Goal: Task Accomplishment & Management: Use online tool/utility

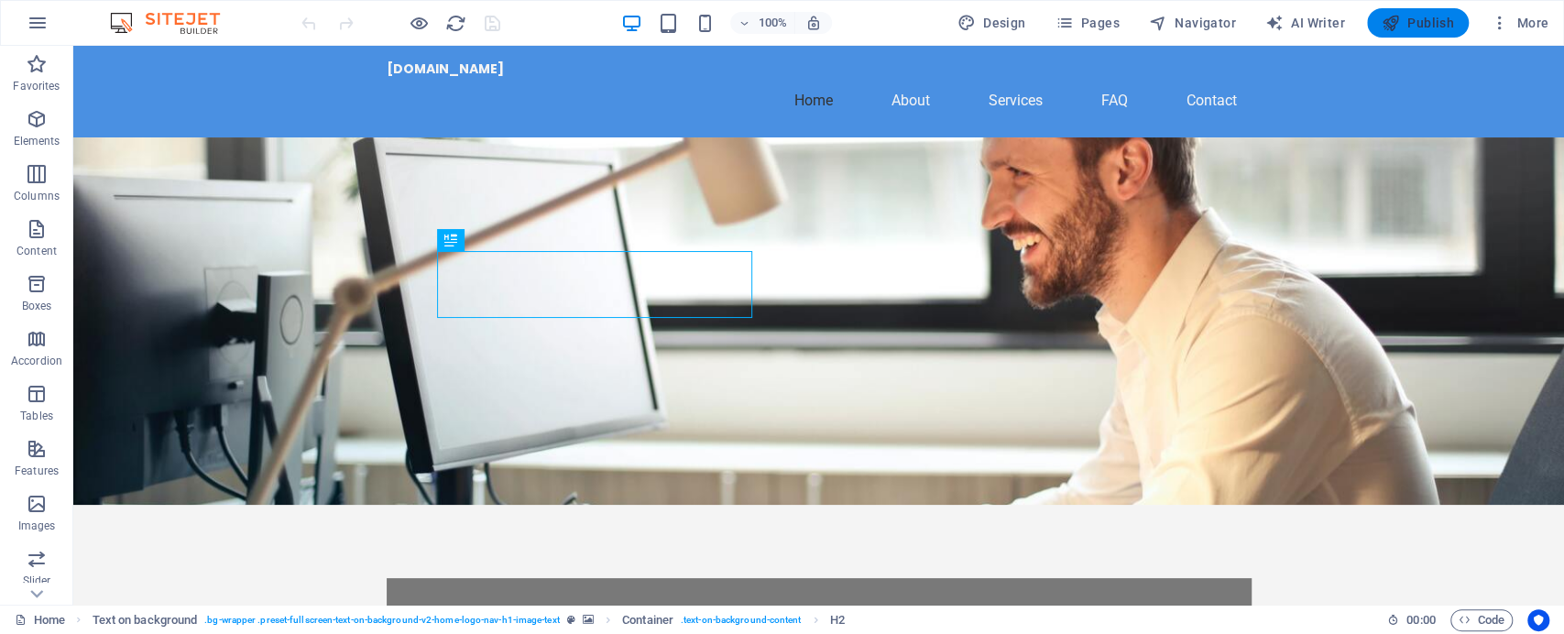
click at [1411, 15] on span "Publish" at bounding box center [1417, 23] width 72 height 18
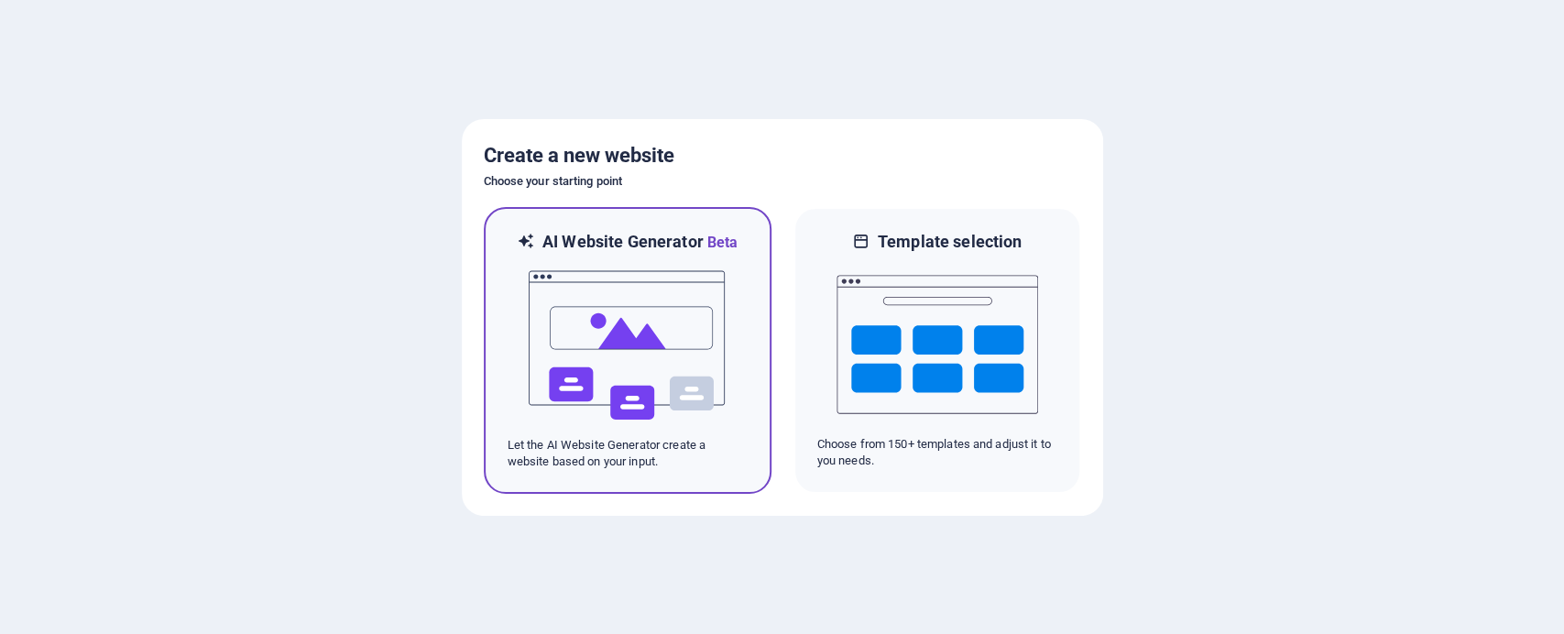
click at [660, 347] on img at bounding box center [628, 345] width 202 height 183
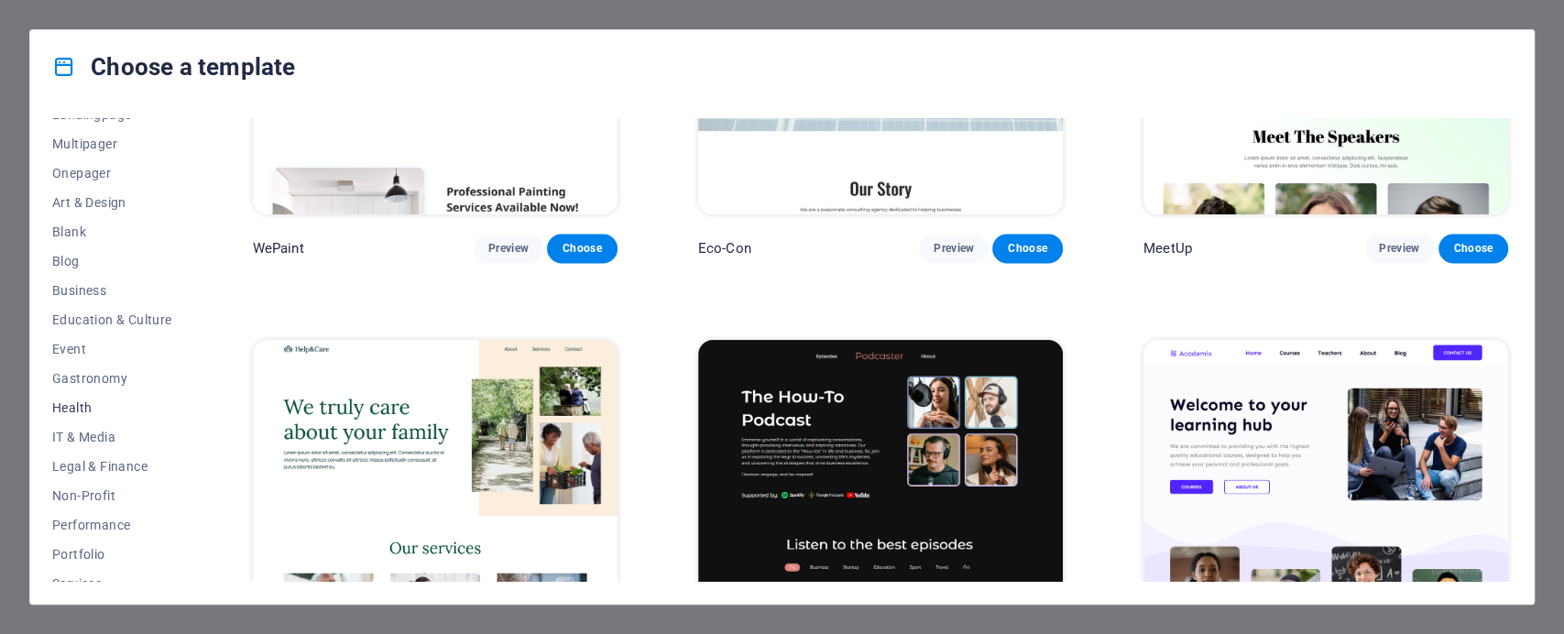
scroll to position [269, 0]
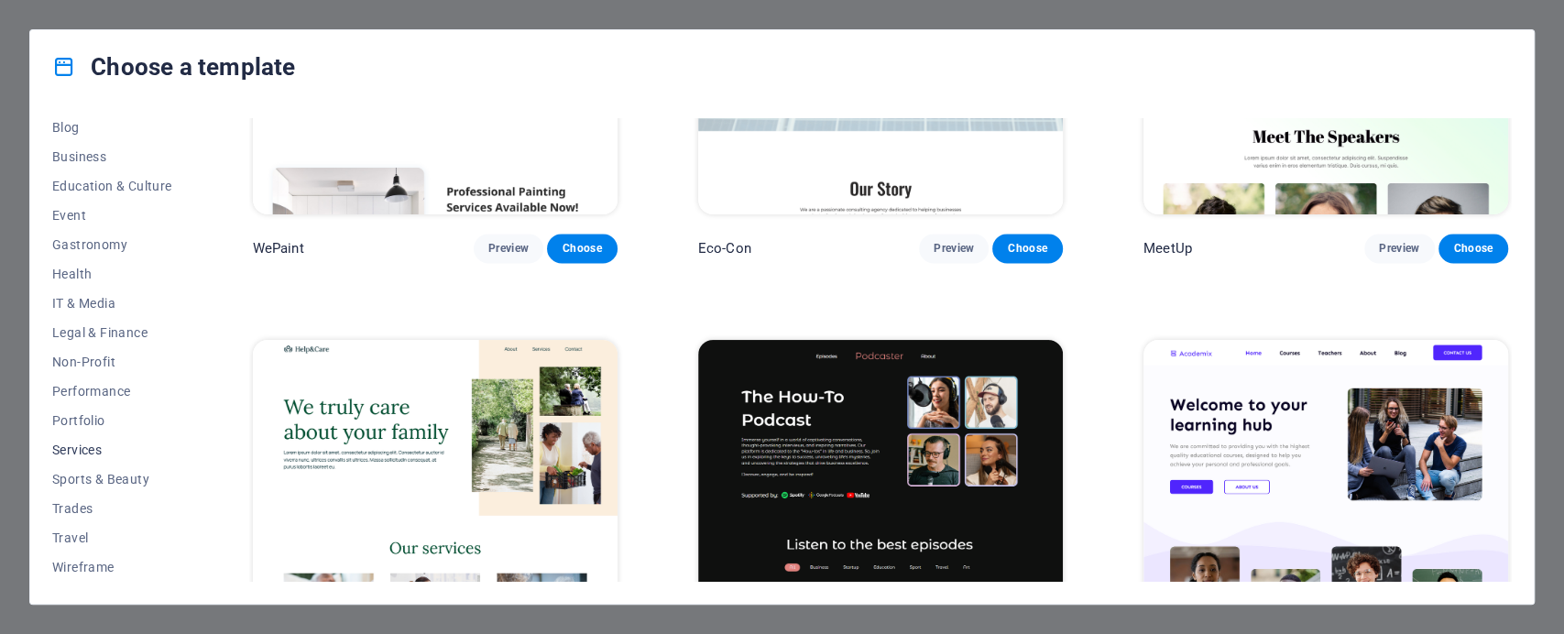
click at [84, 445] on span "Services" at bounding box center [112, 449] width 120 height 15
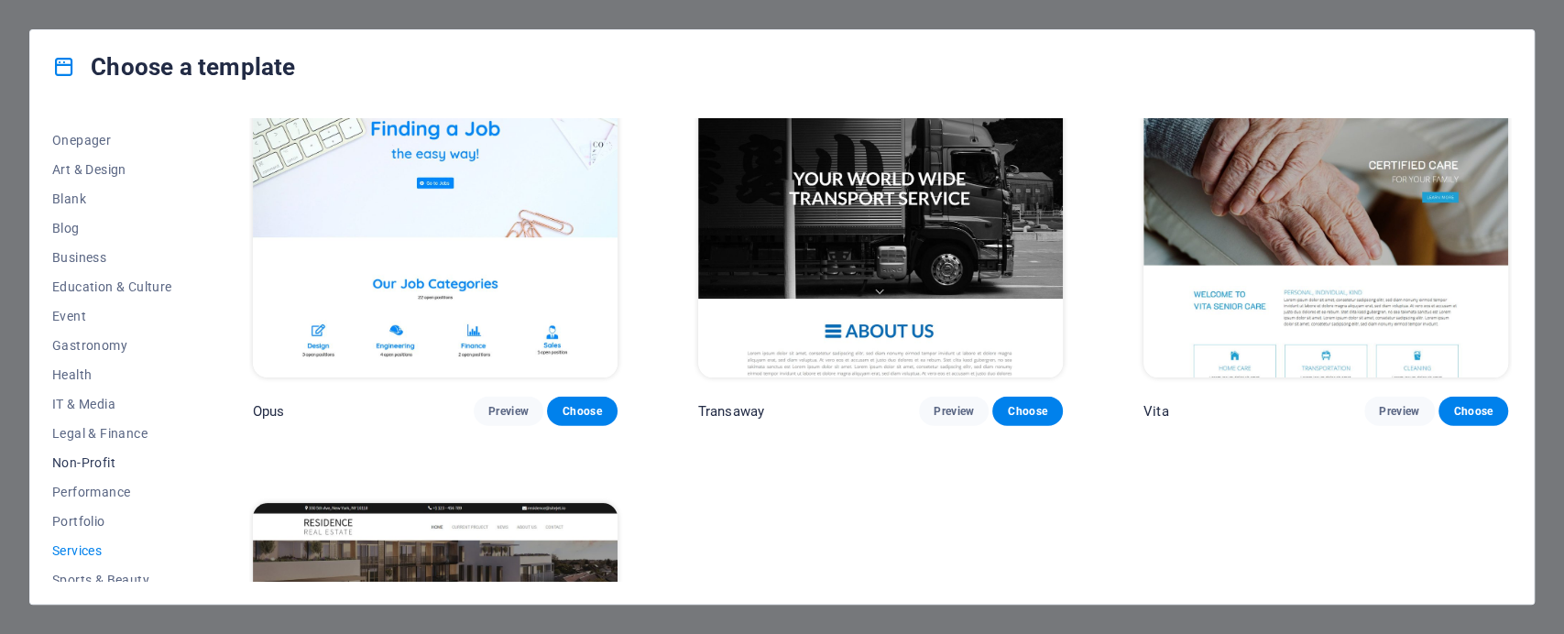
scroll to position [133, 0]
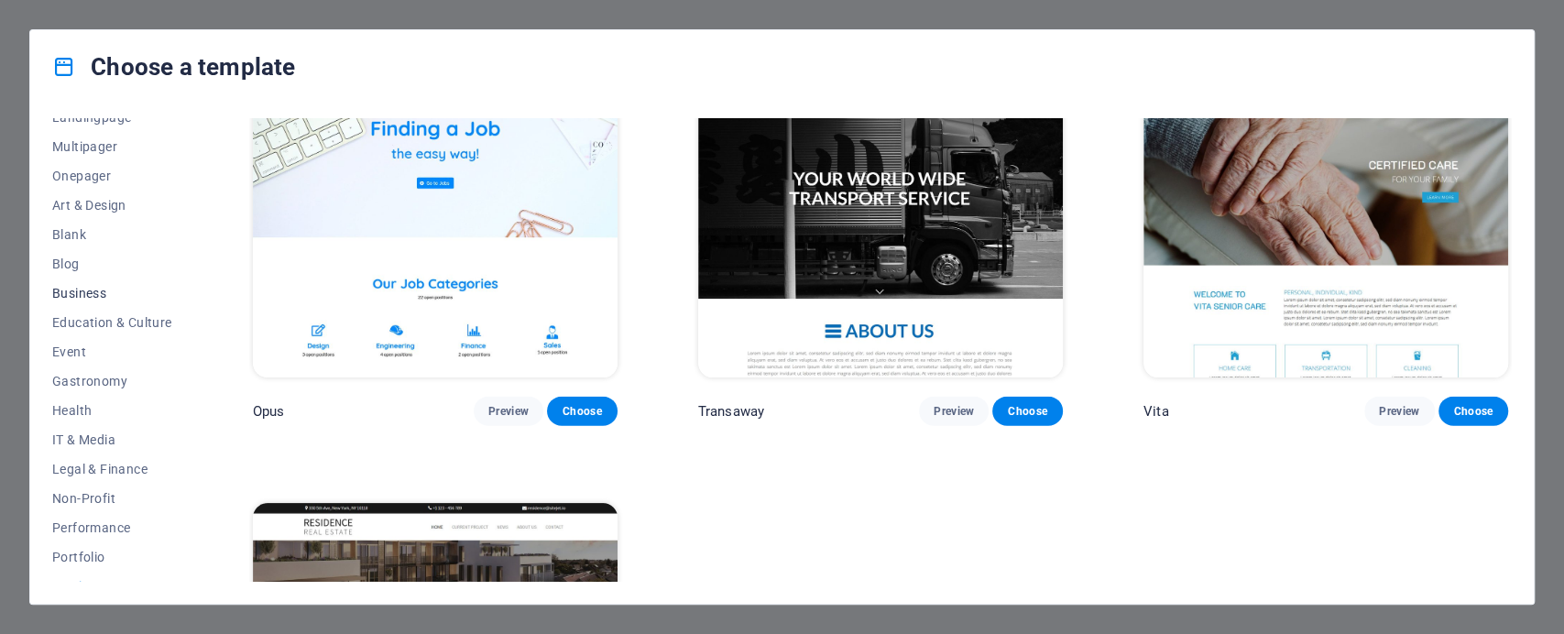
click at [90, 296] on span "Business" at bounding box center [112, 293] width 120 height 15
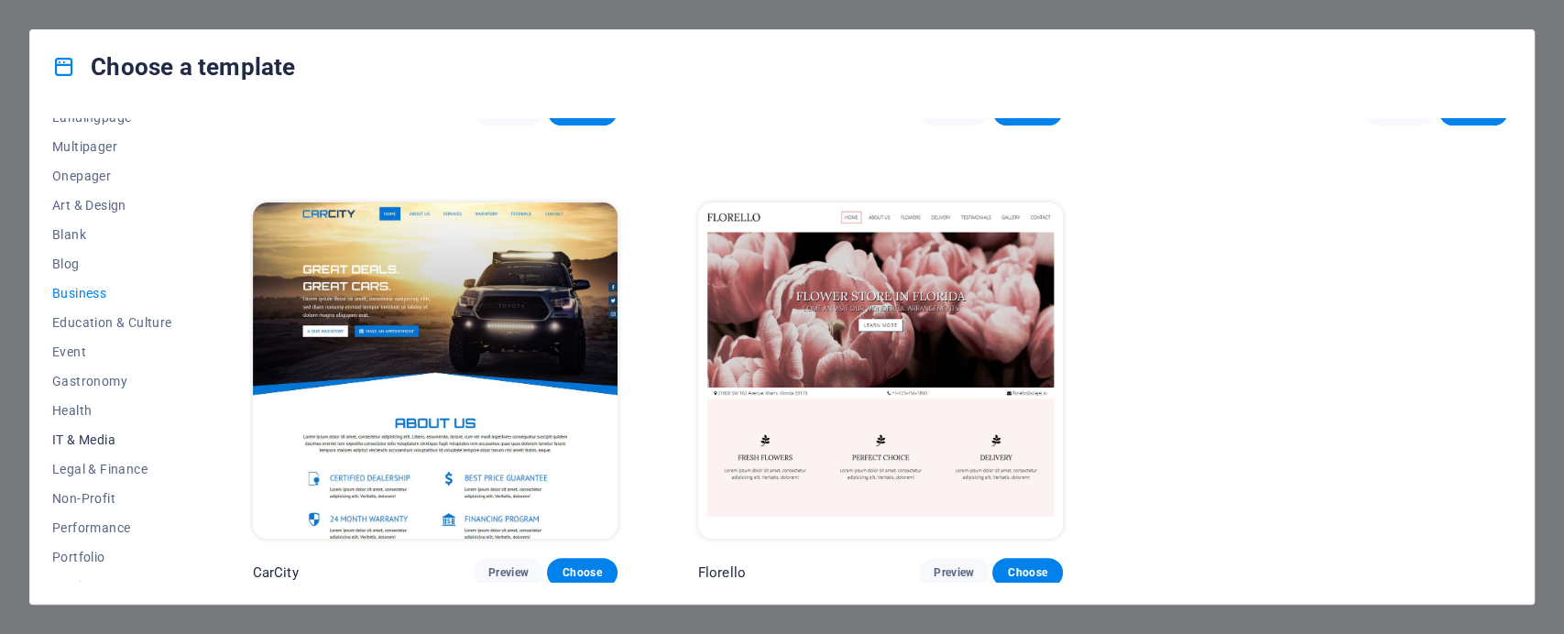
scroll to position [269, 0]
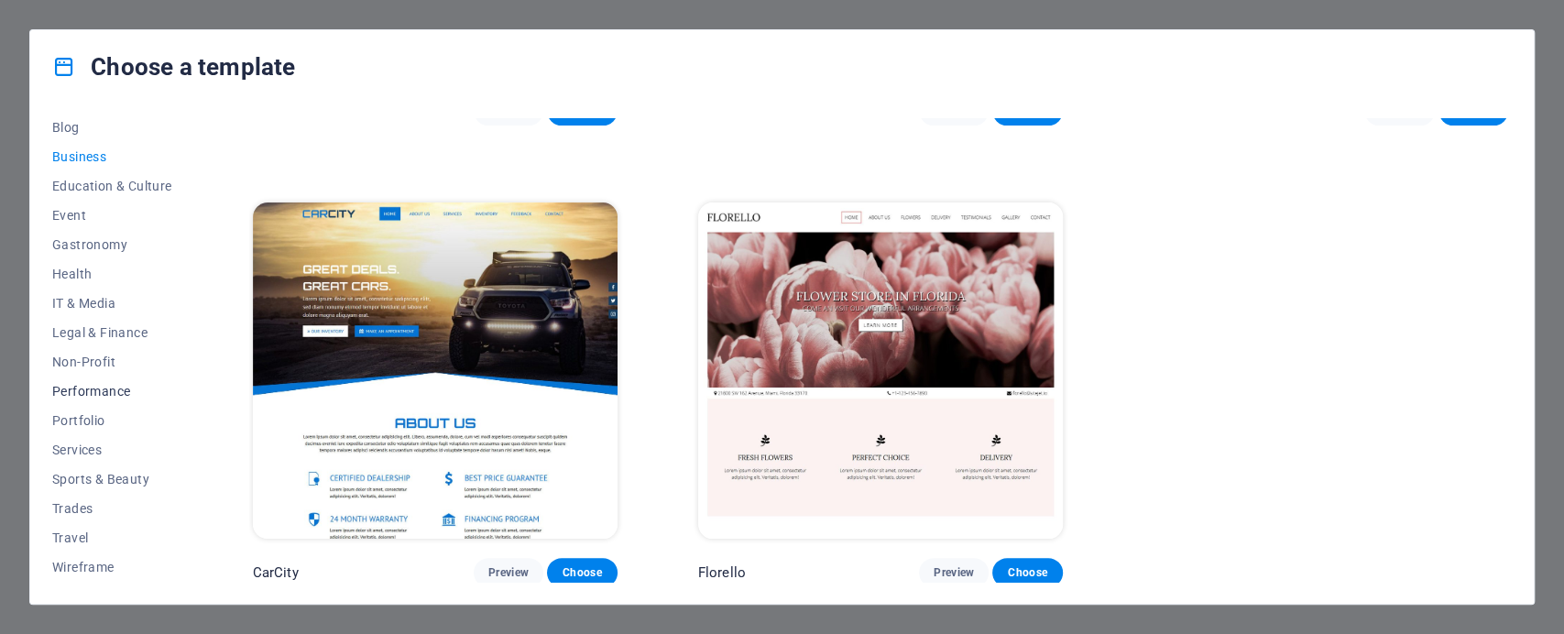
click at [95, 387] on span "Performance" at bounding box center [112, 391] width 120 height 15
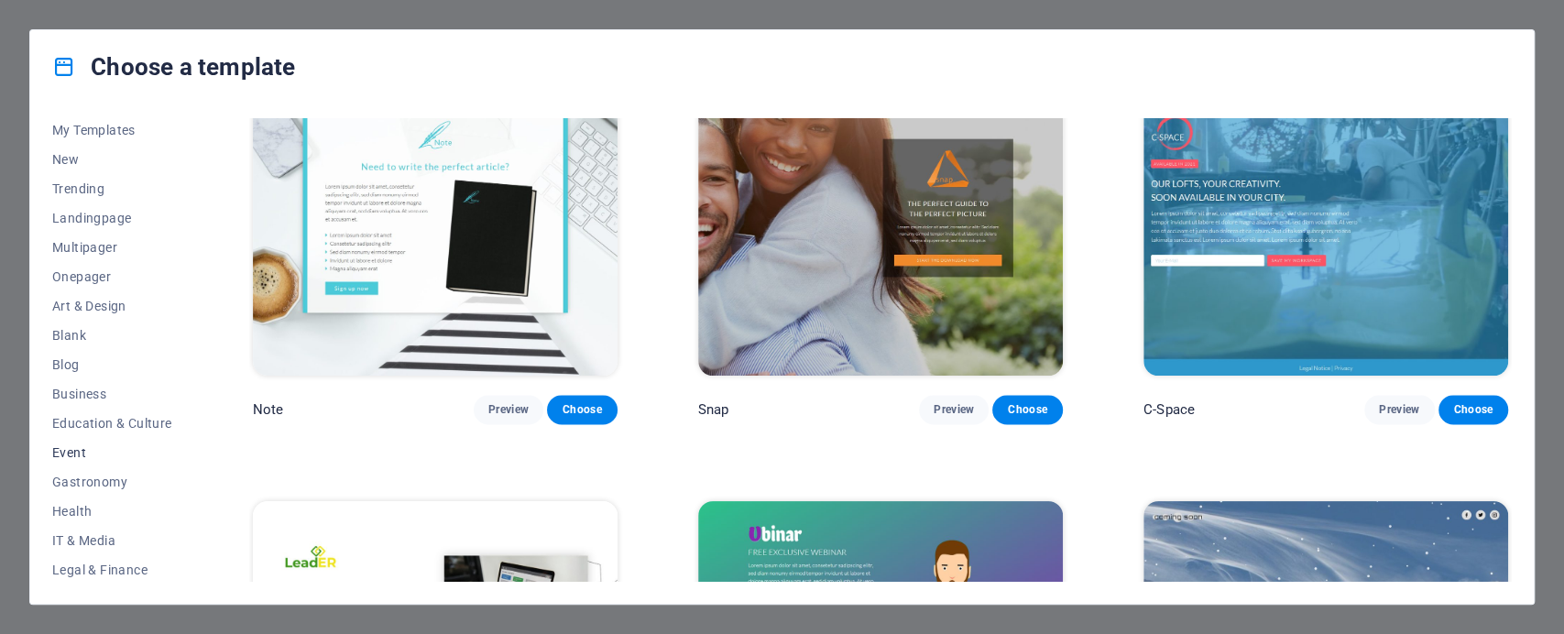
scroll to position [0, 0]
click at [103, 331] on span "Art & Design" at bounding box center [112, 338] width 120 height 15
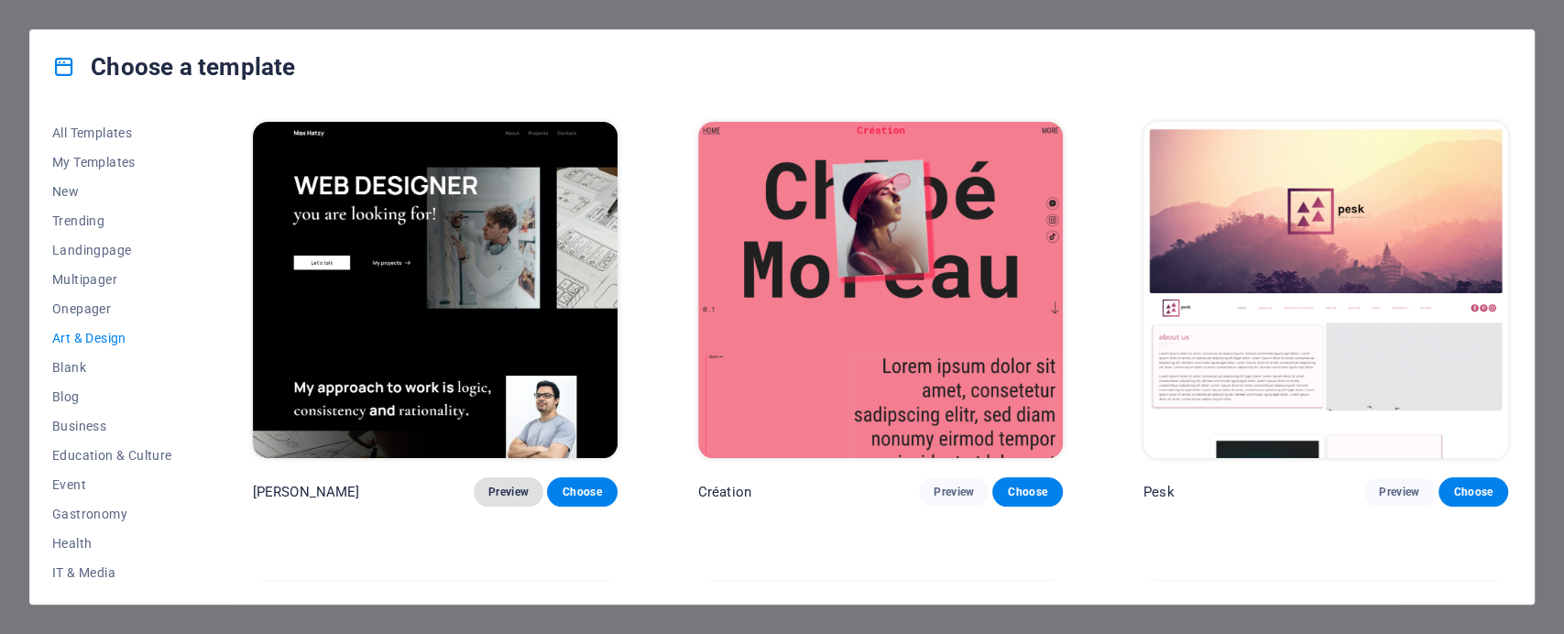
click at [494, 481] on button "Preview" at bounding box center [509, 491] width 70 height 29
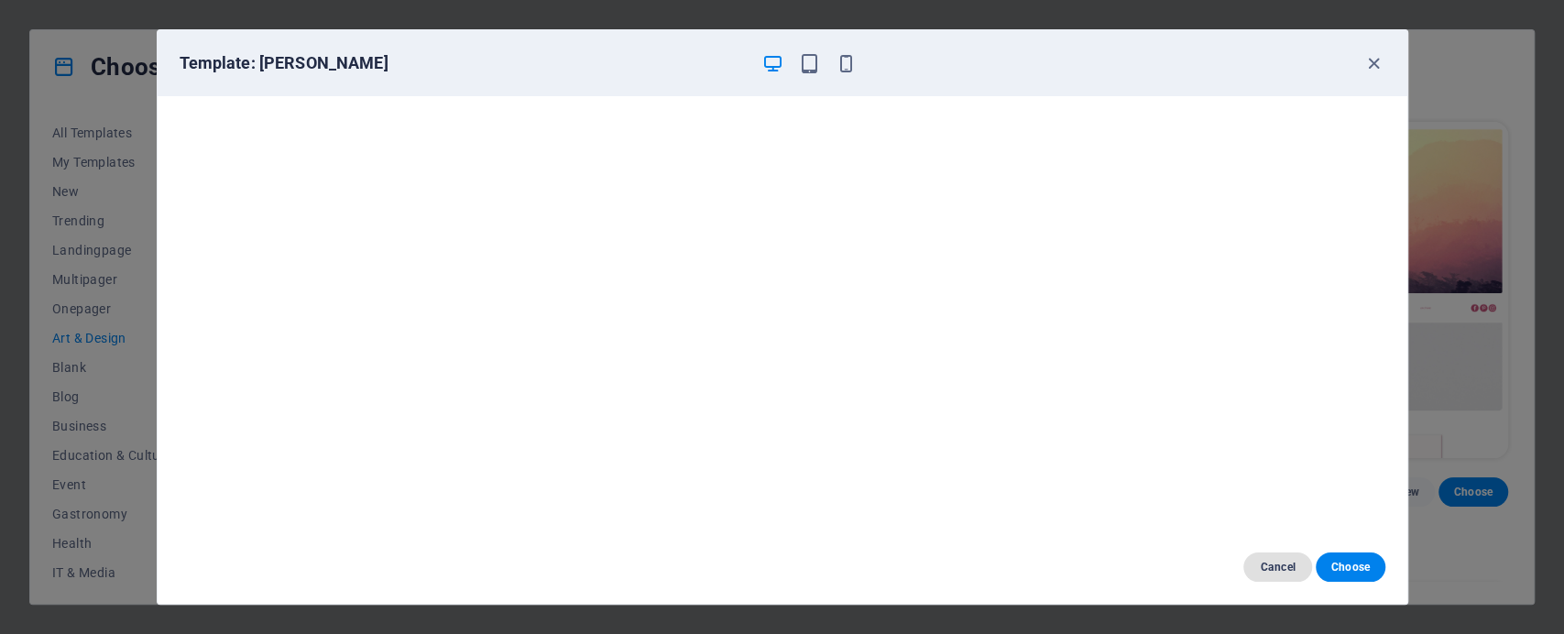
click at [1272, 562] on span "Cancel" at bounding box center [1277, 567] width 39 height 15
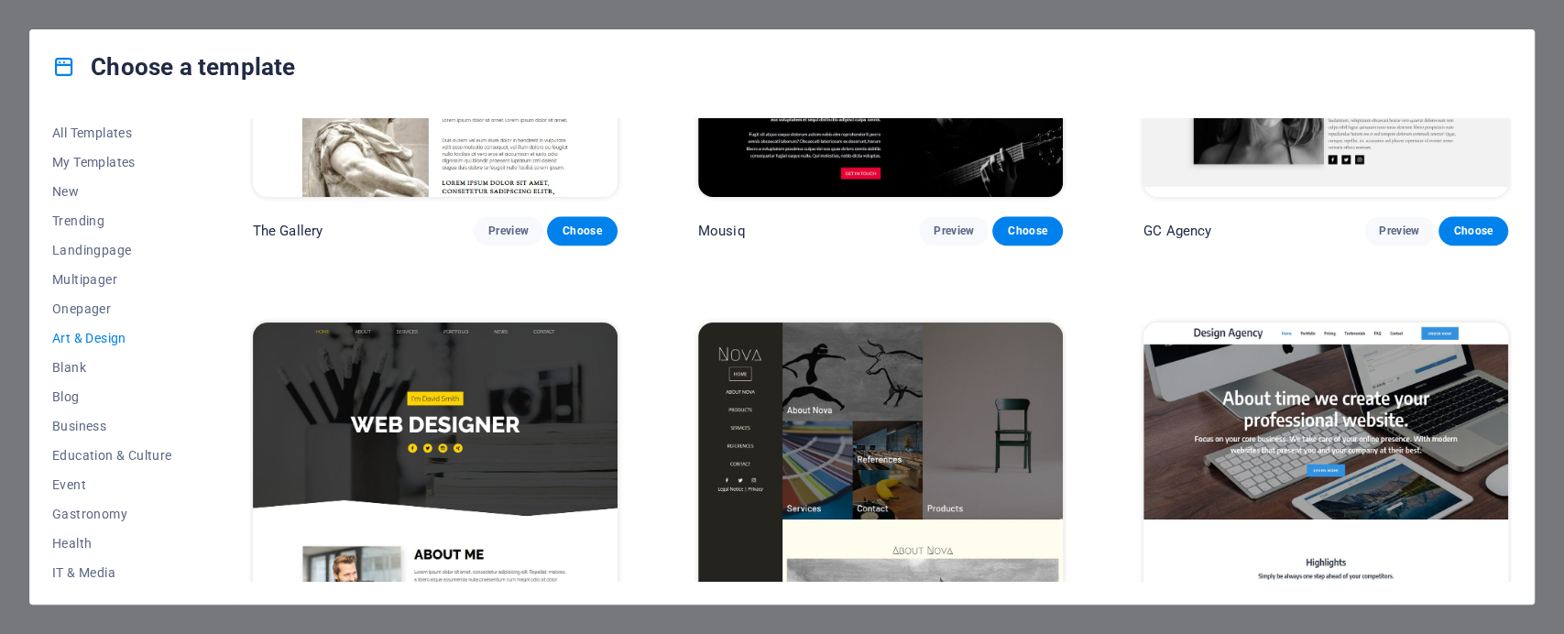
scroll to position [1221, 0]
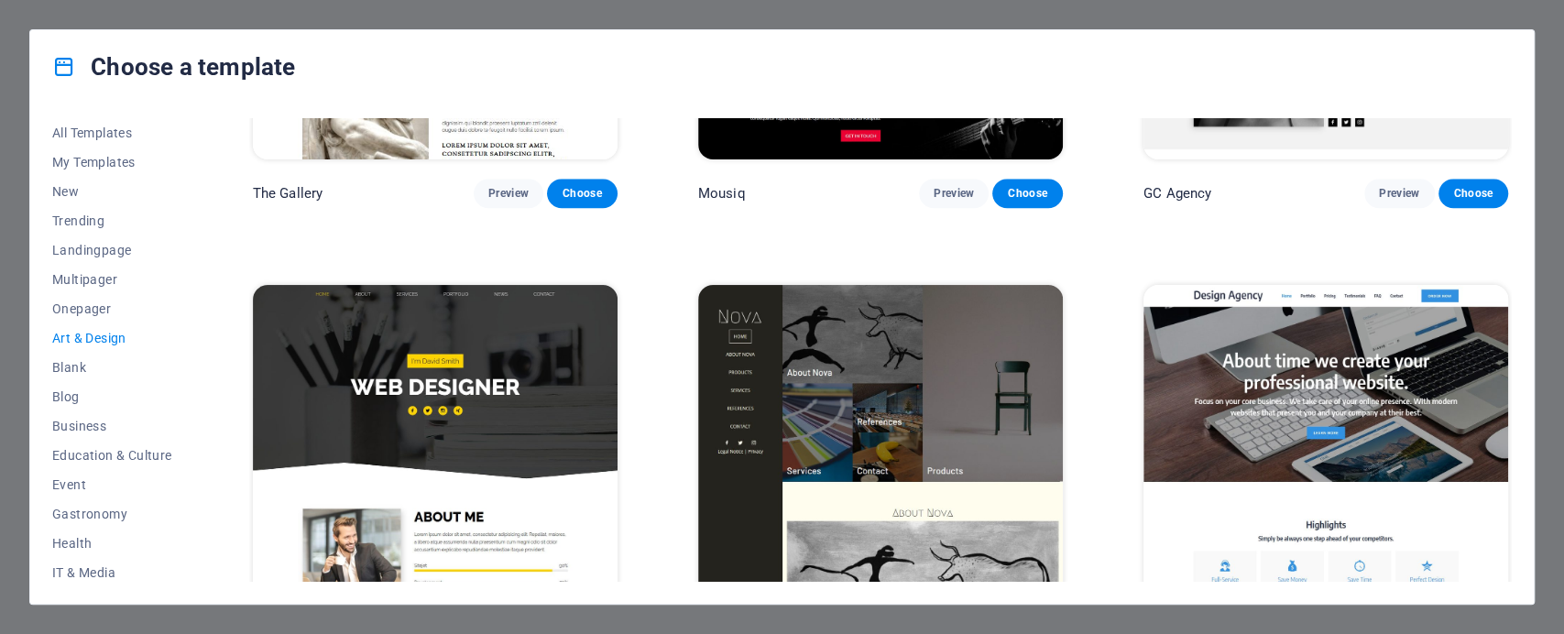
click at [496, 400] on img at bounding box center [435, 453] width 365 height 336
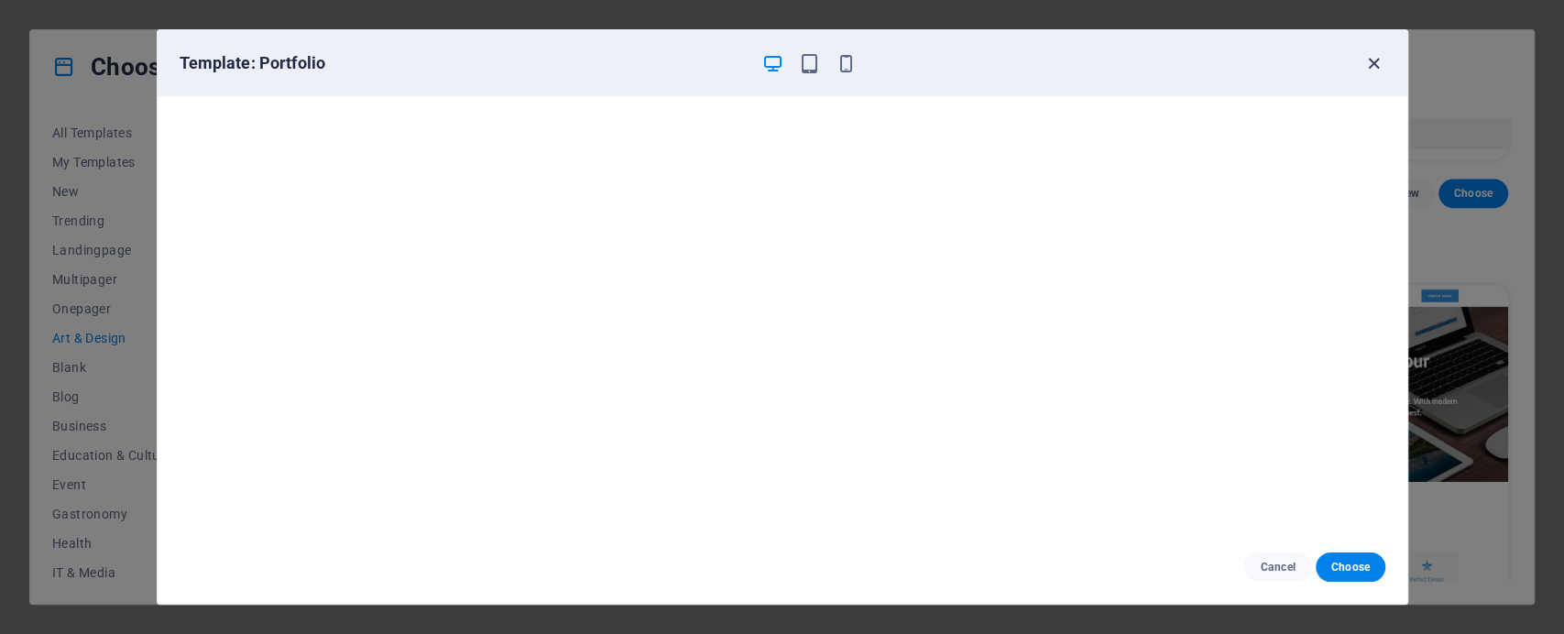
click at [1377, 64] on icon "button" at bounding box center [1373, 63] width 21 height 21
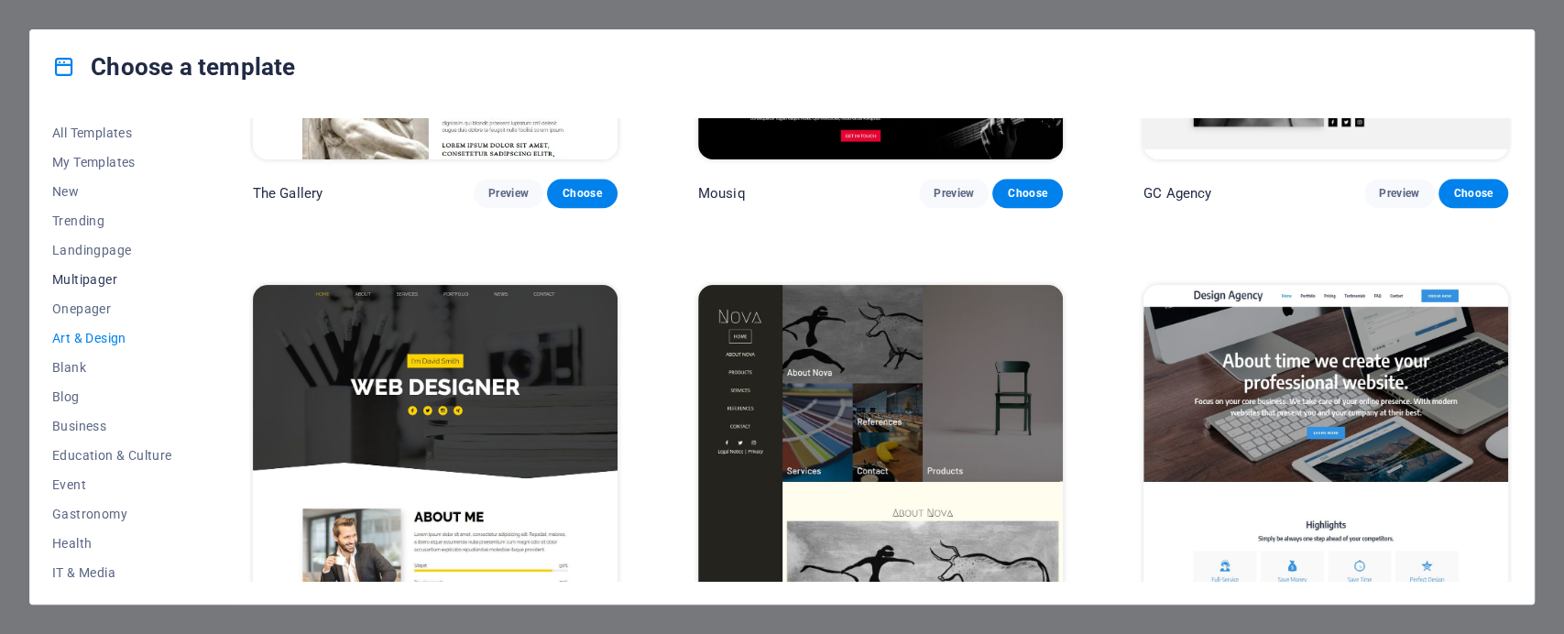
click at [92, 278] on span "Multipager" at bounding box center [112, 279] width 120 height 15
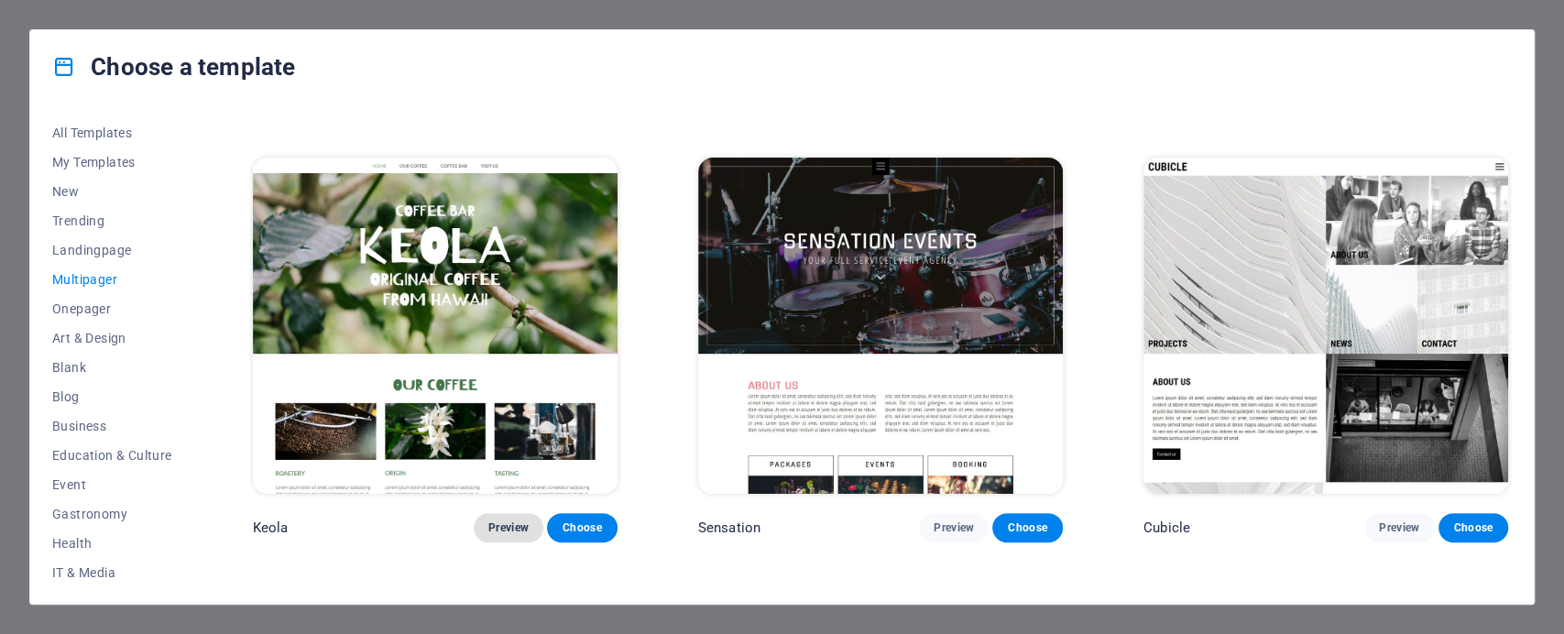
scroll to position [9114, 0]
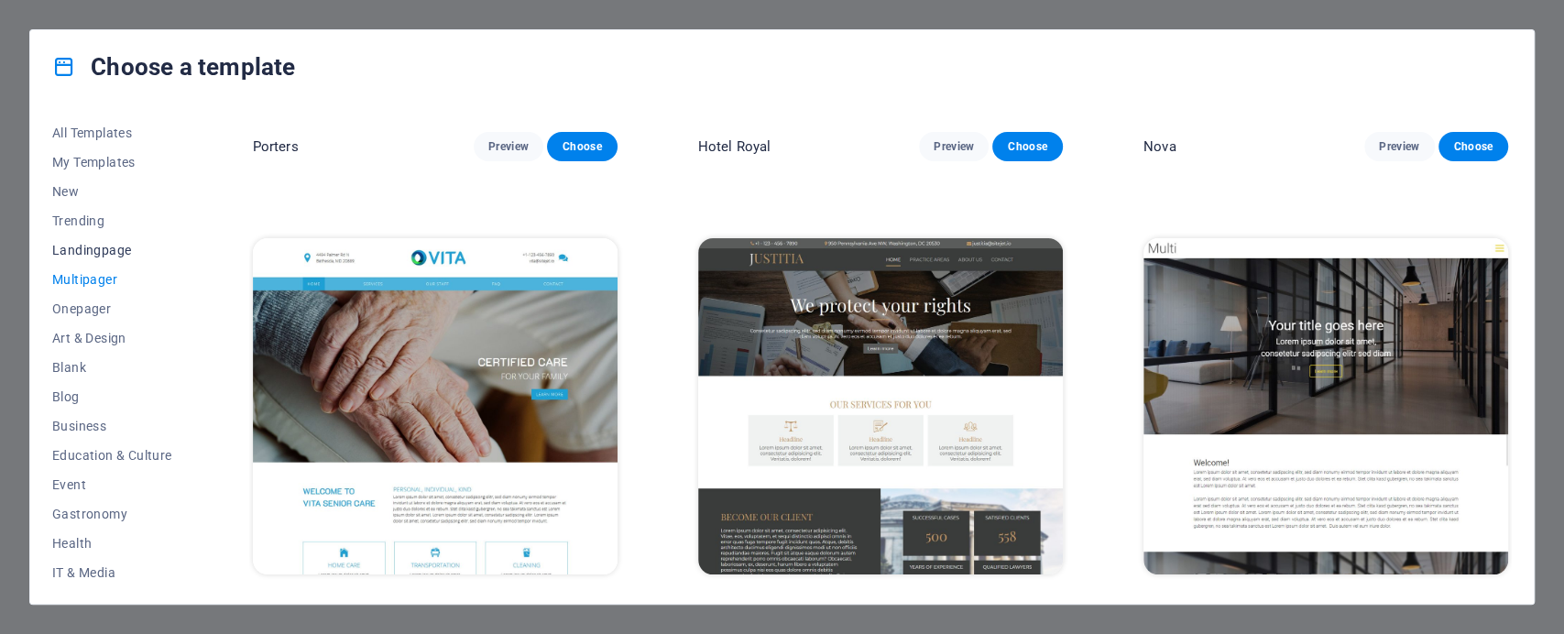
click at [90, 243] on span "Landingpage" at bounding box center [112, 250] width 120 height 15
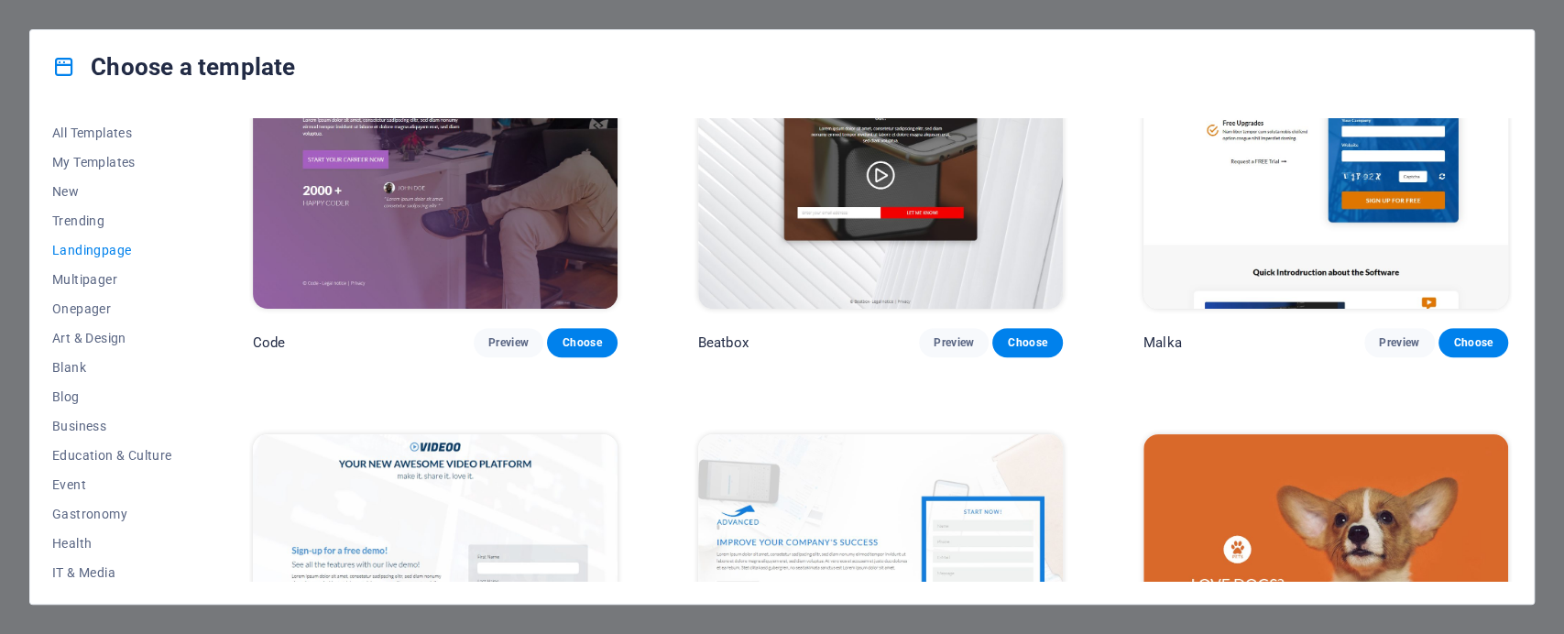
scroll to position [0, 0]
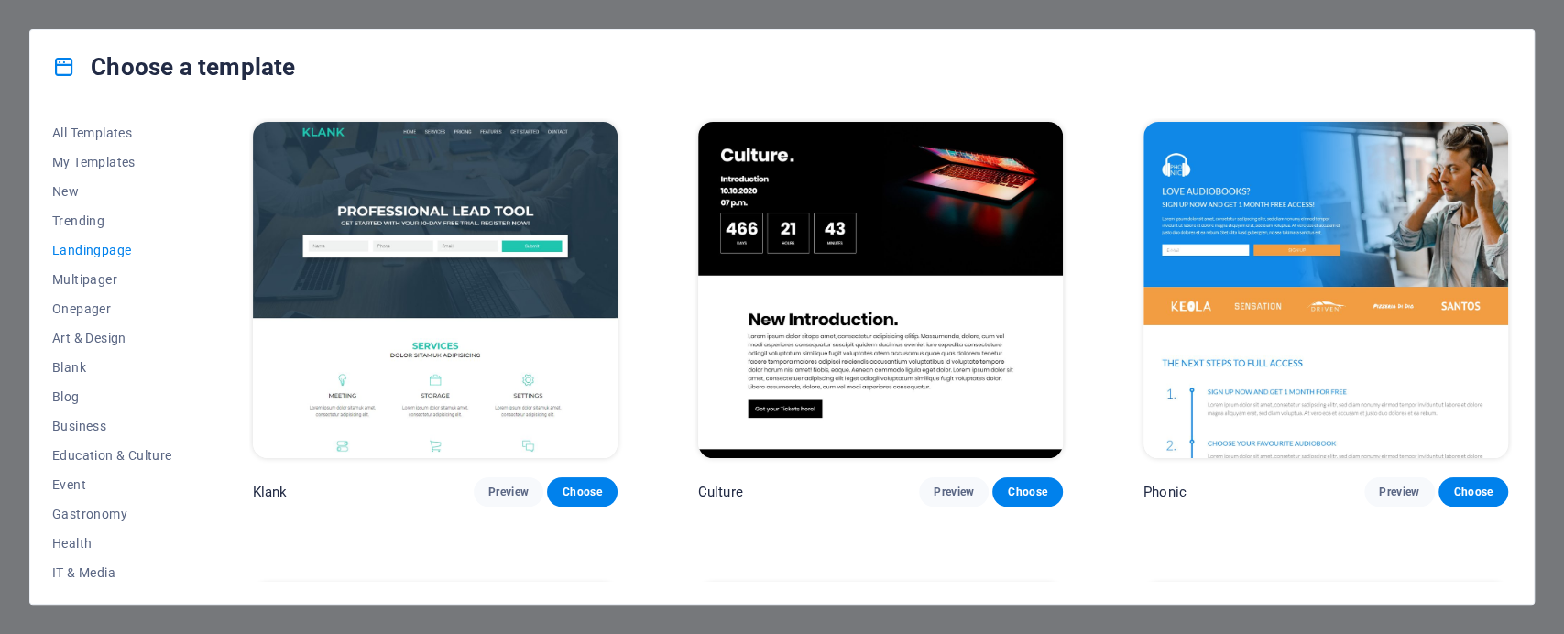
click at [889, 213] on img at bounding box center [880, 290] width 365 height 336
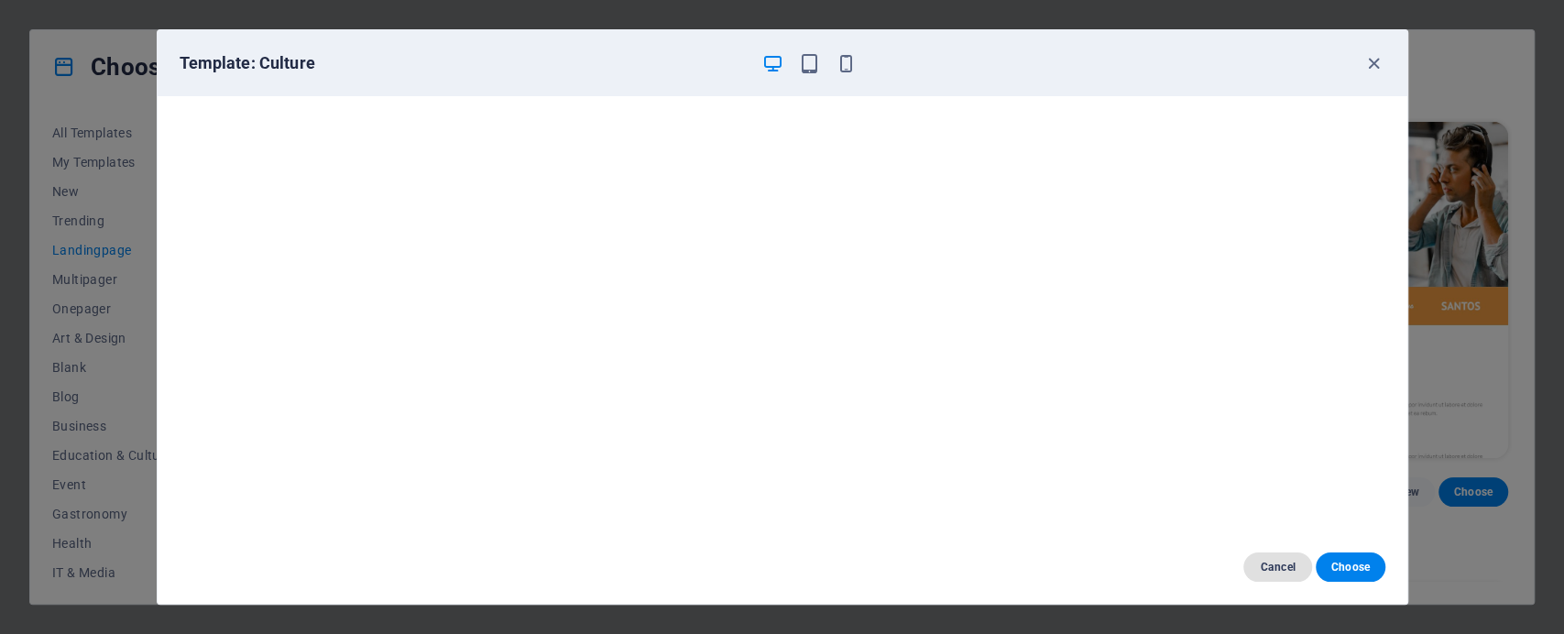
click at [1278, 562] on span "Cancel" at bounding box center [1277, 567] width 39 height 15
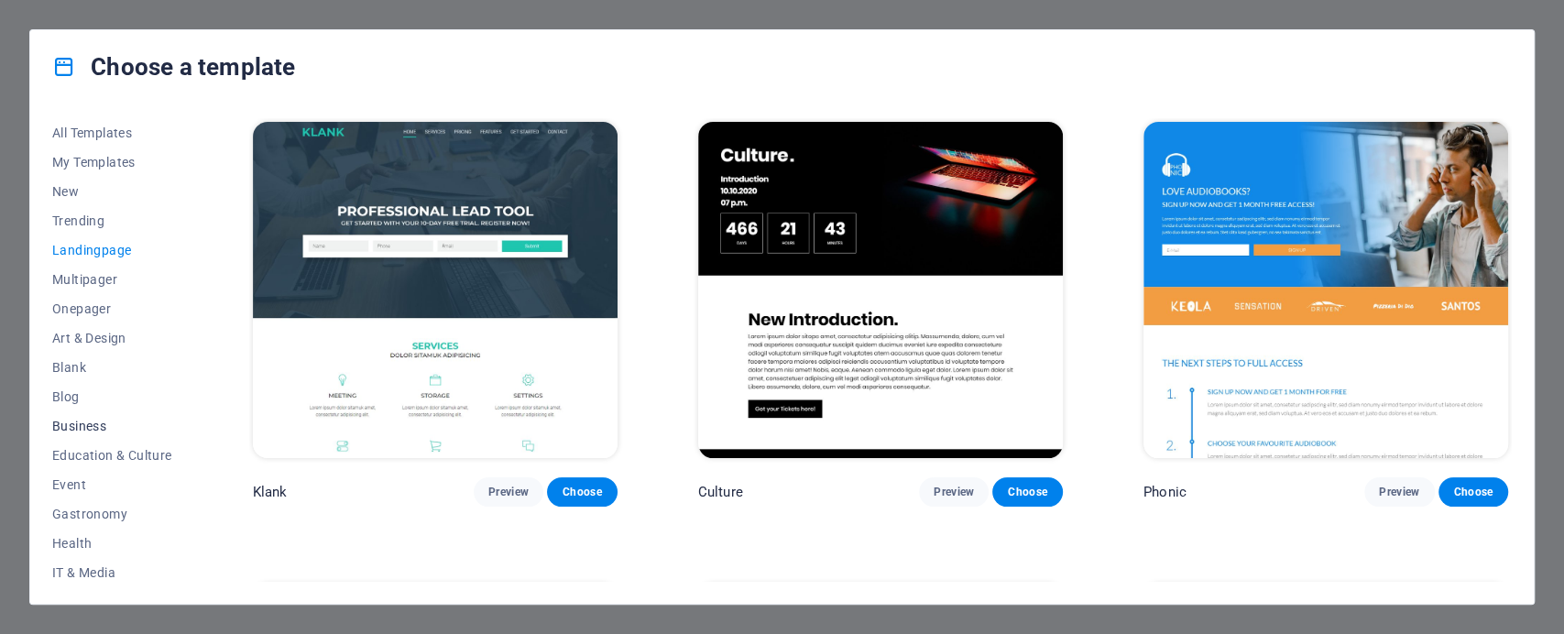
scroll to position [269, 0]
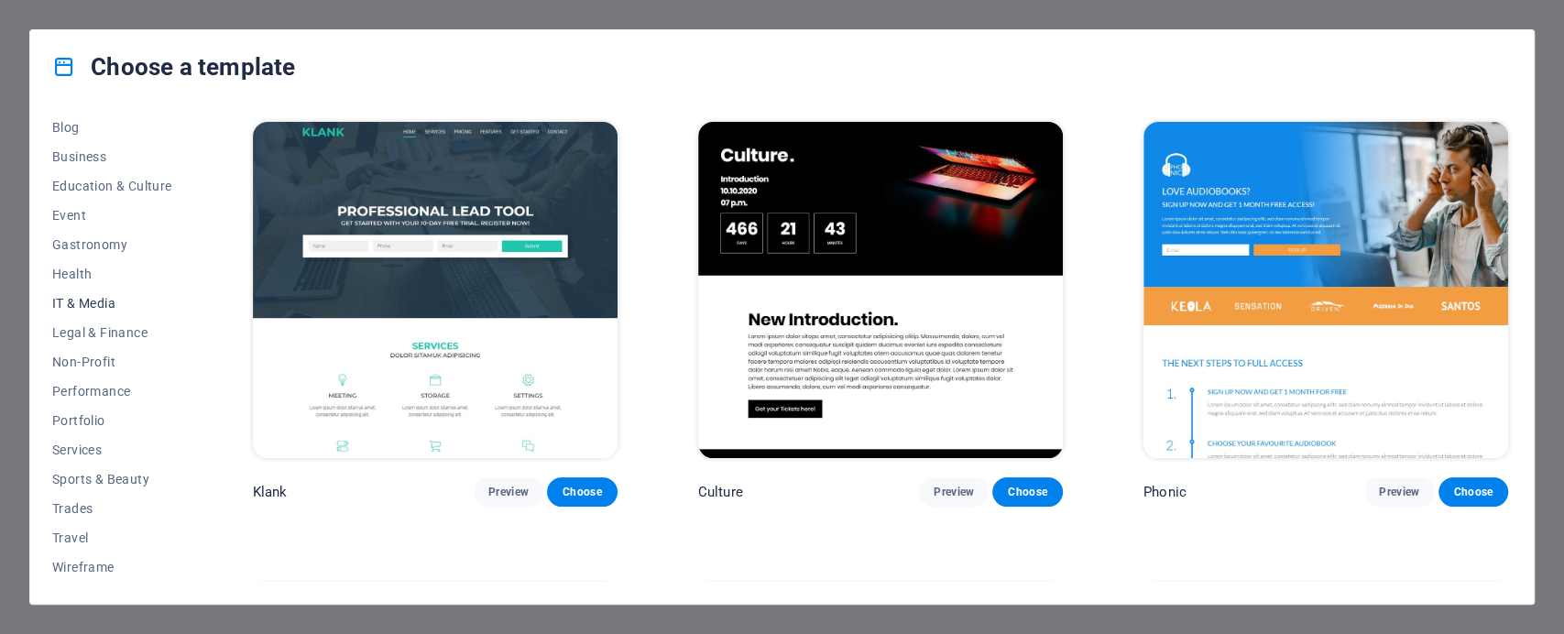
click at [95, 306] on span "IT & Media" at bounding box center [112, 303] width 120 height 15
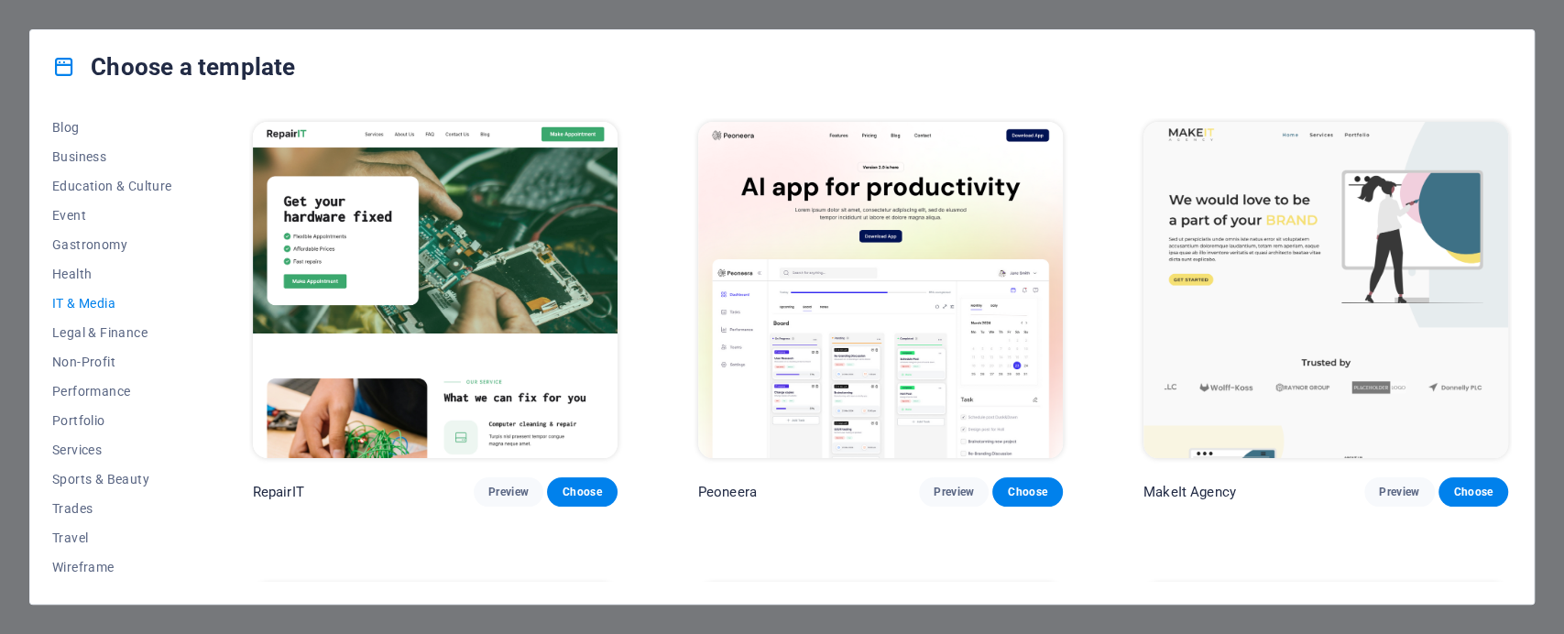
click at [505, 319] on img at bounding box center [435, 290] width 365 height 336
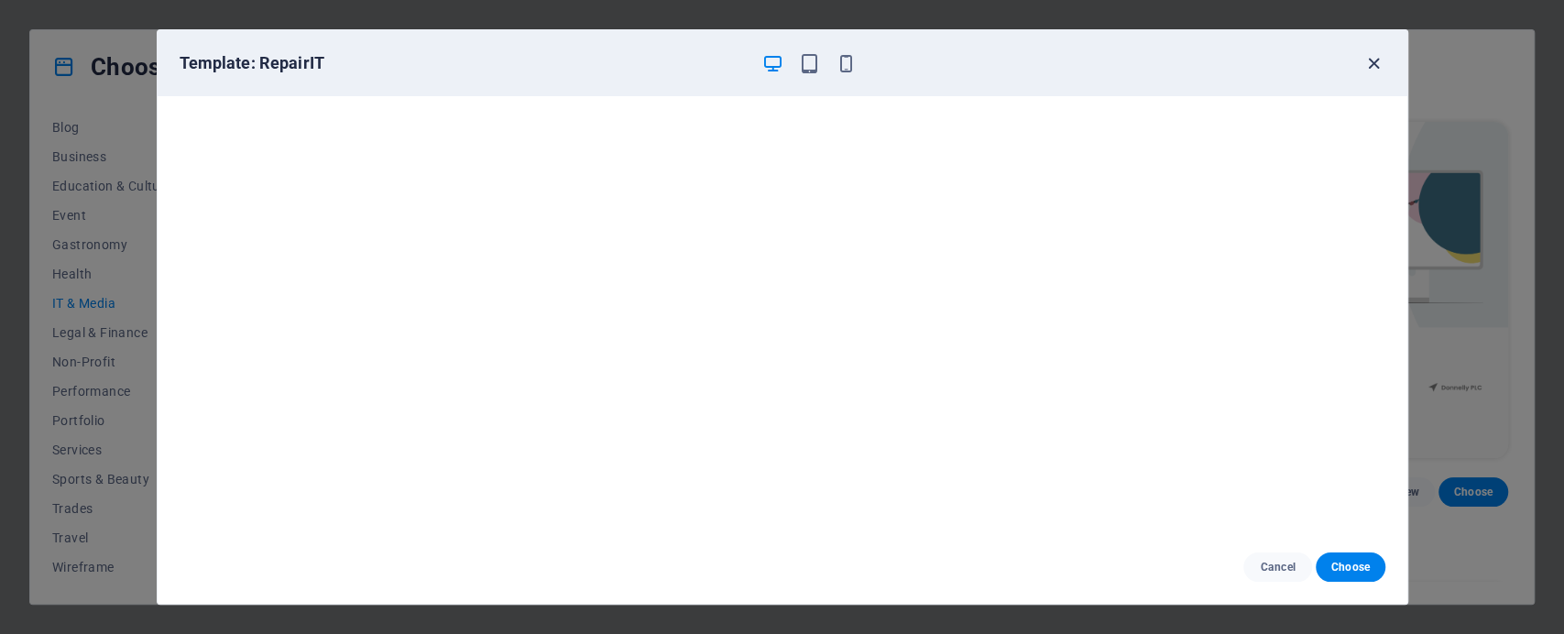
click at [1368, 57] on icon "button" at bounding box center [1373, 63] width 21 height 21
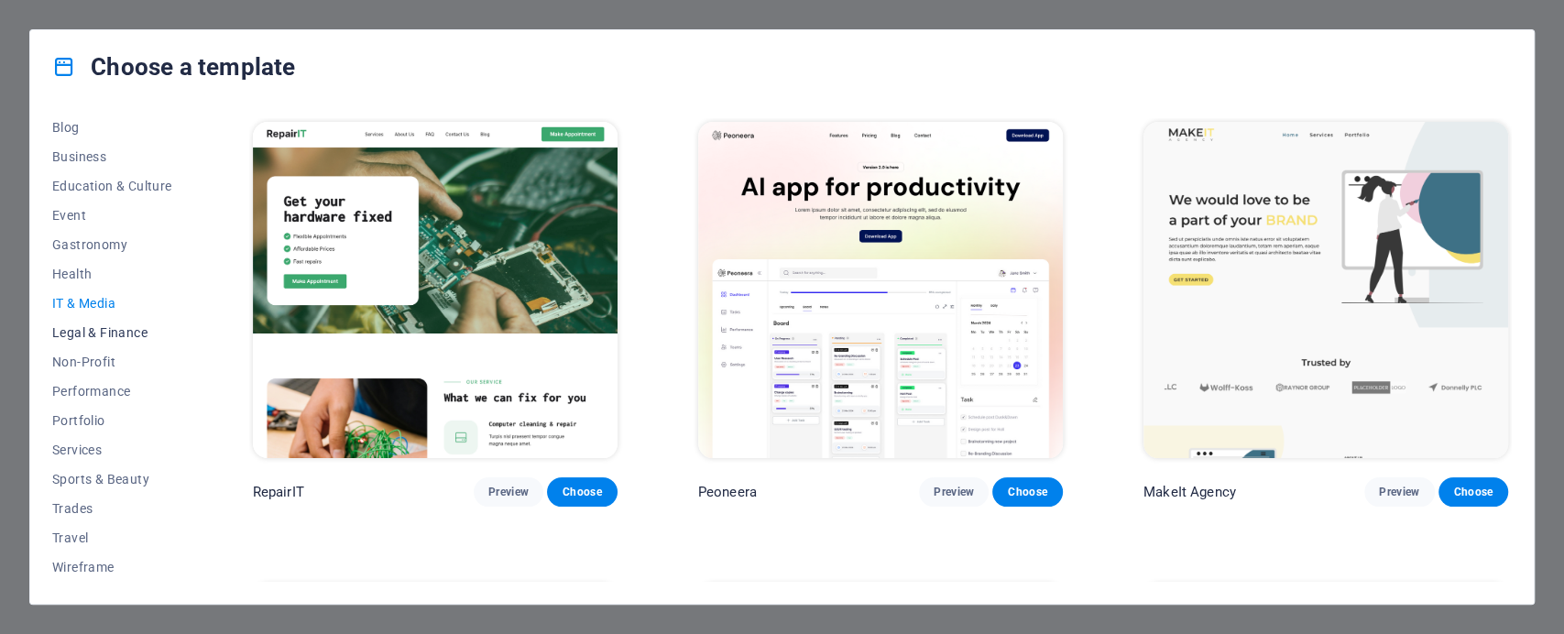
click at [88, 332] on span "Legal & Finance" at bounding box center [112, 332] width 120 height 15
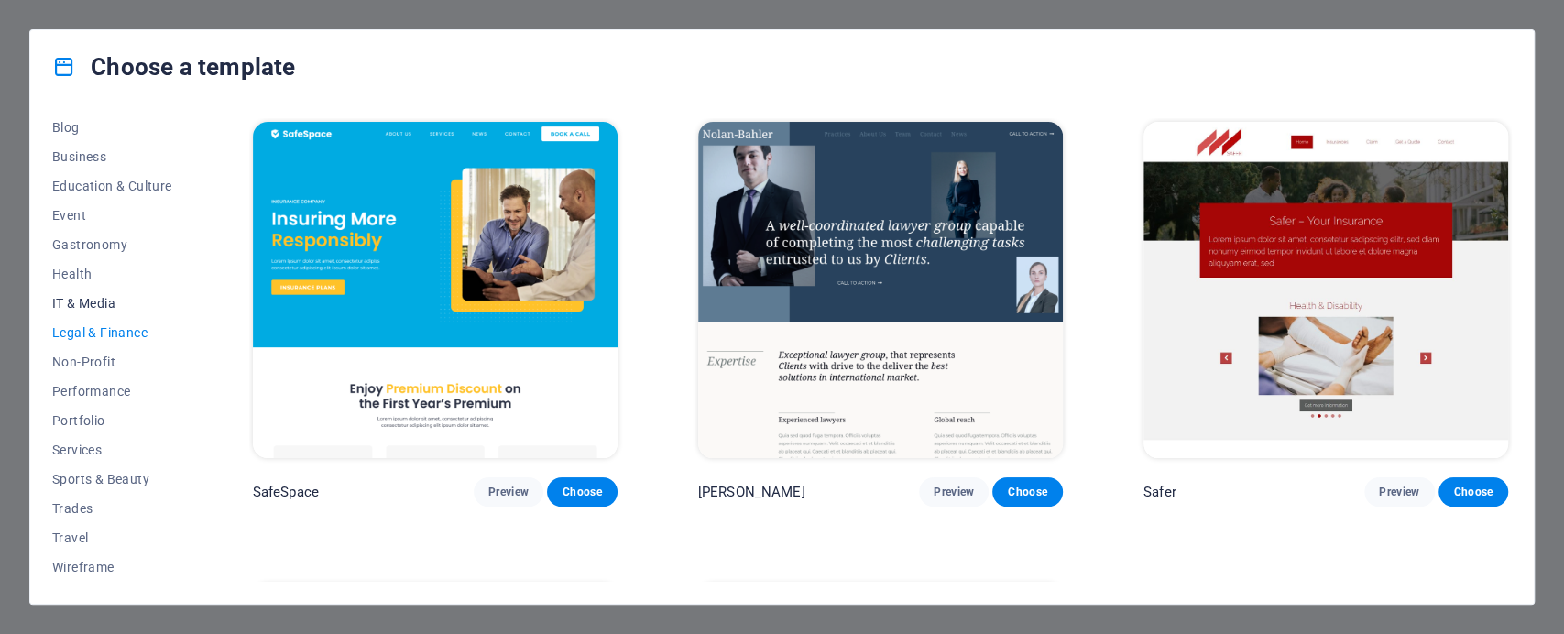
click at [88, 299] on span "IT & Media" at bounding box center [112, 303] width 120 height 15
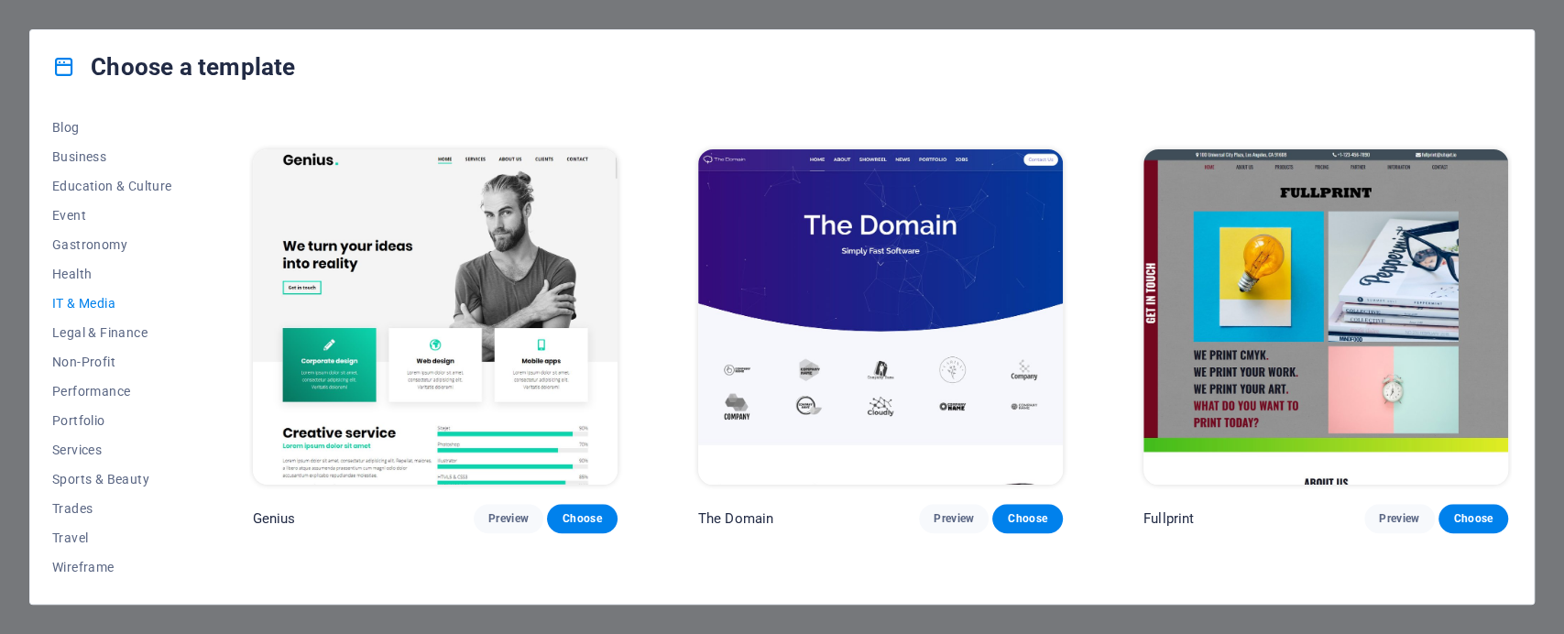
scroll to position [950, 0]
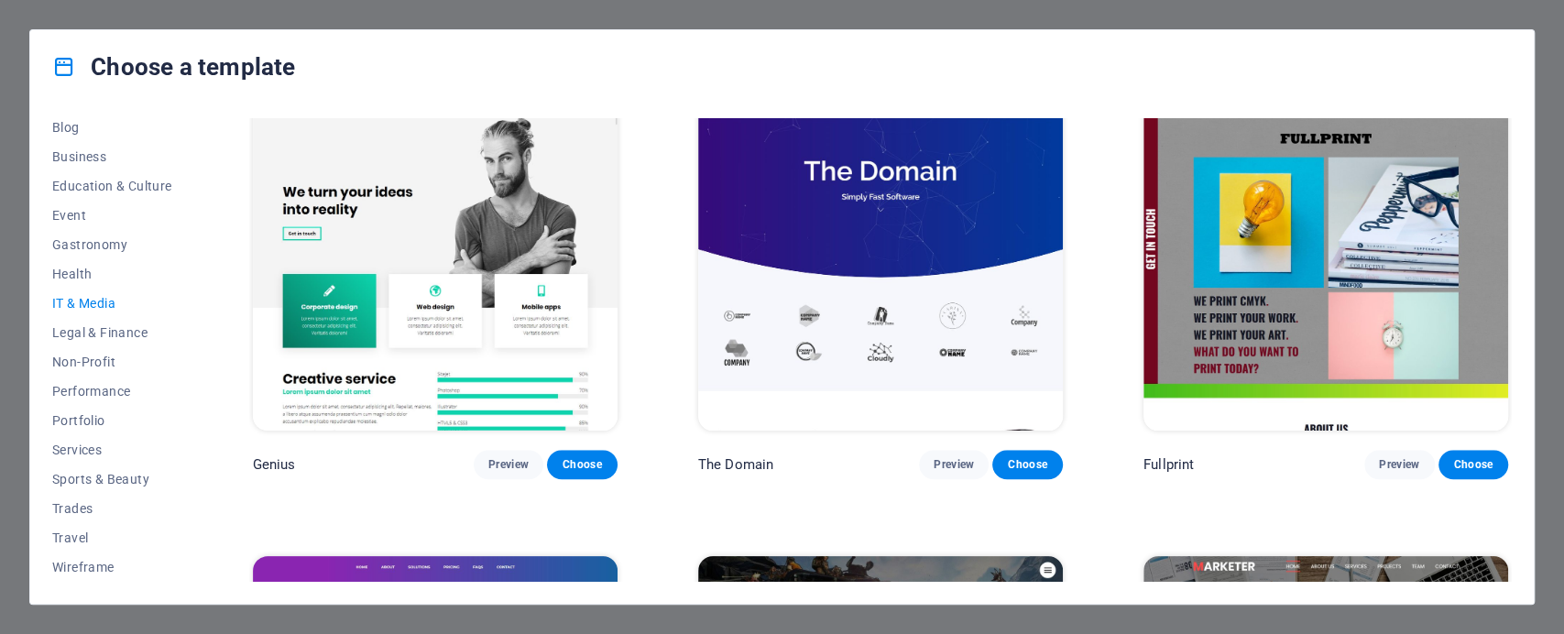
click at [893, 241] on img at bounding box center [880, 263] width 365 height 336
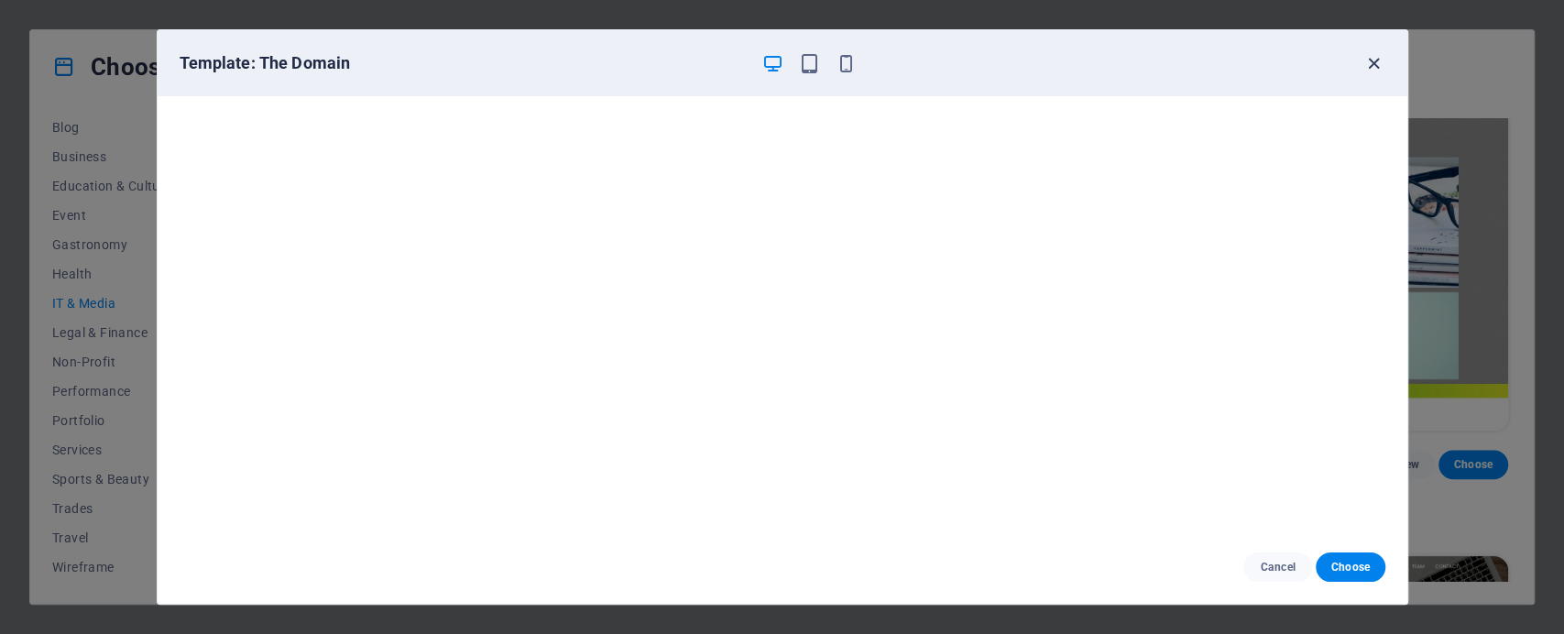
click at [1370, 57] on icon "button" at bounding box center [1373, 63] width 21 height 21
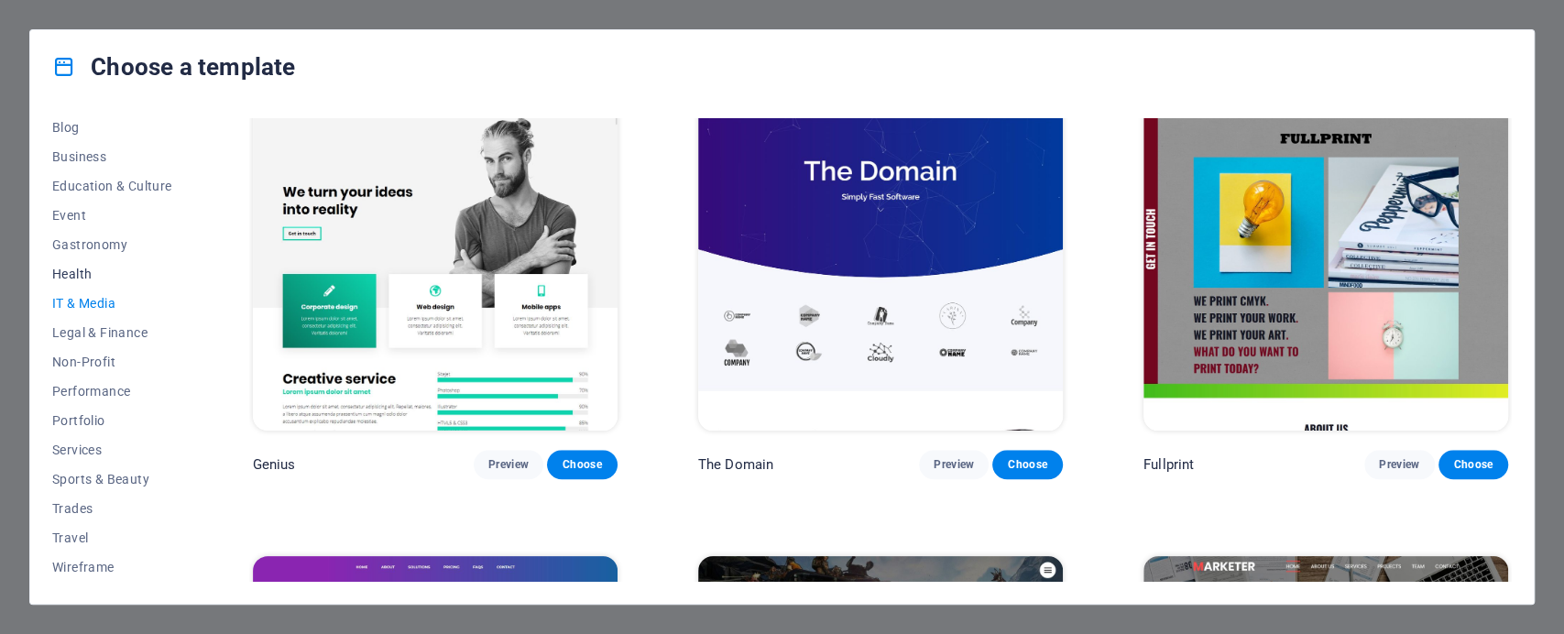
click at [88, 274] on span "Health" at bounding box center [112, 274] width 120 height 15
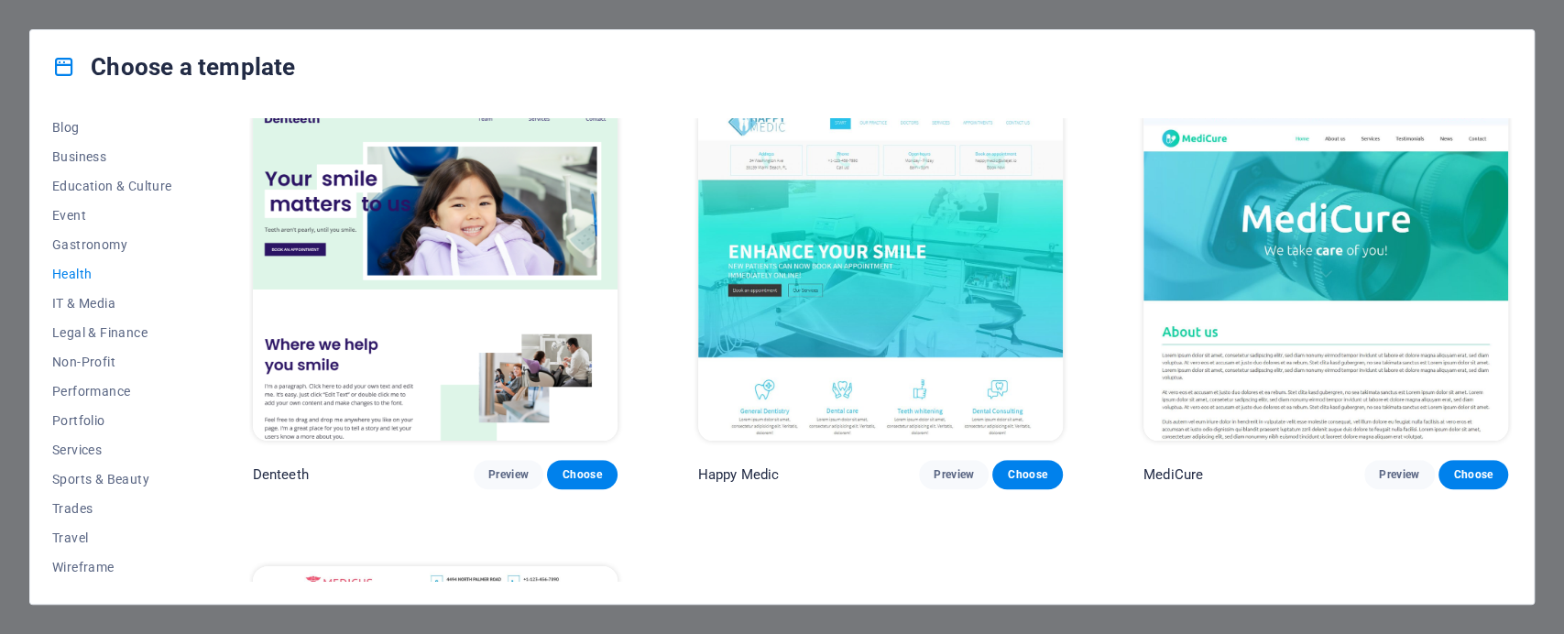
scroll to position [841, 0]
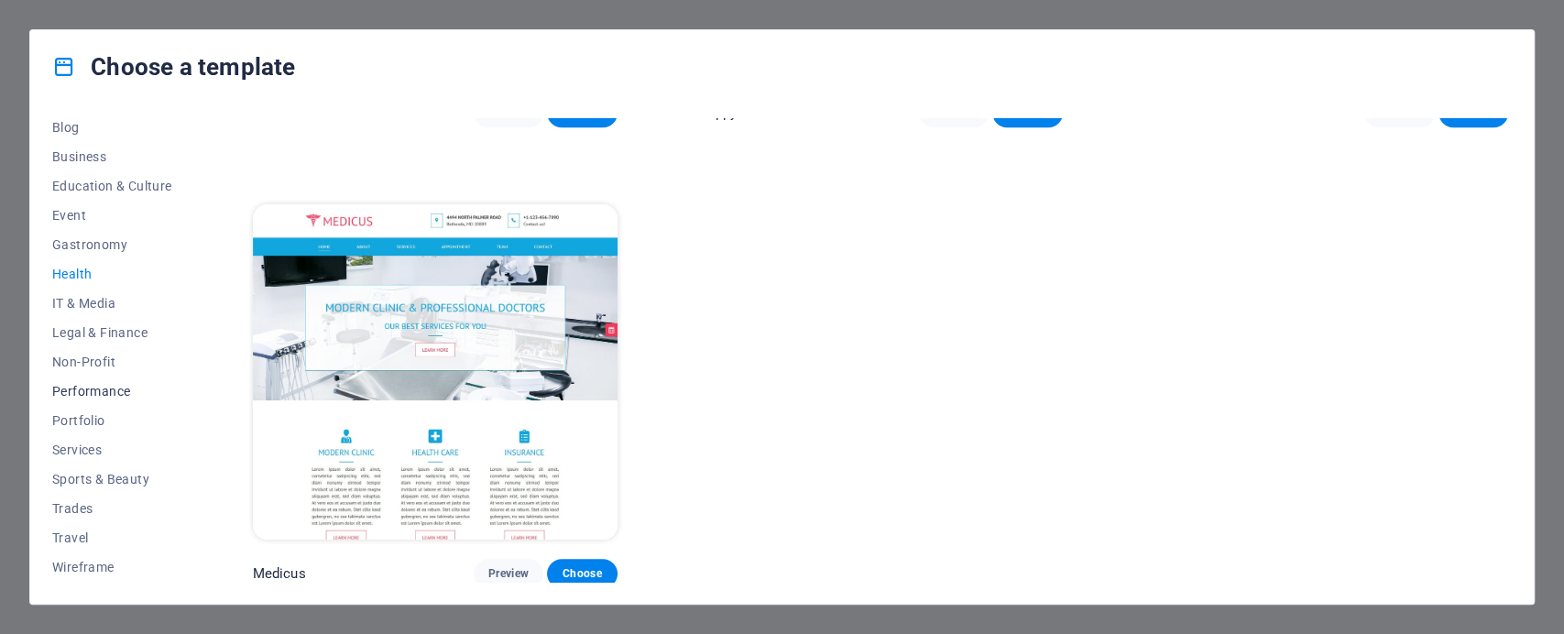
click at [93, 386] on span "Performance" at bounding box center [112, 391] width 120 height 15
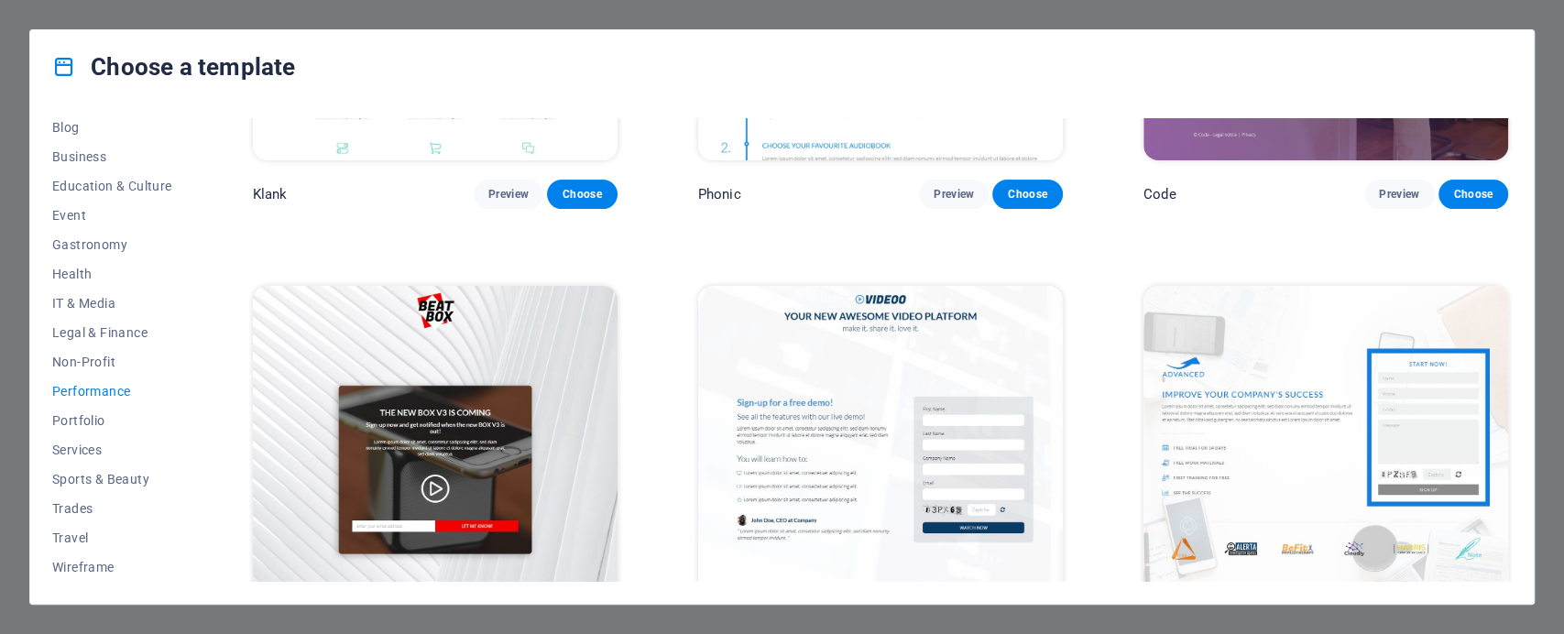
scroll to position [0, 0]
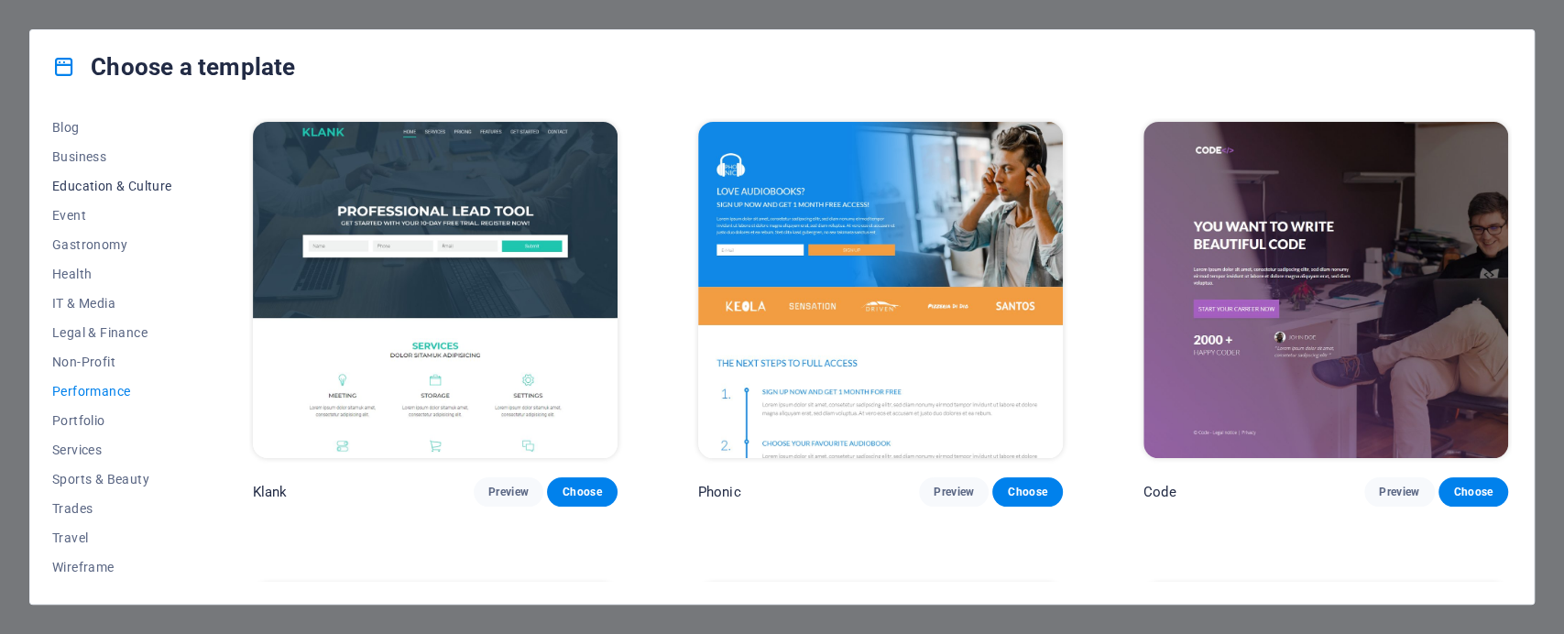
click at [93, 184] on span "Education & Culture" at bounding box center [112, 186] width 120 height 15
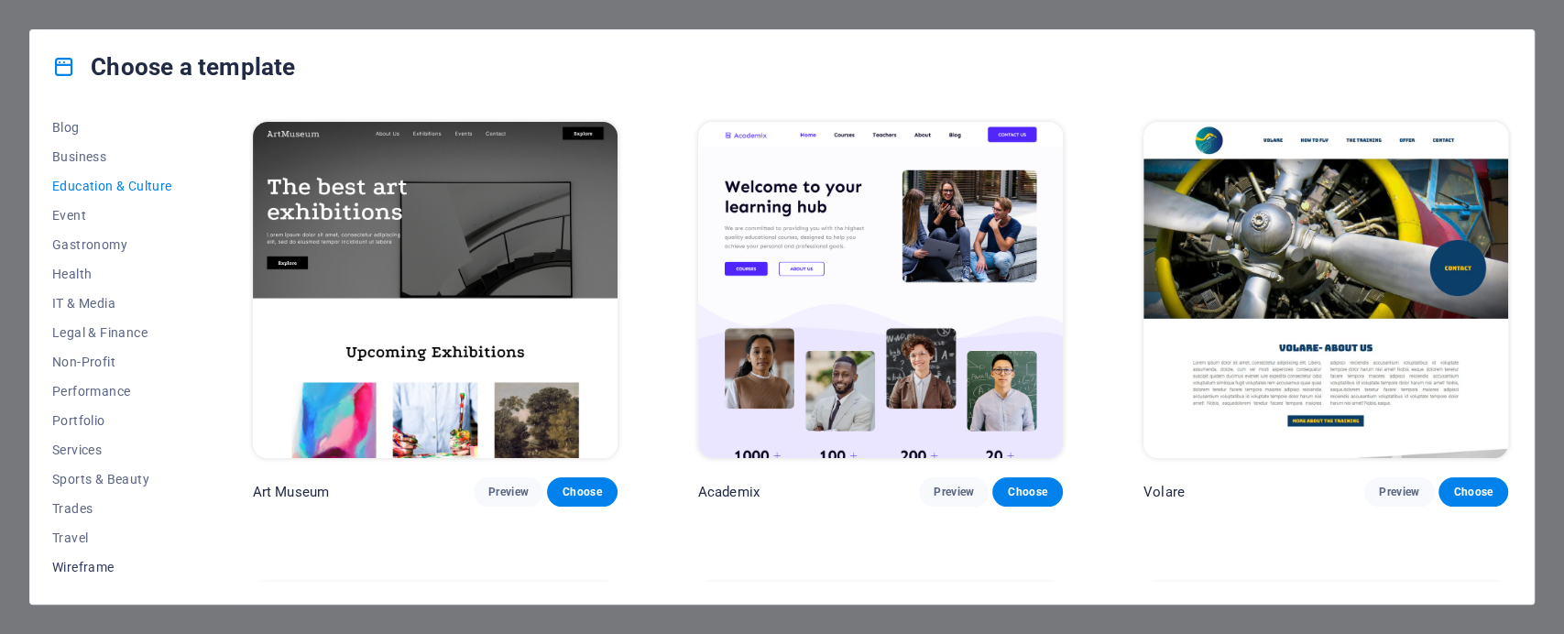
click at [95, 563] on span "Wireframe" at bounding box center [112, 567] width 120 height 15
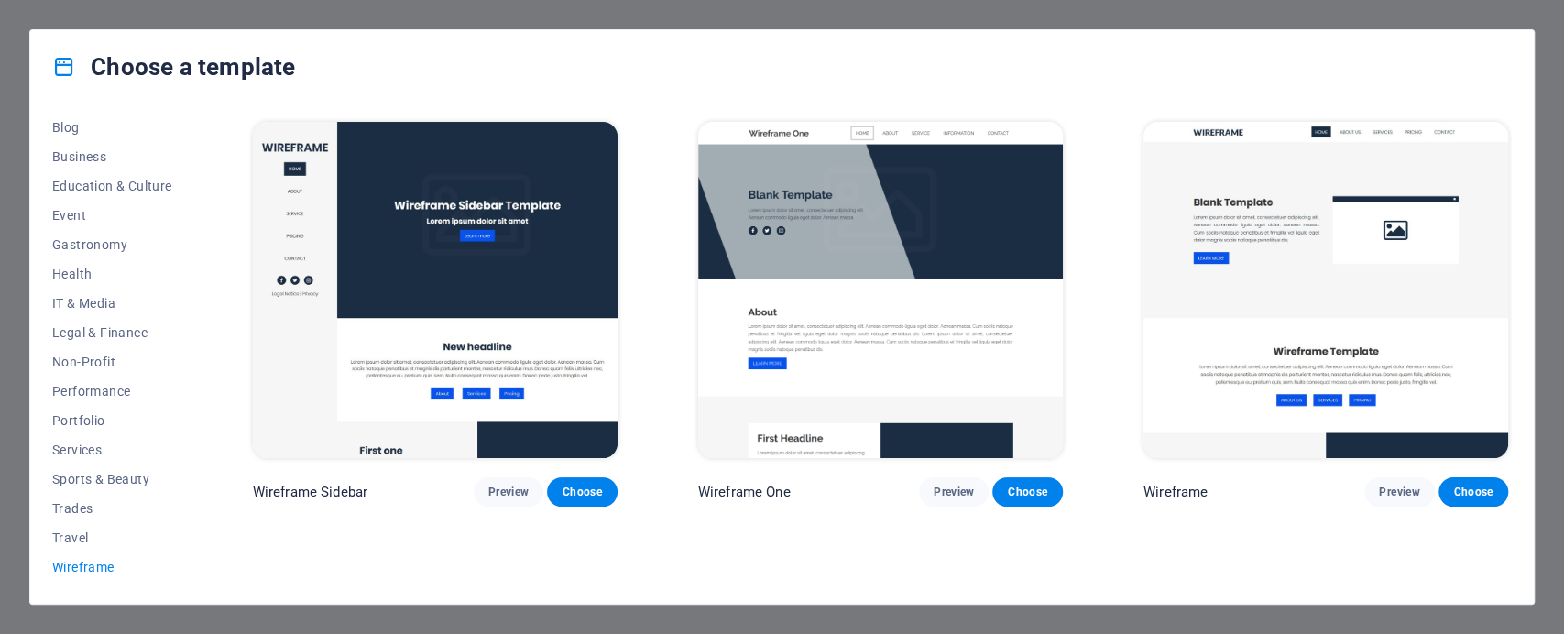
click at [443, 316] on img at bounding box center [435, 290] width 365 height 336
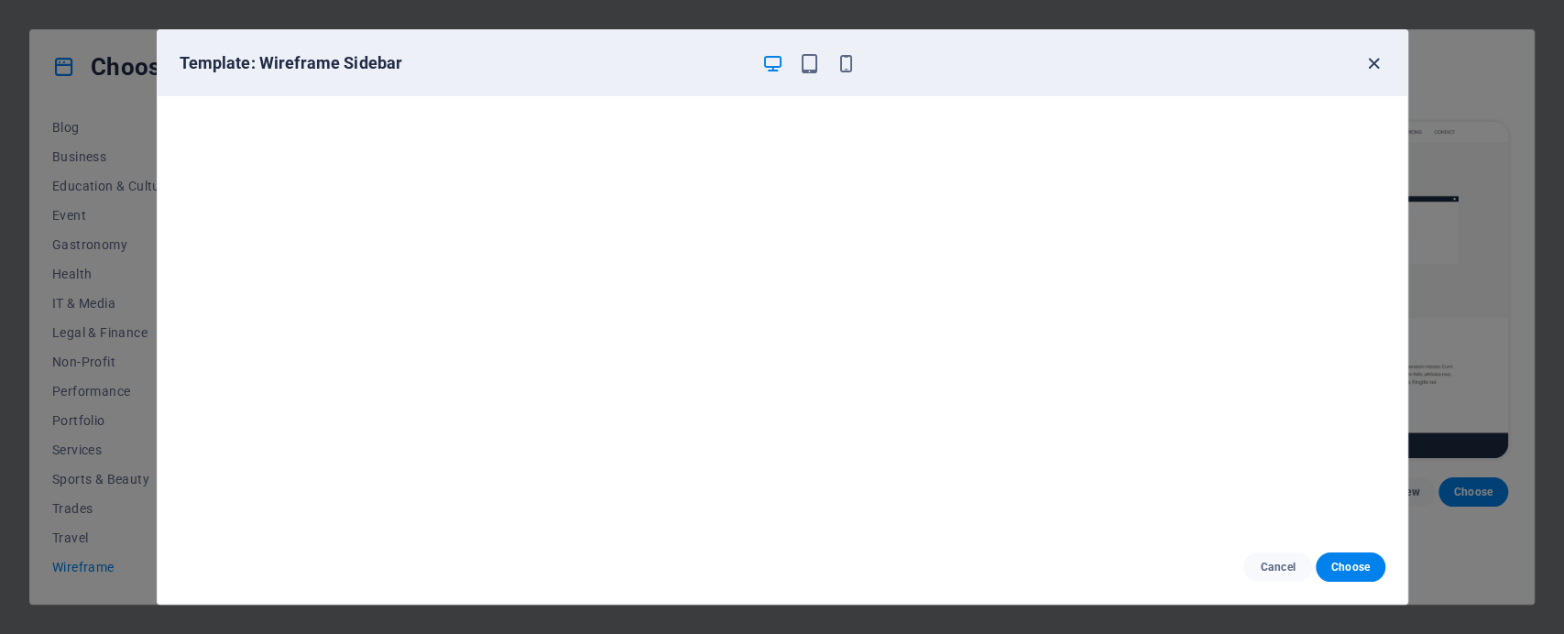
click at [1369, 62] on icon "button" at bounding box center [1373, 63] width 21 height 21
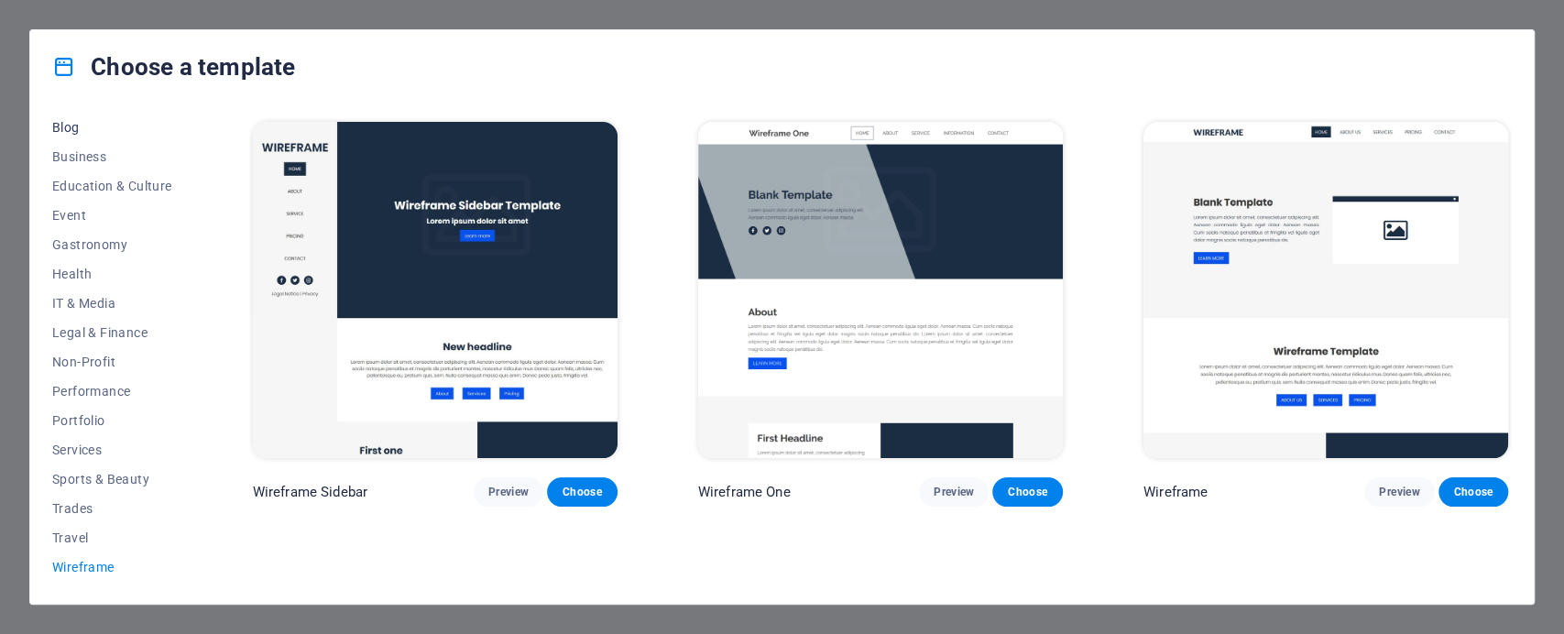
click at [64, 132] on span "Blog" at bounding box center [112, 127] width 120 height 15
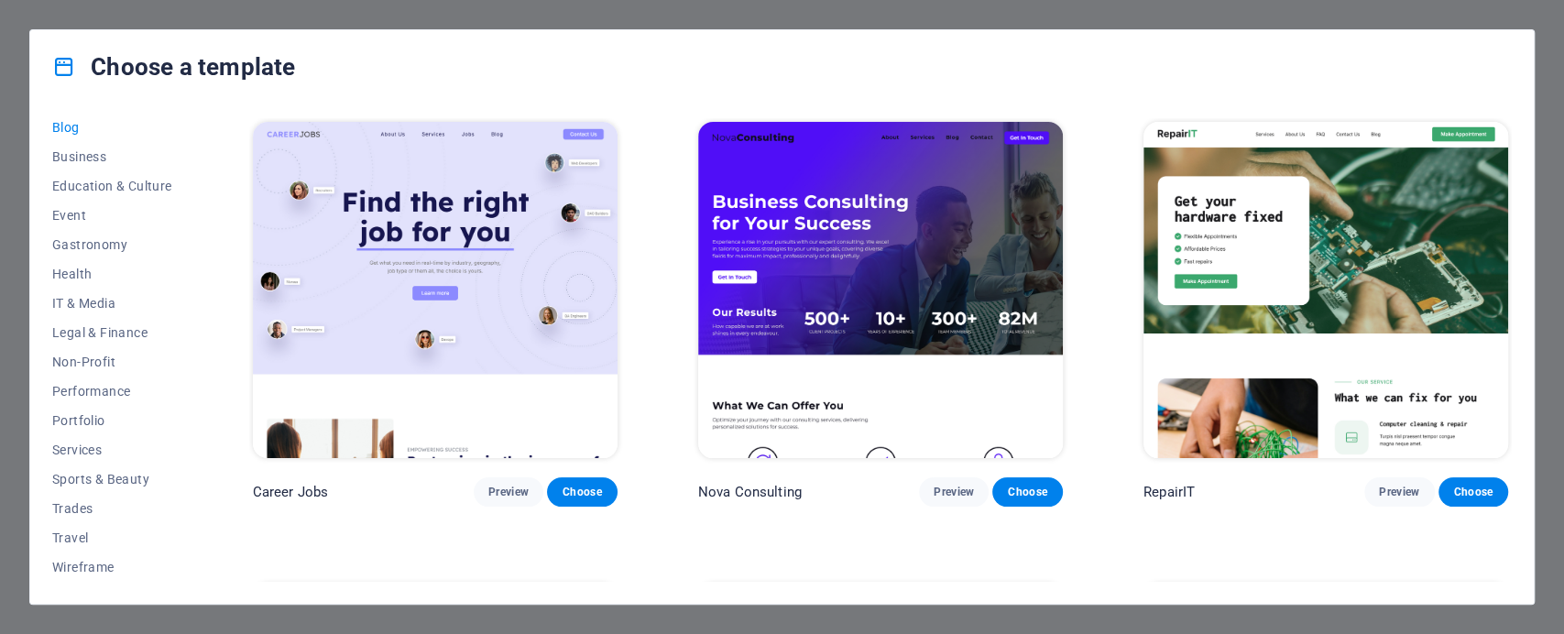
click at [884, 251] on img at bounding box center [880, 290] width 365 height 336
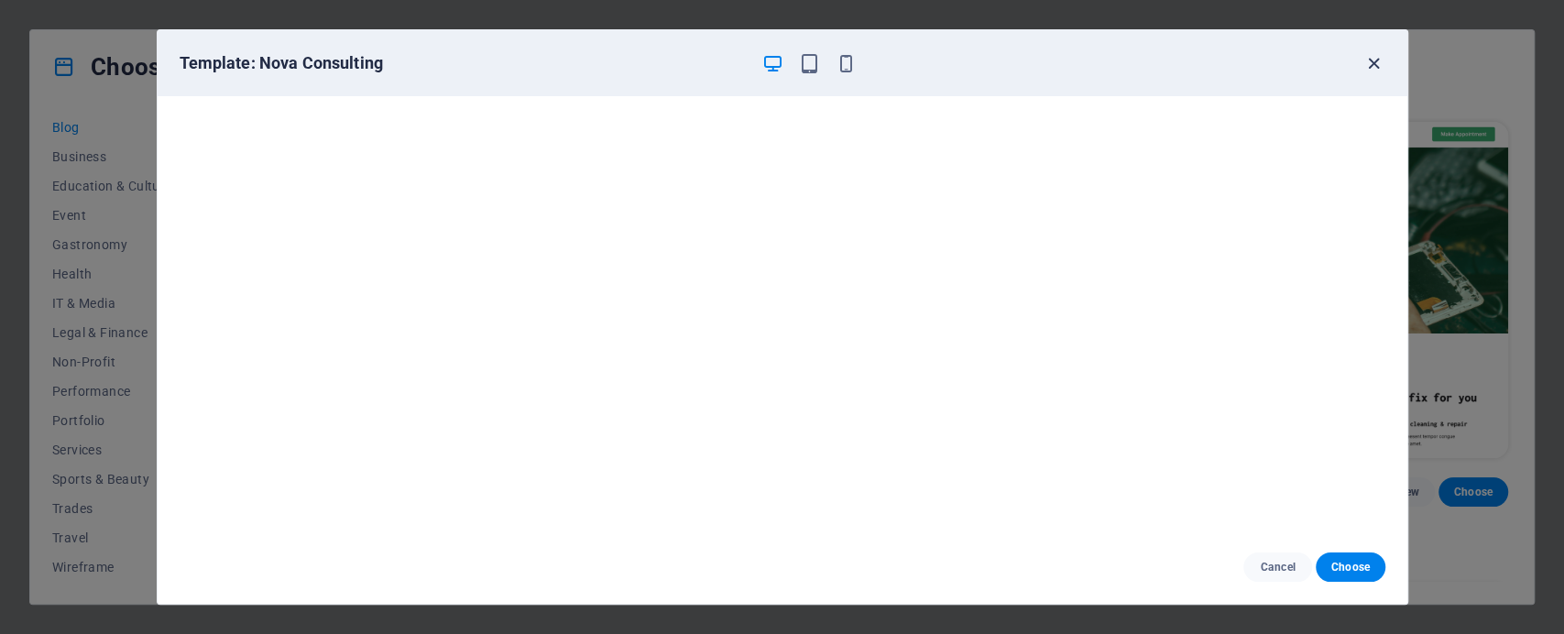
click at [1372, 61] on icon "button" at bounding box center [1373, 63] width 21 height 21
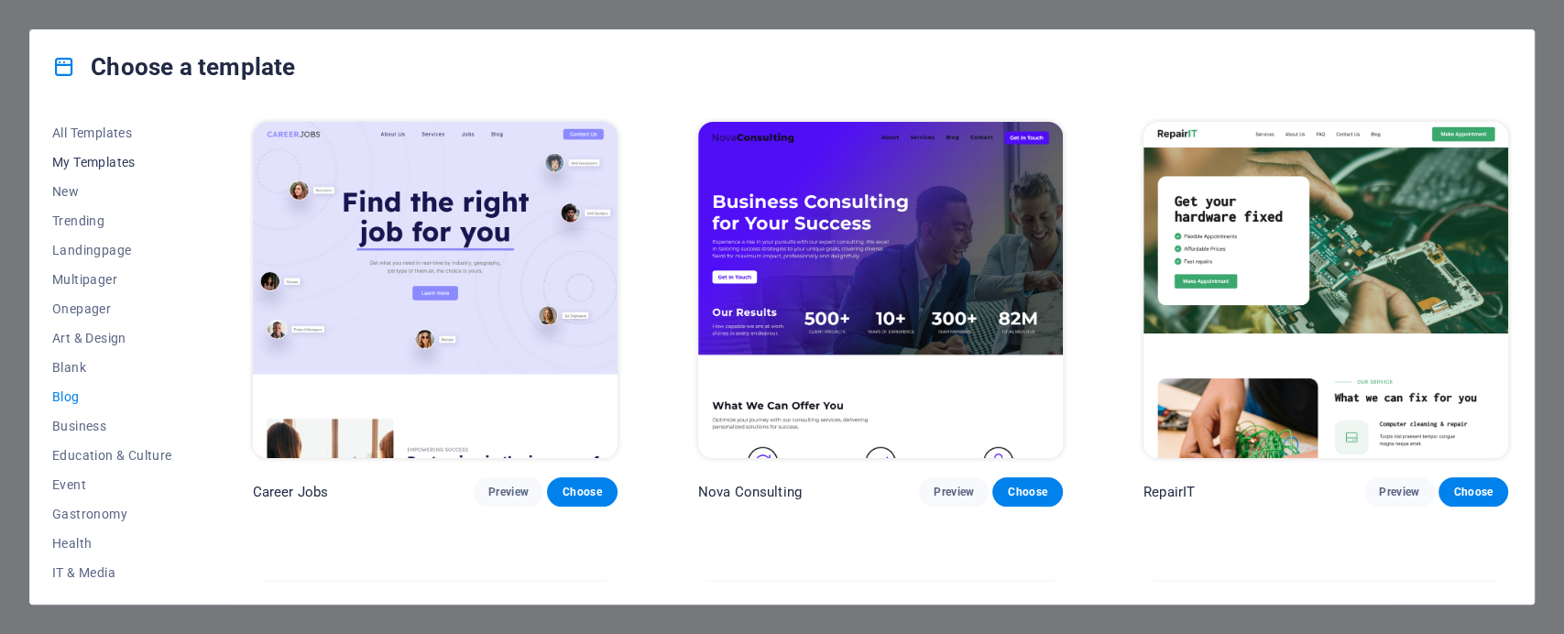
click at [122, 162] on span "My Templates" at bounding box center [112, 162] width 120 height 15
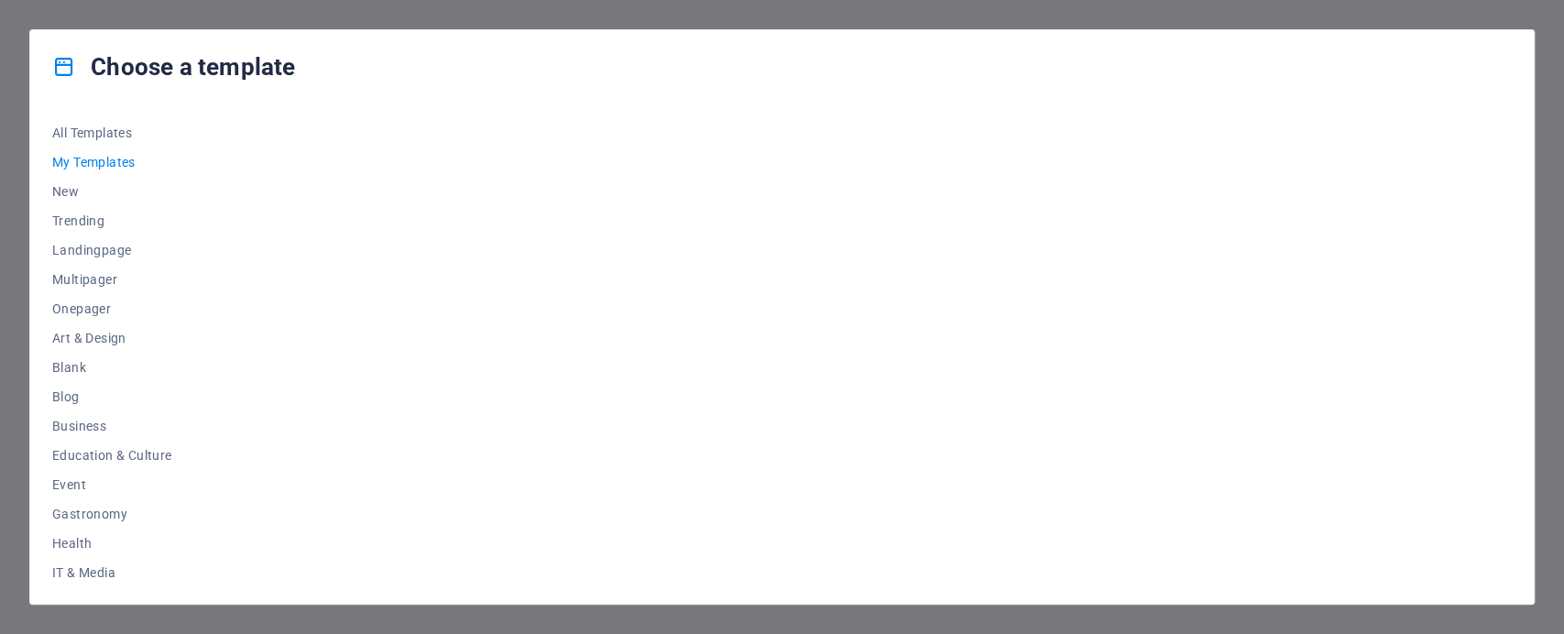
click at [64, 26] on div "Choose a template All Templates My Templates New Trending Landingpage Multipage…" at bounding box center [782, 317] width 1564 height 634
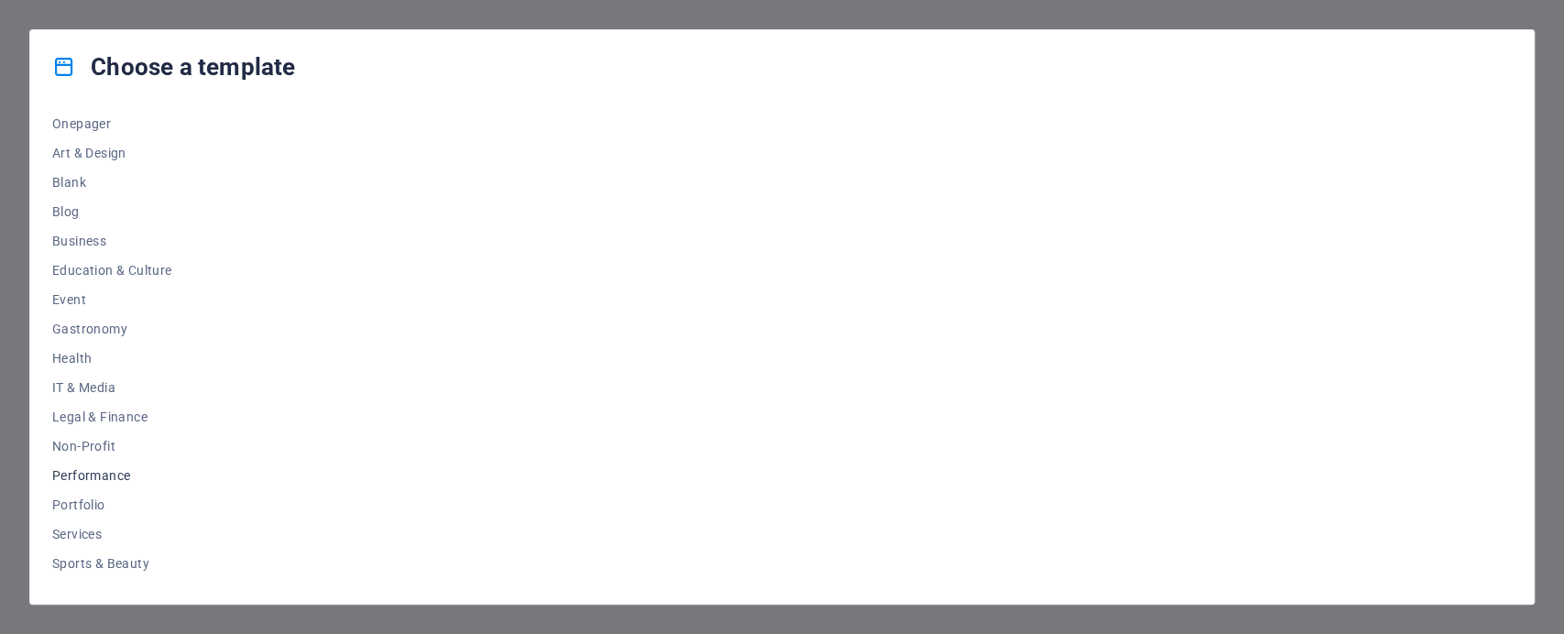
scroll to position [269, 0]
click at [90, 563] on span "Wireframe" at bounding box center [112, 567] width 120 height 15
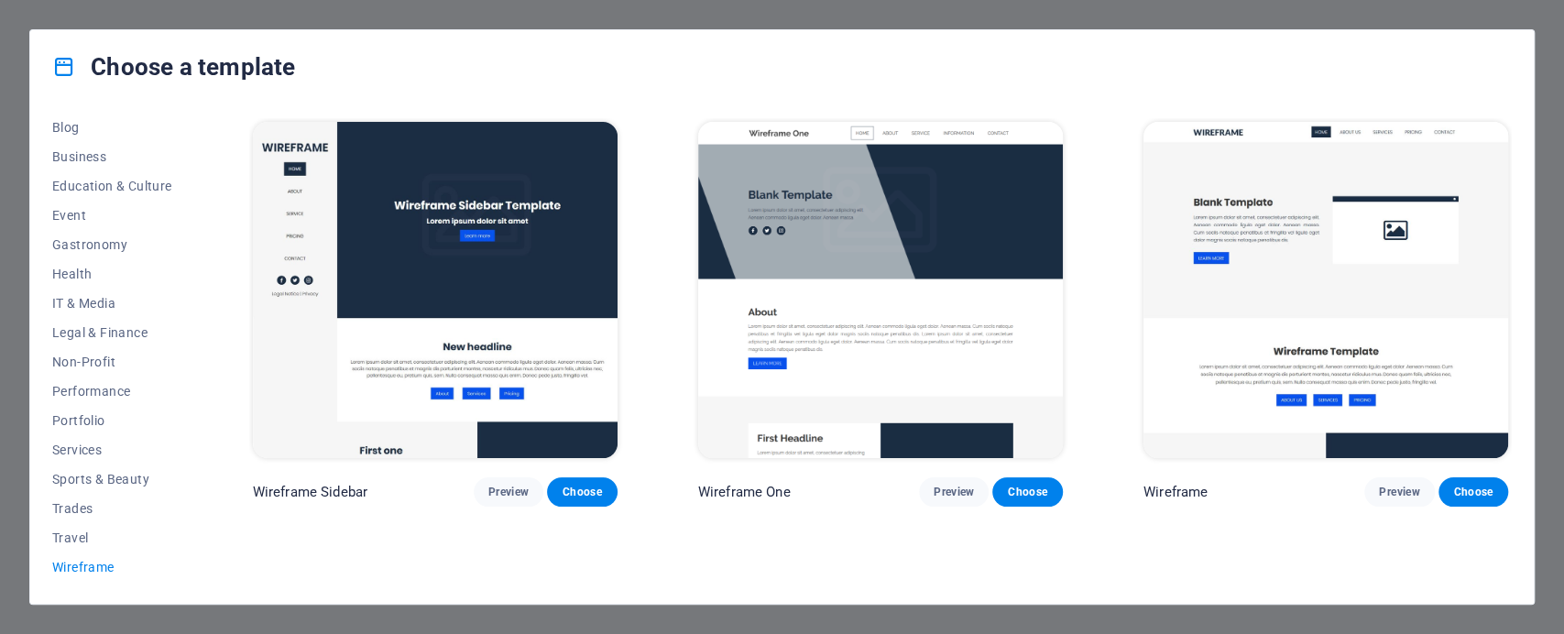
click at [1548, 202] on div "Choose a template All Templates My Templates New Trending Landingpage Multipage…" at bounding box center [782, 317] width 1564 height 634
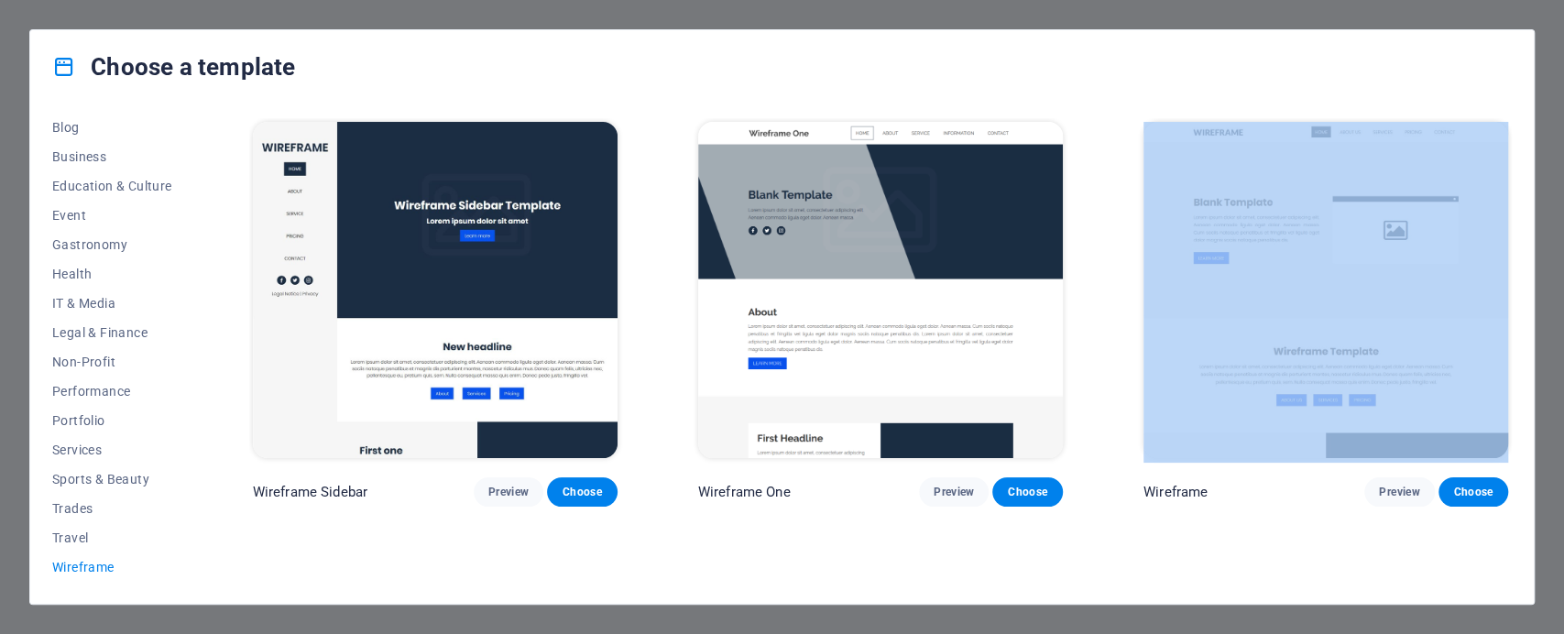
click at [1548, 202] on div "Choose a template All Templates My Templates New Trending Landingpage Multipage…" at bounding box center [782, 317] width 1564 height 634
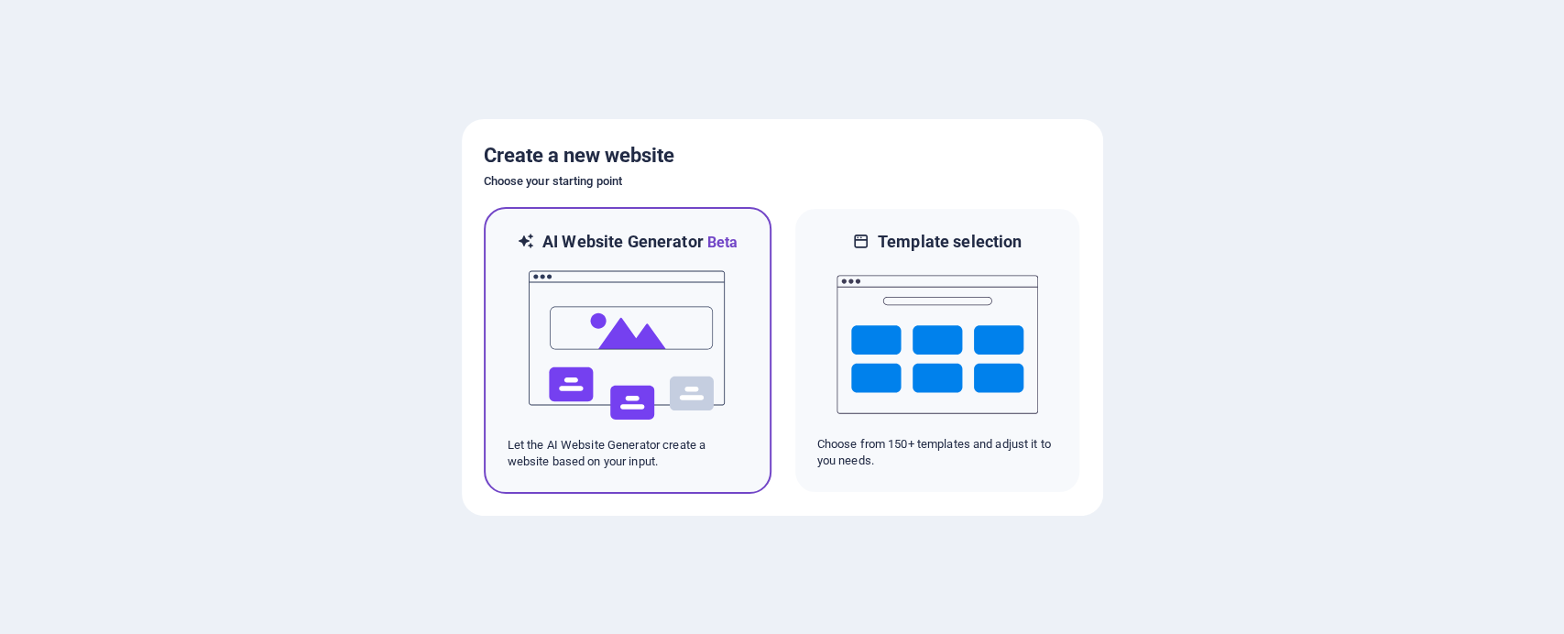
click at [660, 365] on img at bounding box center [628, 345] width 202 height 183
click at [649, 329] on img at bounding box center [628, 345] width 202 height 183
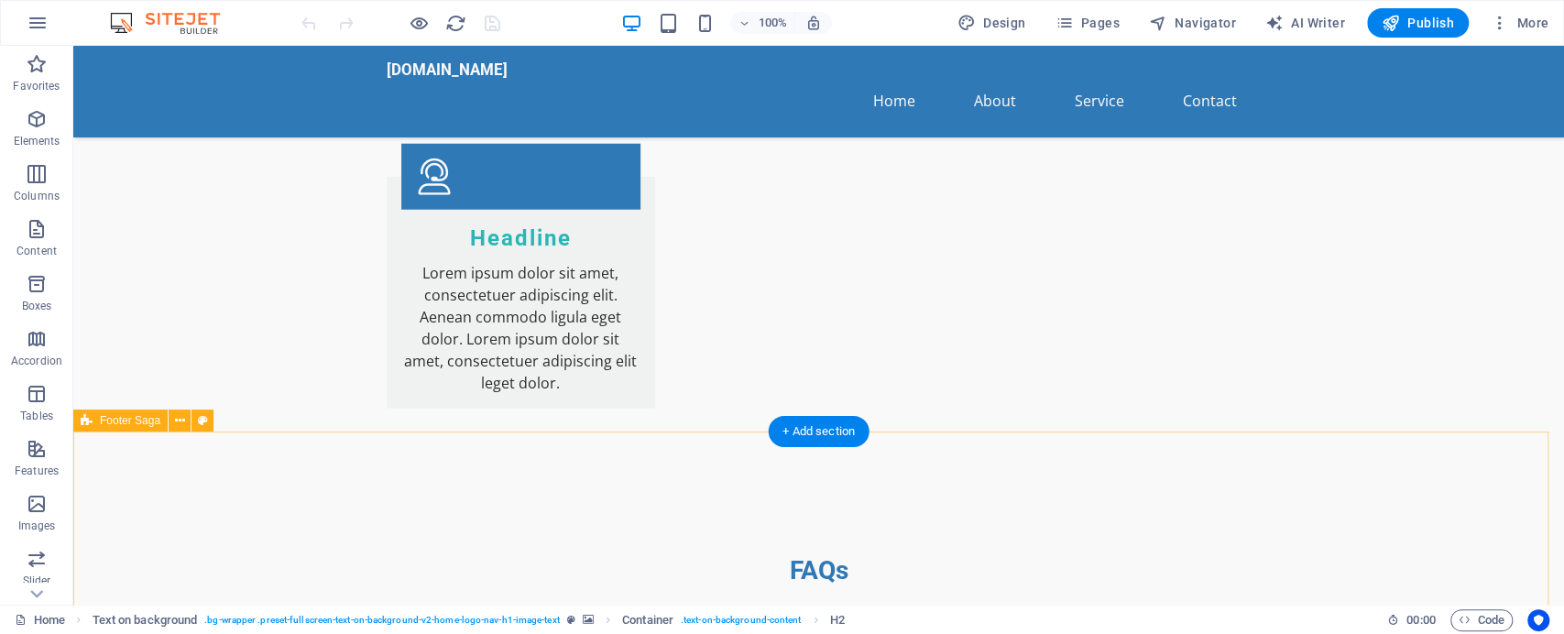
scroll to position [3547, 0]
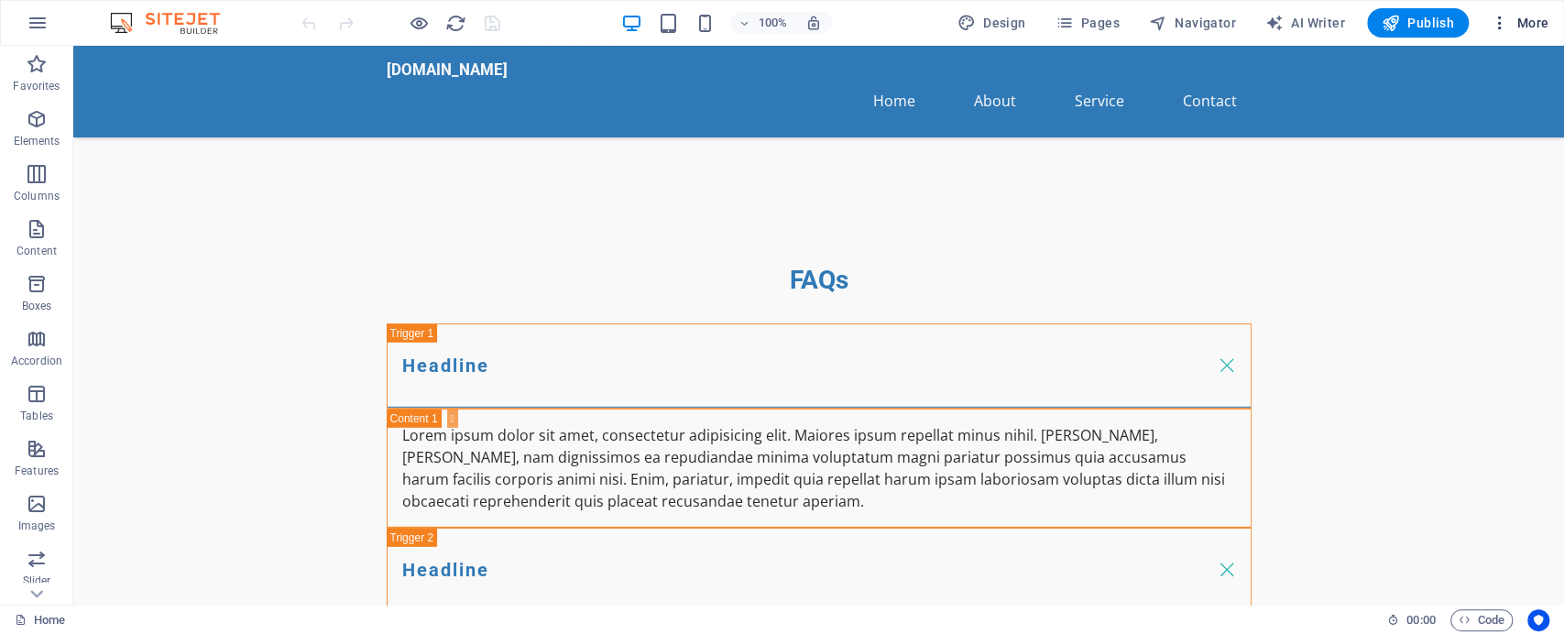
click at [1524, 24] on span "More" at bounding box center [1519, 23] width 58 height 18
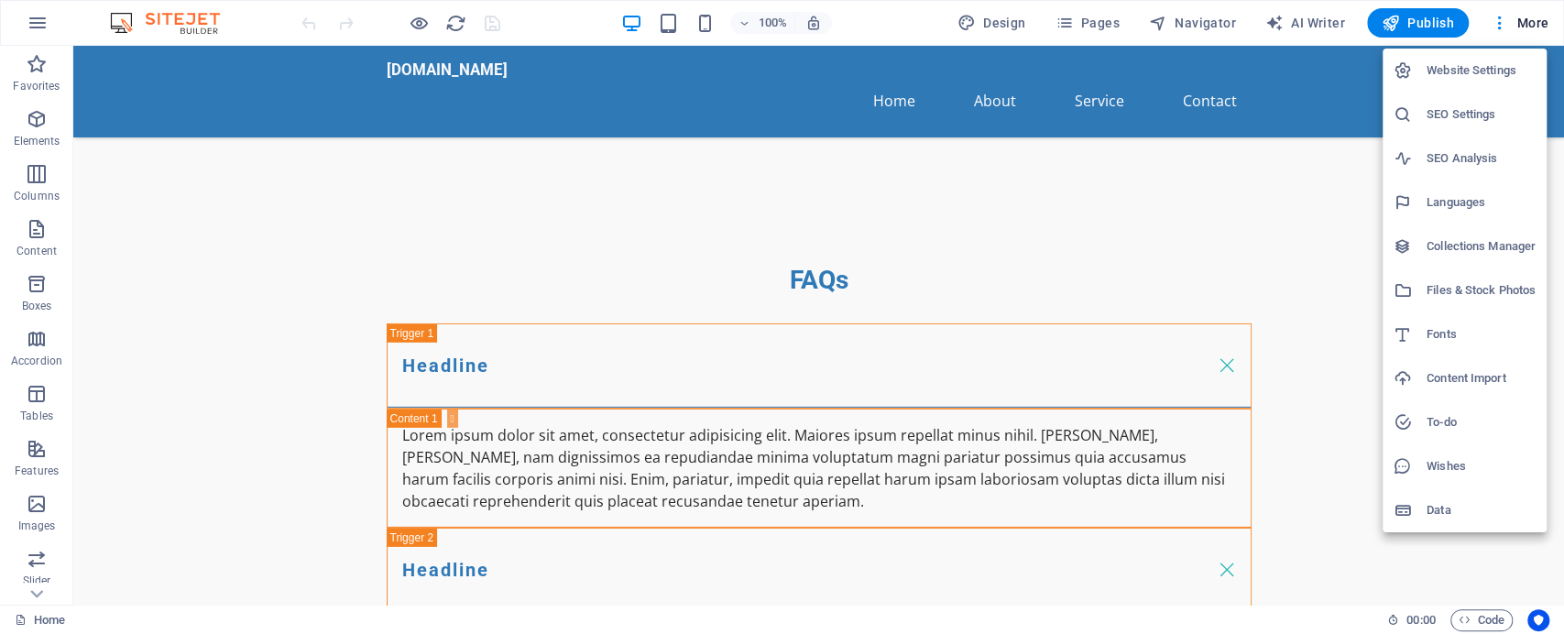
click at [1492, 60] on h6 "Website Settings" at bounding box center [1480, 71] width 109 height 22
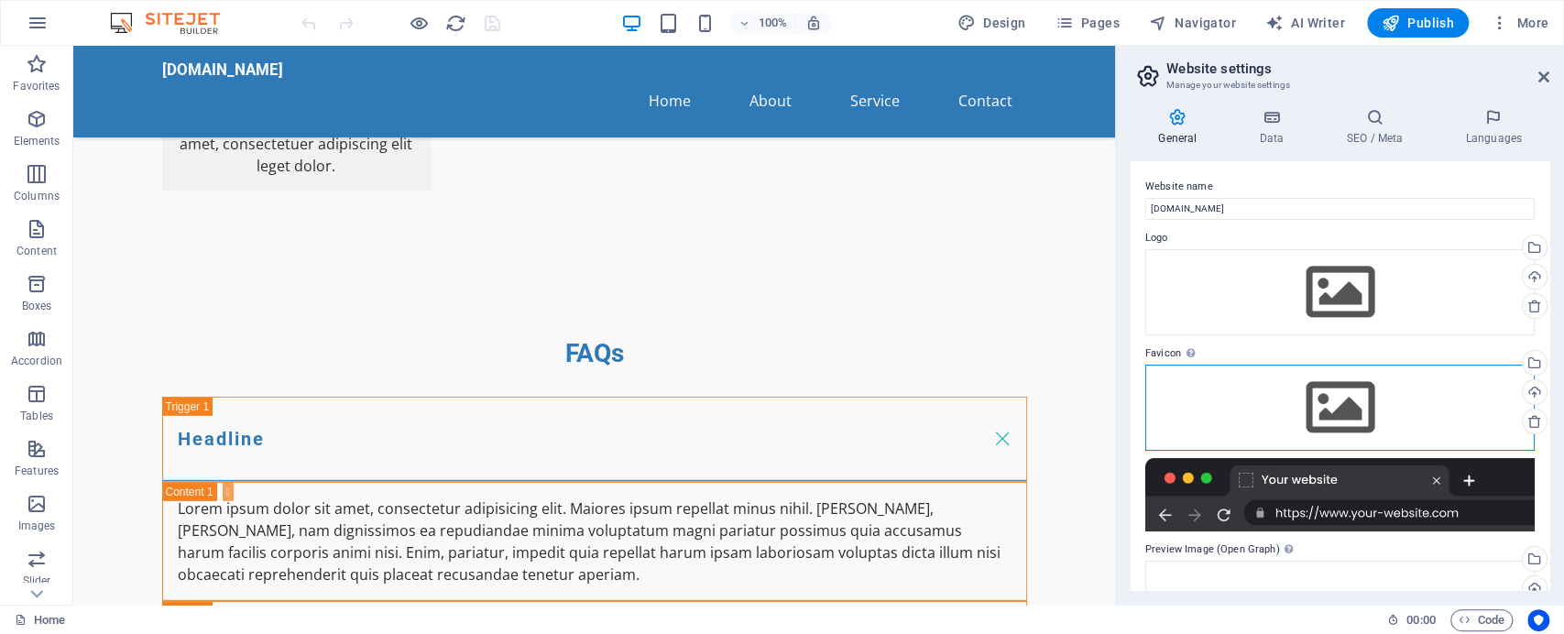
click at [1268, 412] on div "Drag files here, click to choose files or select files from Files or our free s…" at bounding box center [1339, 408] width 389 height 86
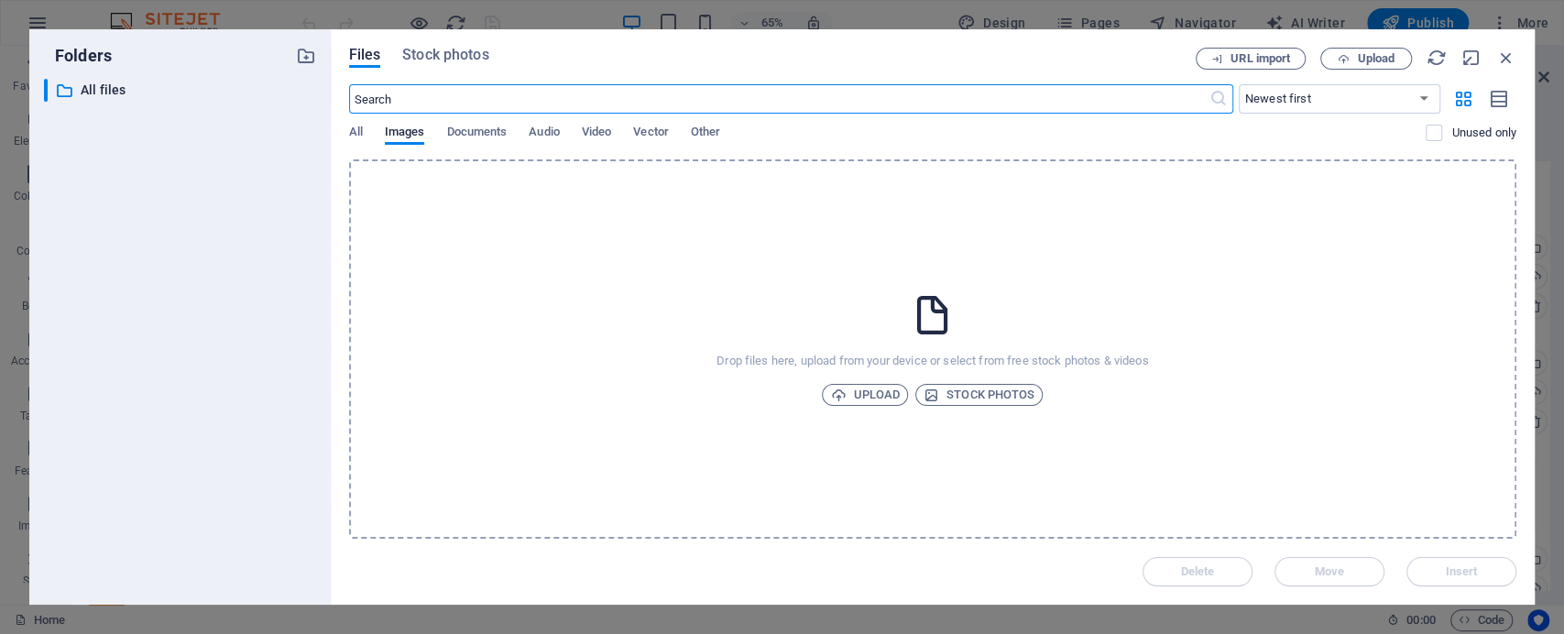
scroll to position [3246, 0]
click at [1507, 60] on icon "button" at bounding box center [1506, 58] width 20 height 20
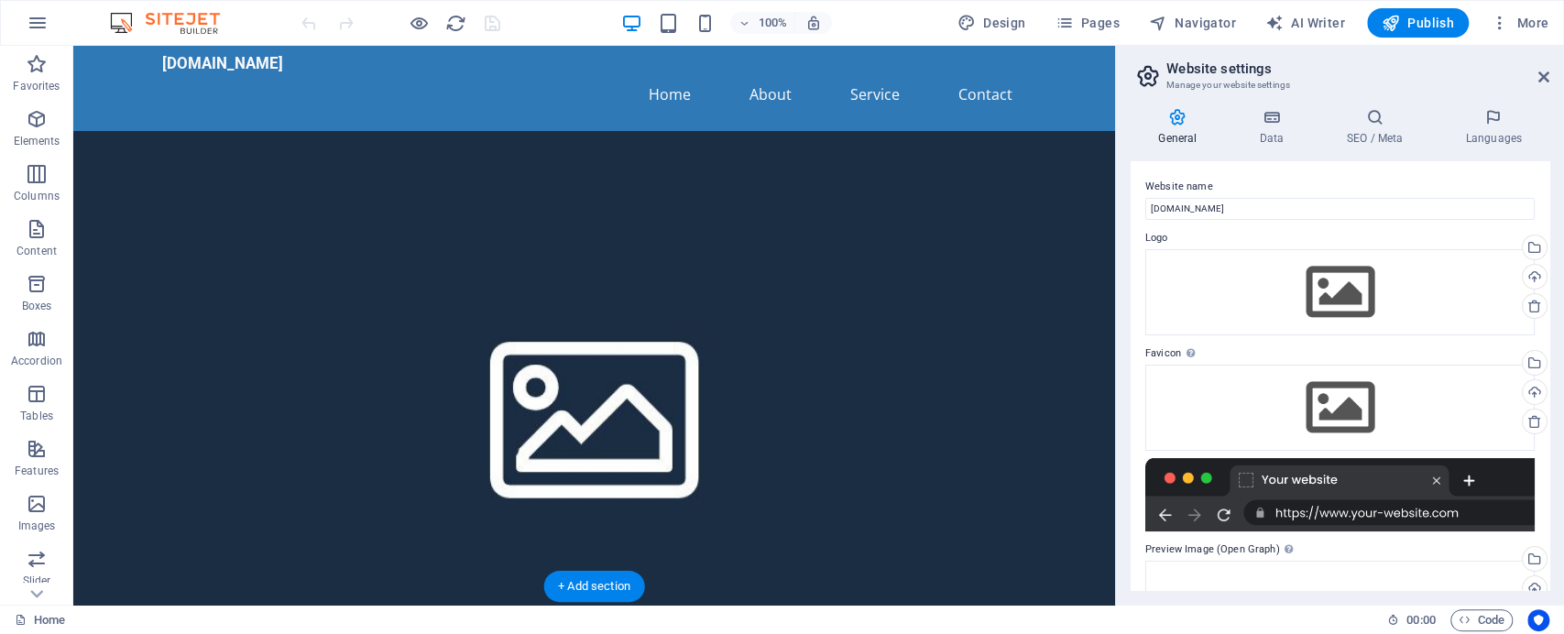
scroll to position [0, 0]
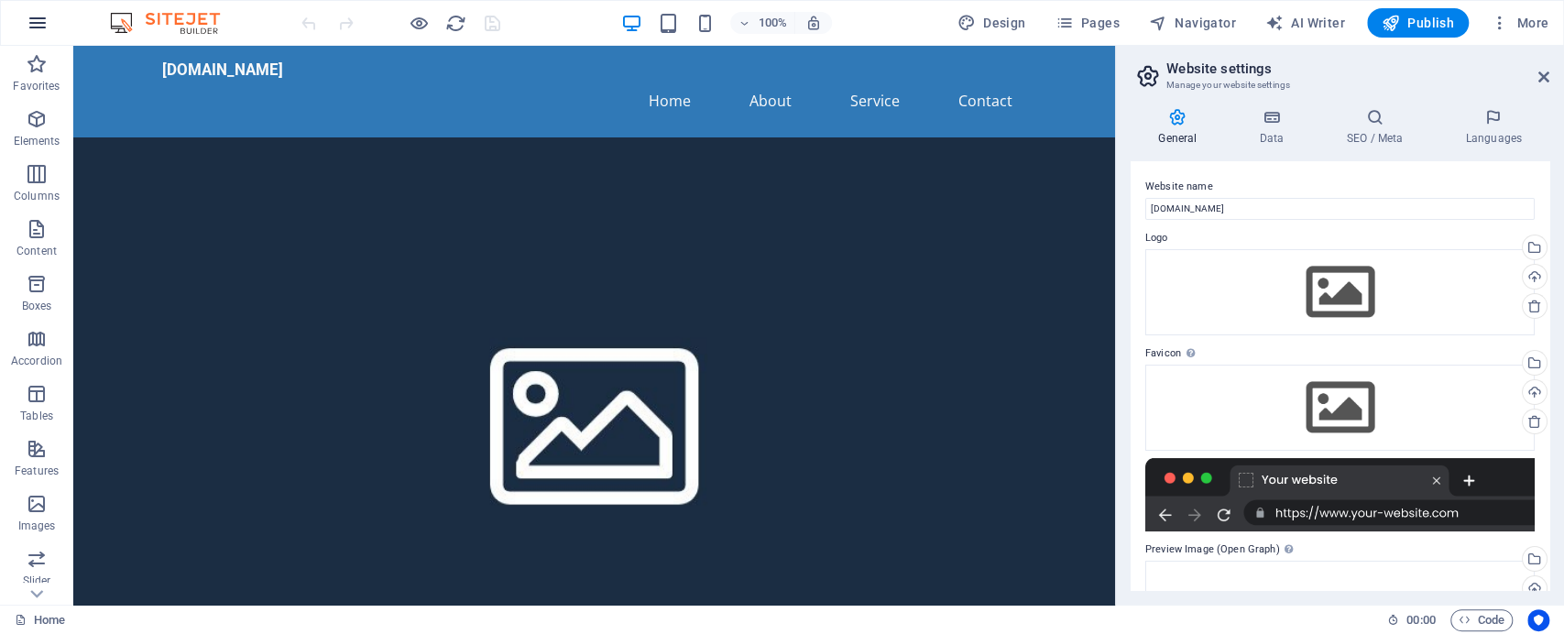
click at [37, 15] on icon "button" at bounding box center [38, 23] width 22 height 22
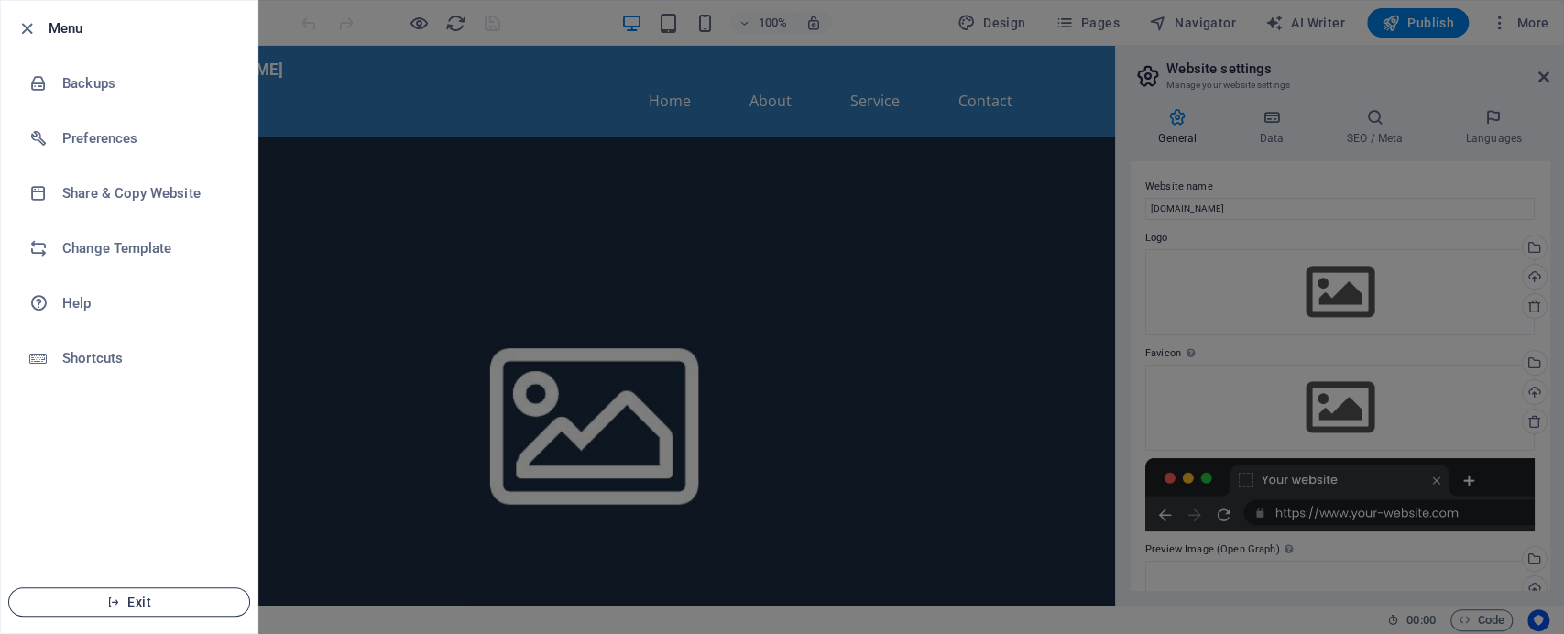
click at [147, 596] on span "Exit" at bounding box center [129, 602] width 211 height 15
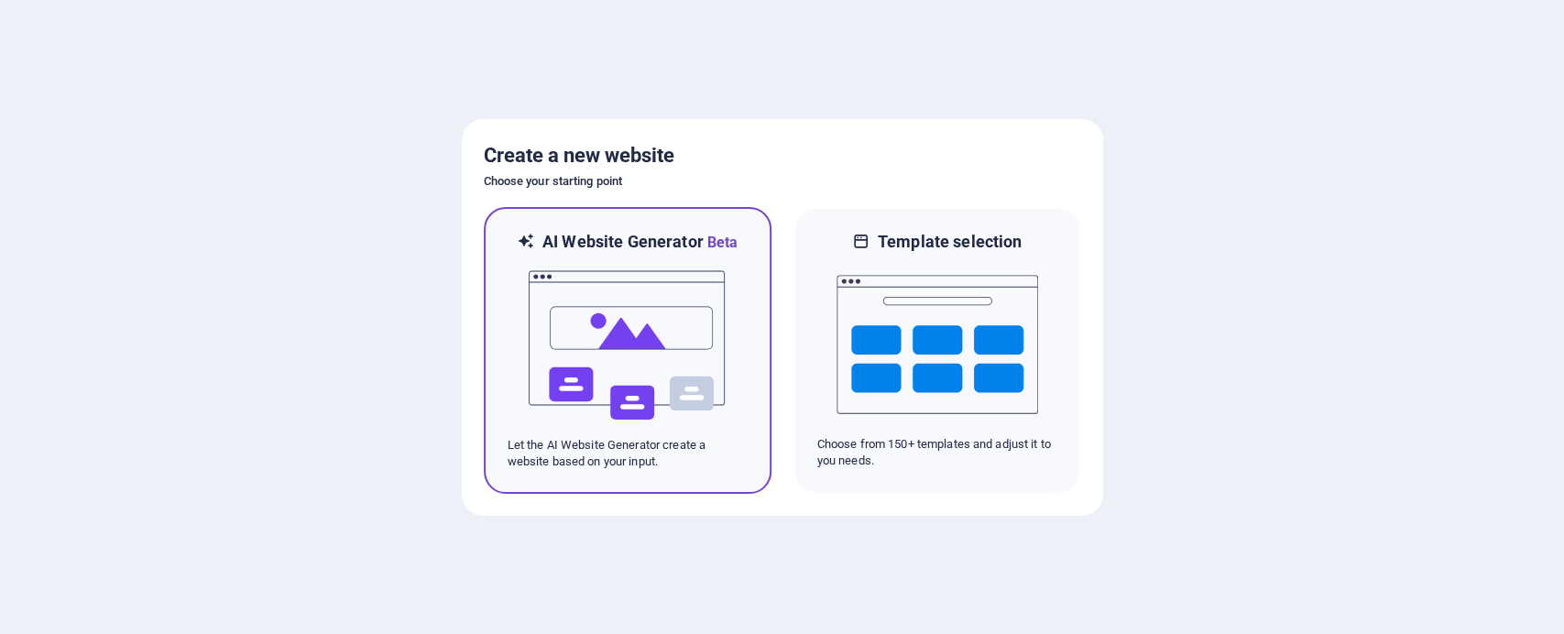
click at [638, 372] on img at bounding box center [628, 345] width 202 height 183
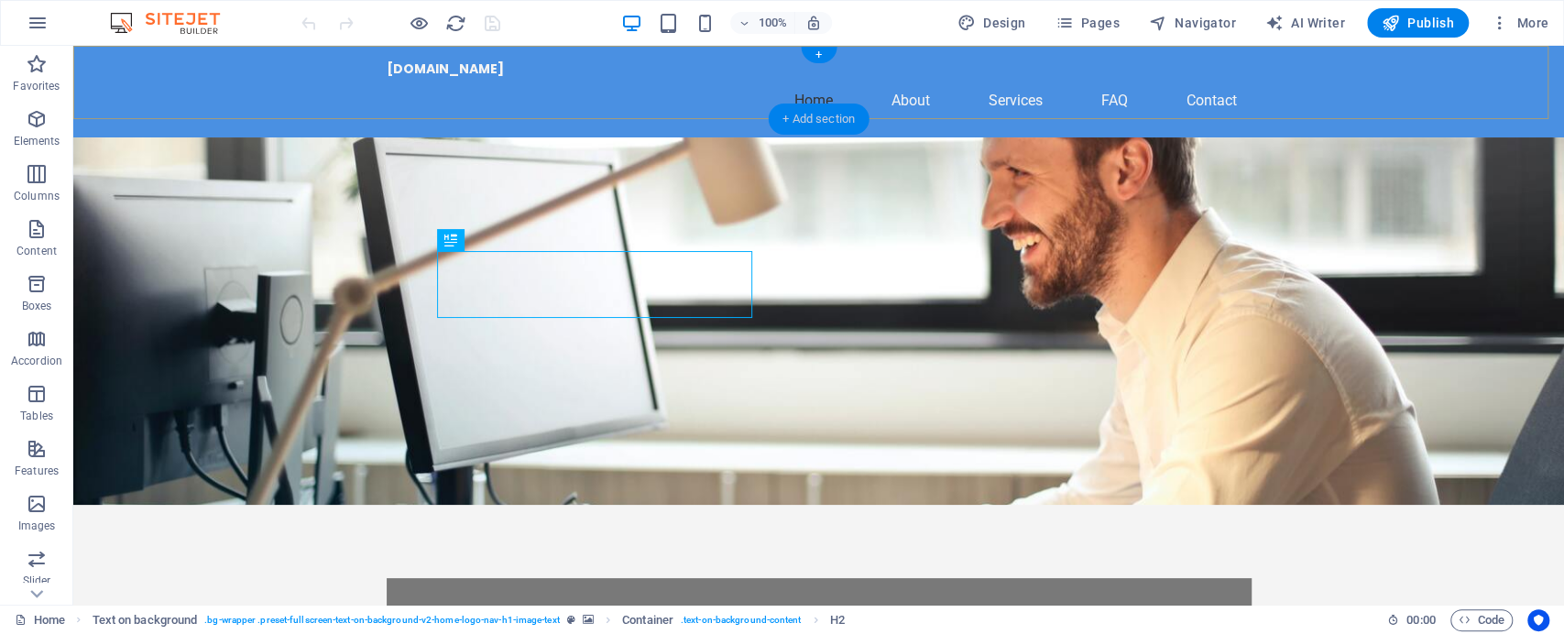
click at [828, 116] on div "+ Add section" at bounding box center [819, 119] width 102 height 31
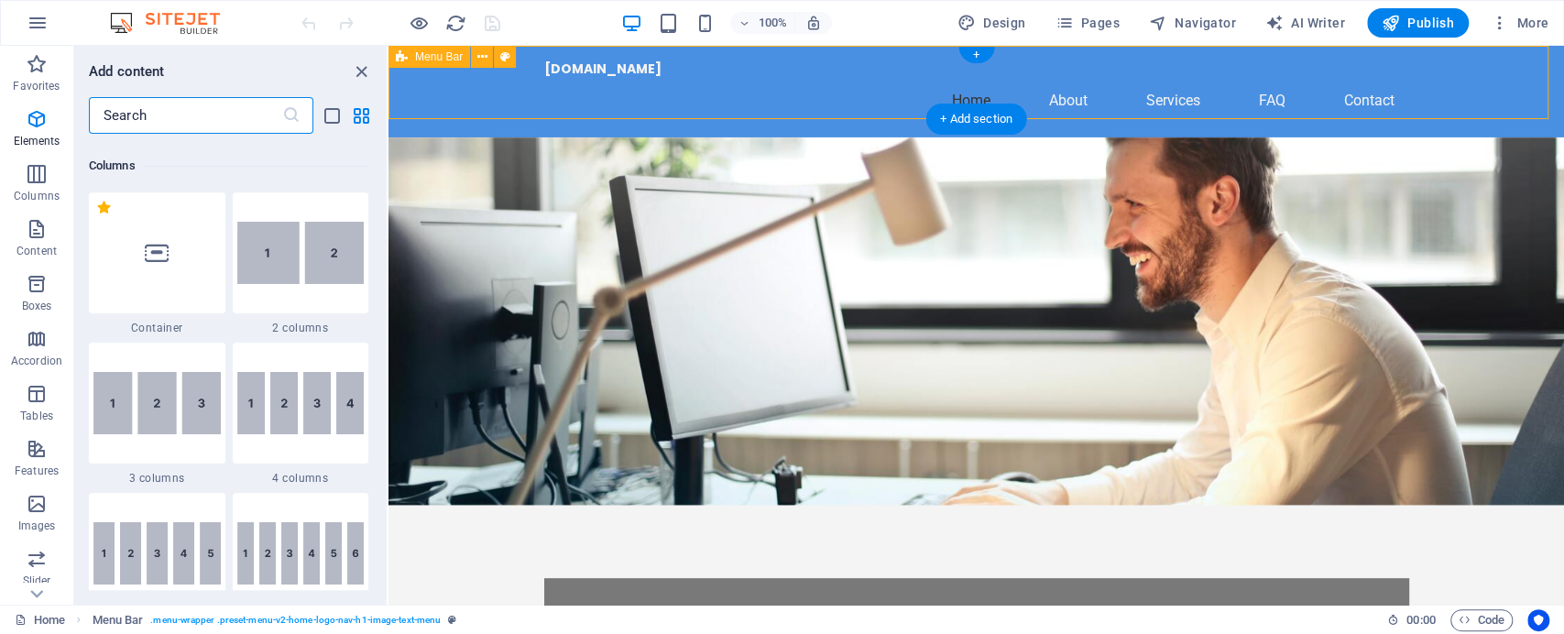
scroll to position [3204, 0]
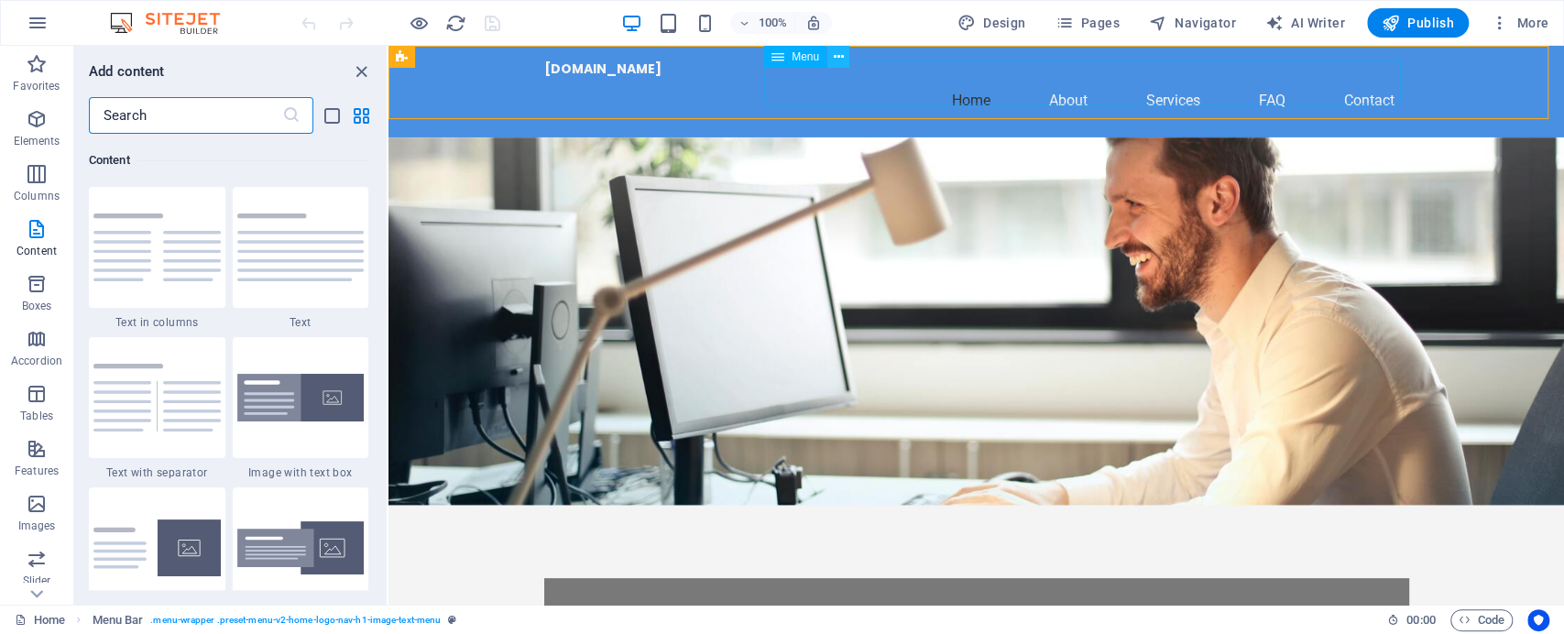
click at [837, 56] on icon at bounding box center [839, 57] width 10 height 19
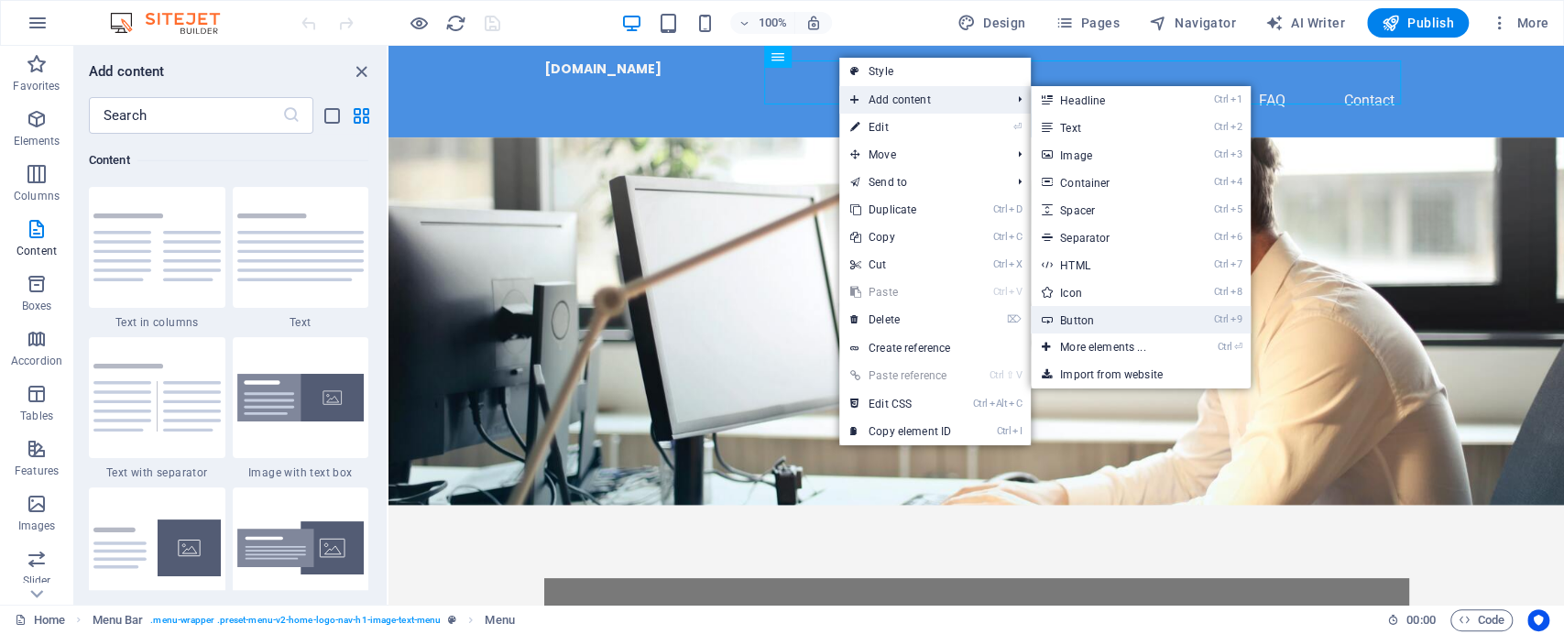
click at [1118, 314] on link "Ctrl 9 Button" at bounding box center [1106, 319] width 151 height 27
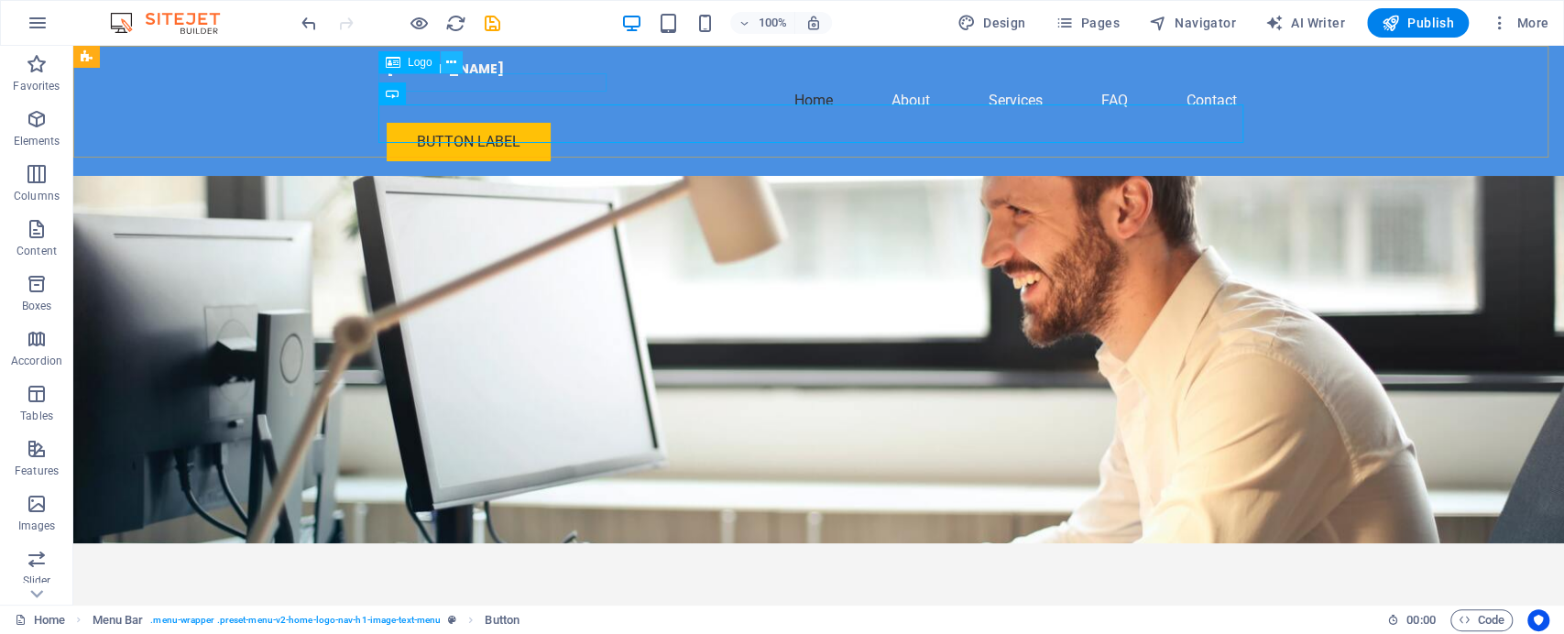
click at [456, 63] on button at bounding box center [452, 62] width 22 height 22
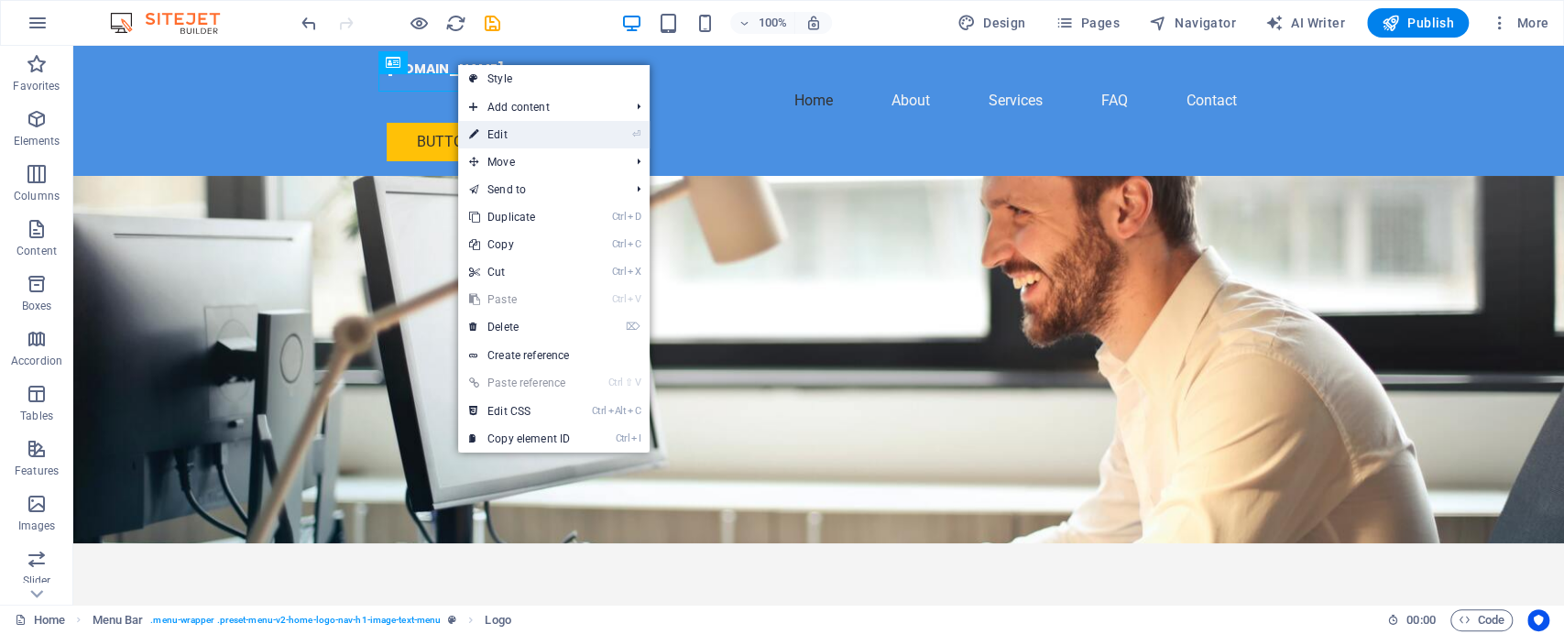
click at [557, 128] on link "⏎ Edit" at bounding box center [519, 134] width 123 height 27
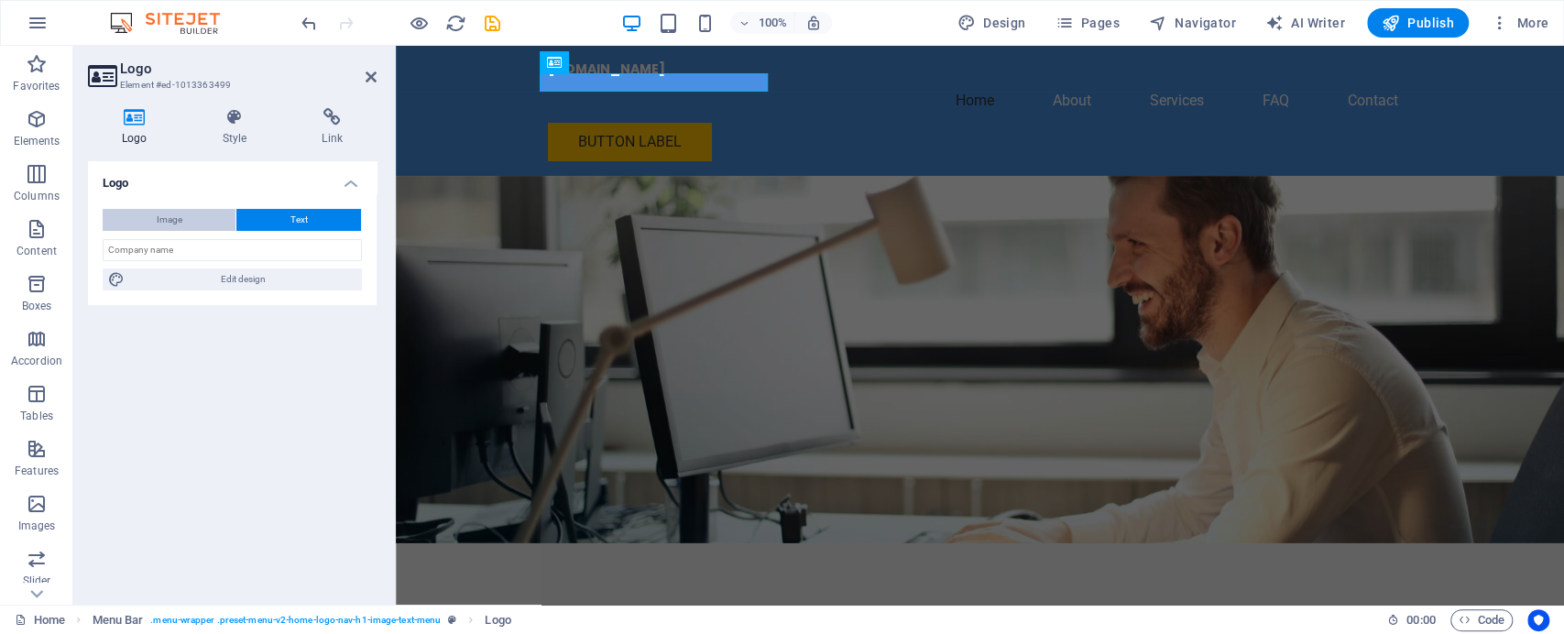
click at [202, 215] on button "Image" at bounding box center [169, 220] width 133 height 22
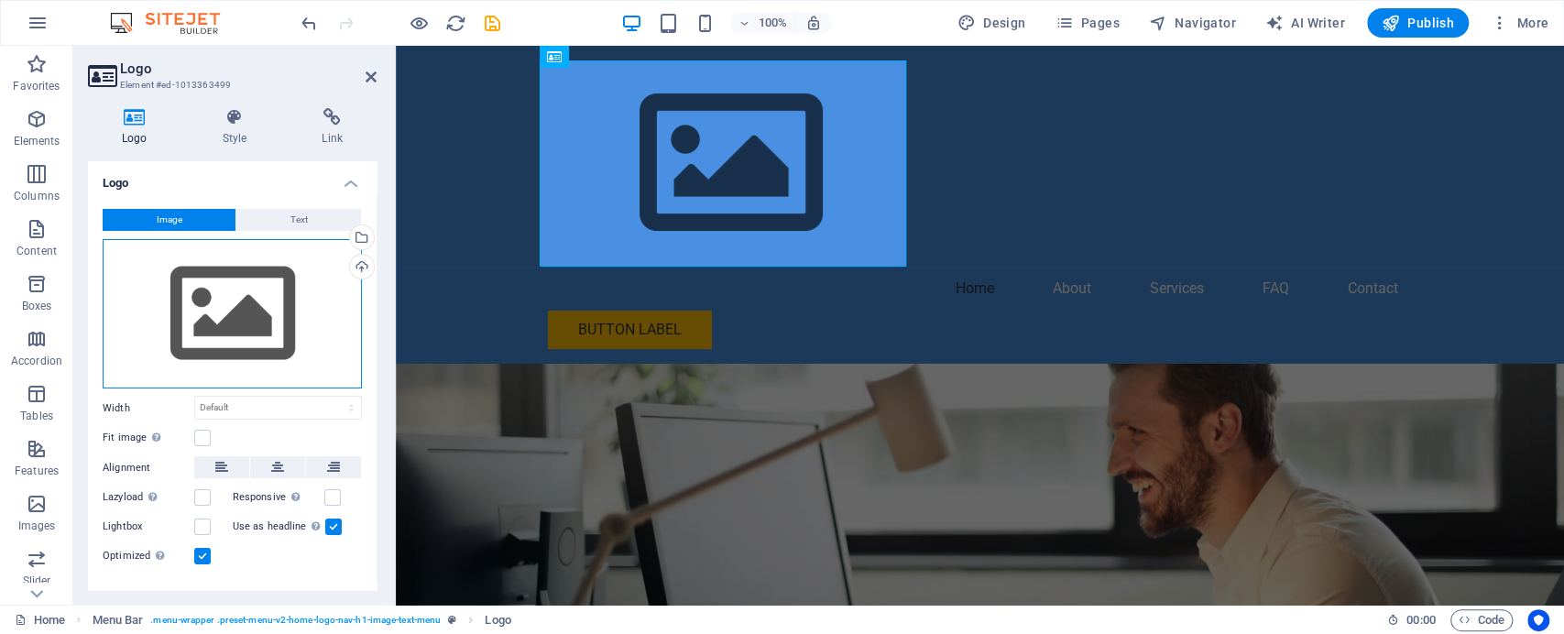
click at [229, 320] on div "Drag files here, click to choose files or select files from Files or our free s…" at bounding box center [232, 314] width 259 height 150
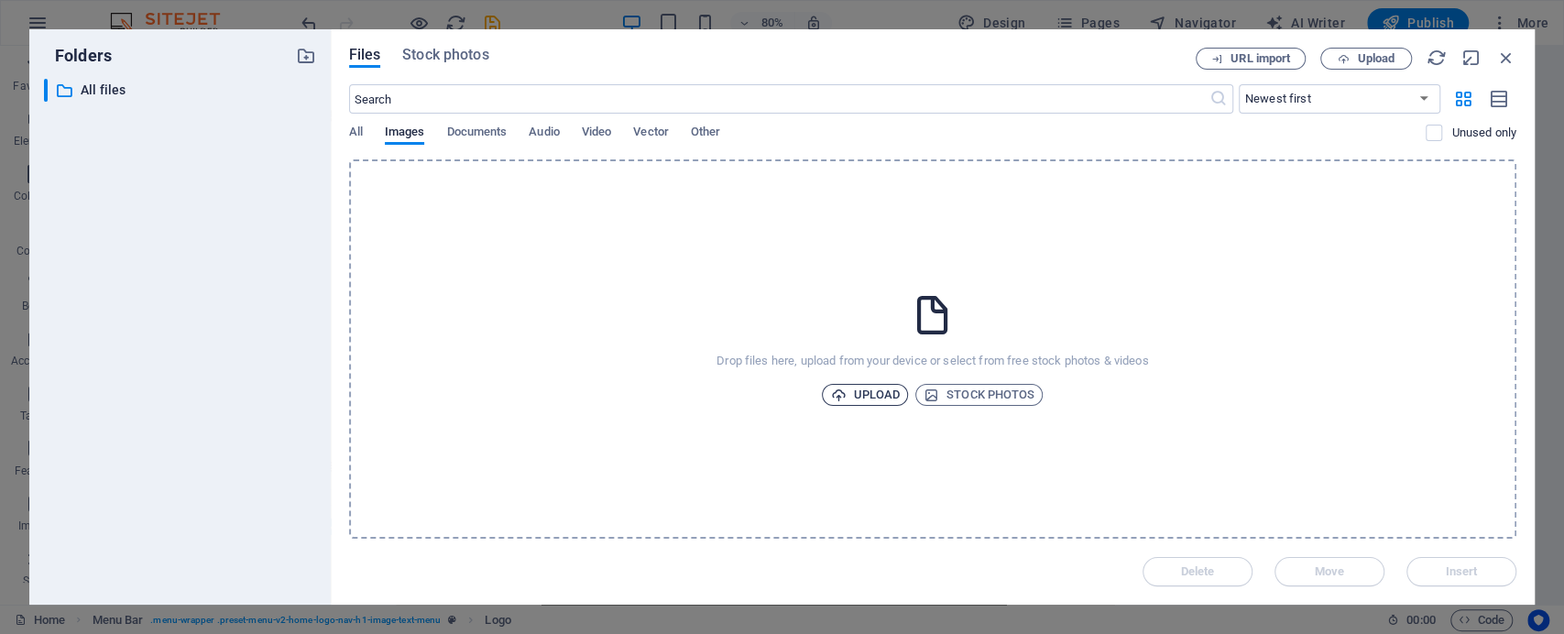
click at [870, 390] on span "Upload" at bounding box center [865, 395] width 70 height 22
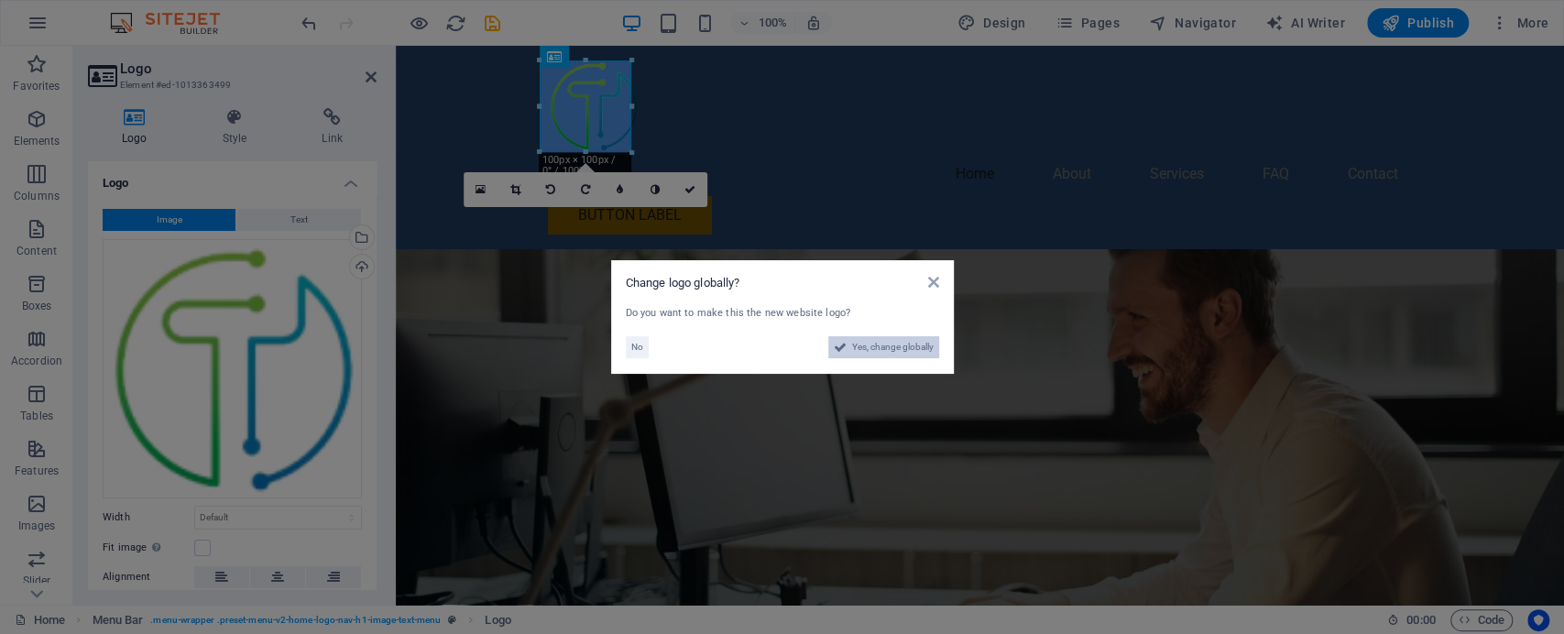
click at [878, 346] on span "Yes, change globally" at bounding box center [893, 347] width 82 height 22
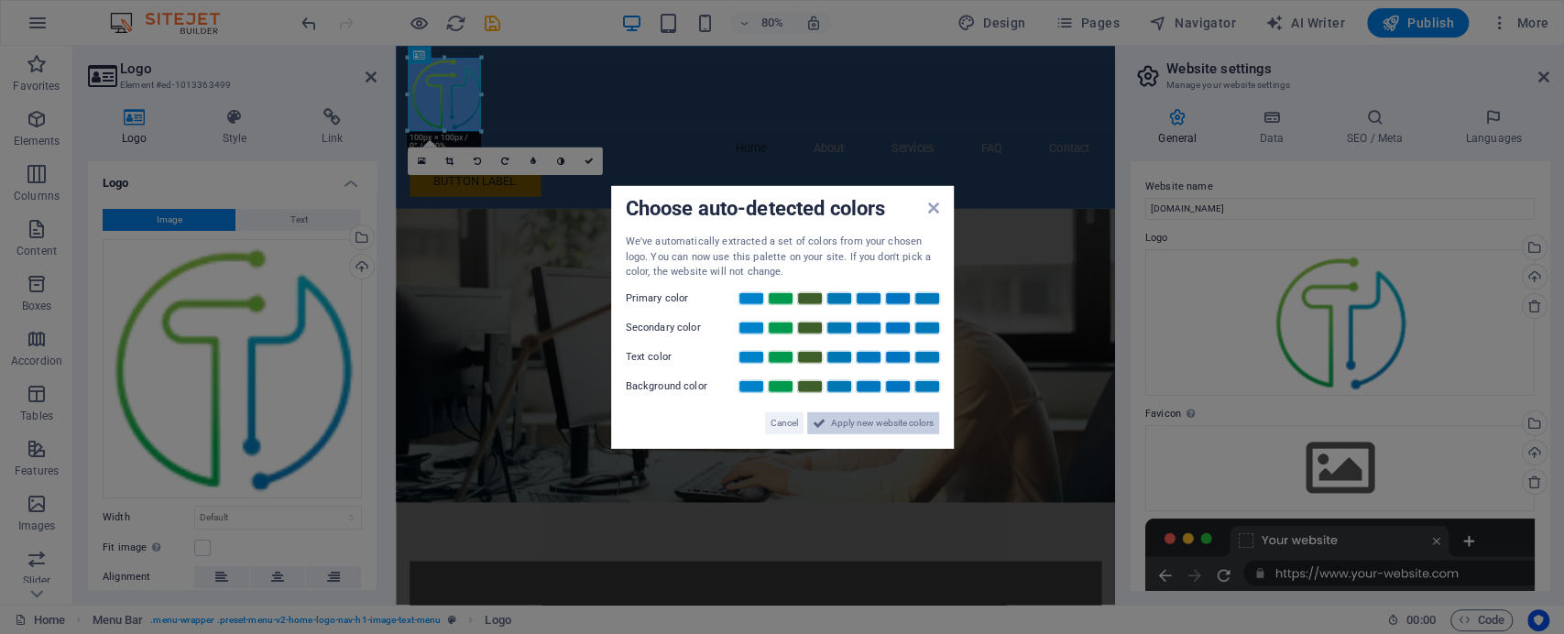
click at [848, 419] on span "Apply new website colors" at bounding box center [882, 422] width 103 height 22
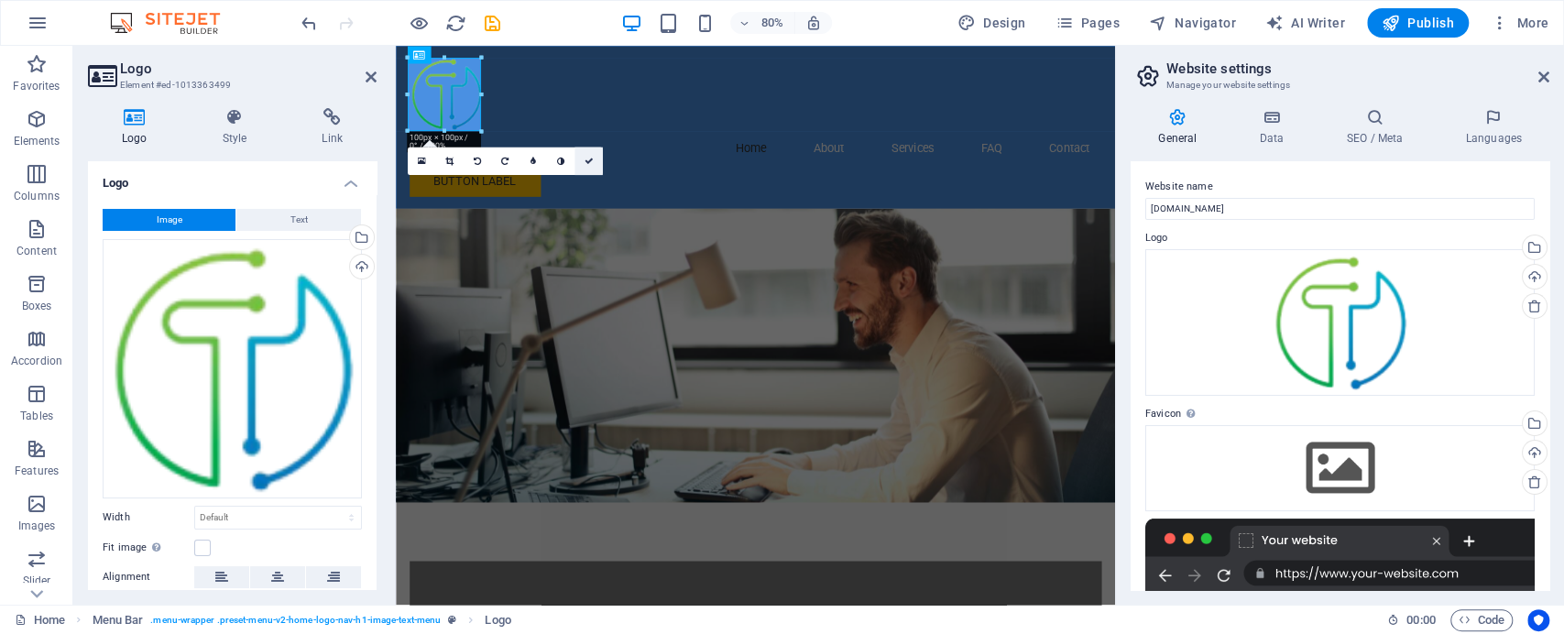
click at [590, 159] on icon at bounding box center [588, 161] width 9 height 9
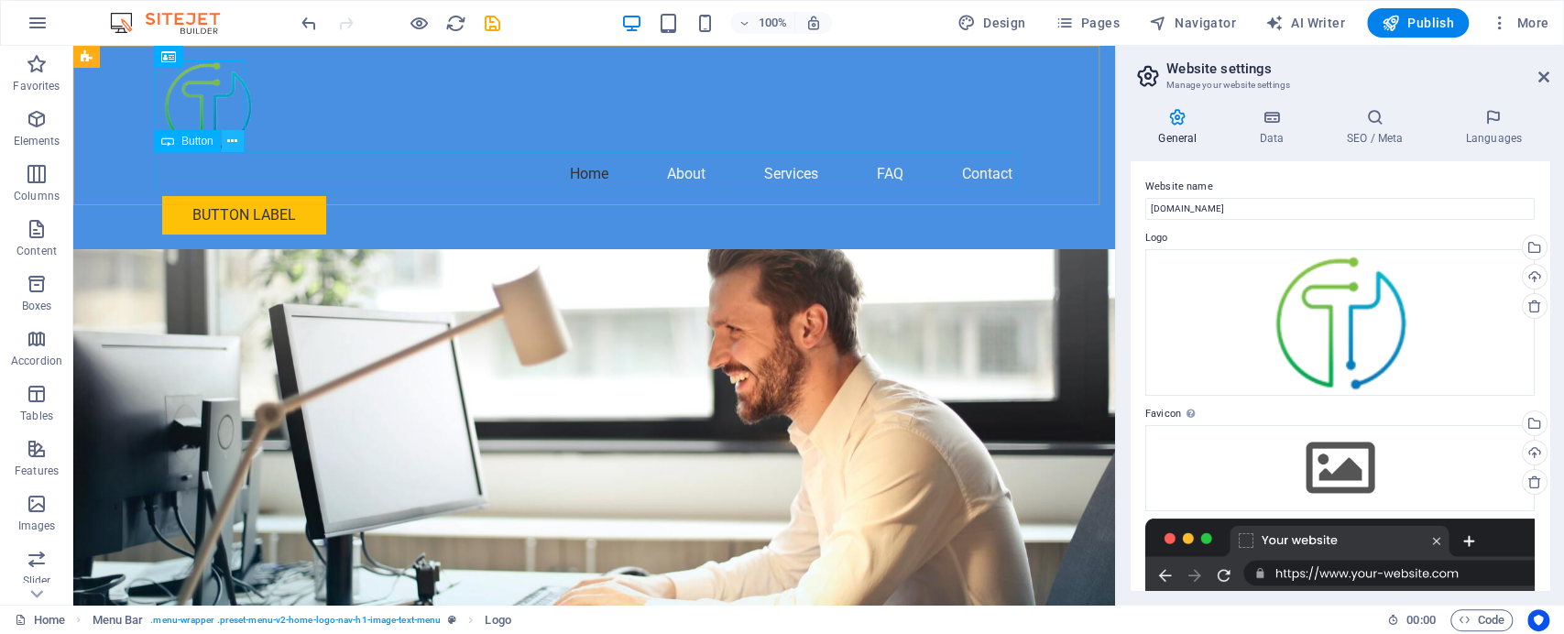
click at [229, 137] on icon at bounding box center [232, 141] width 10 height 19
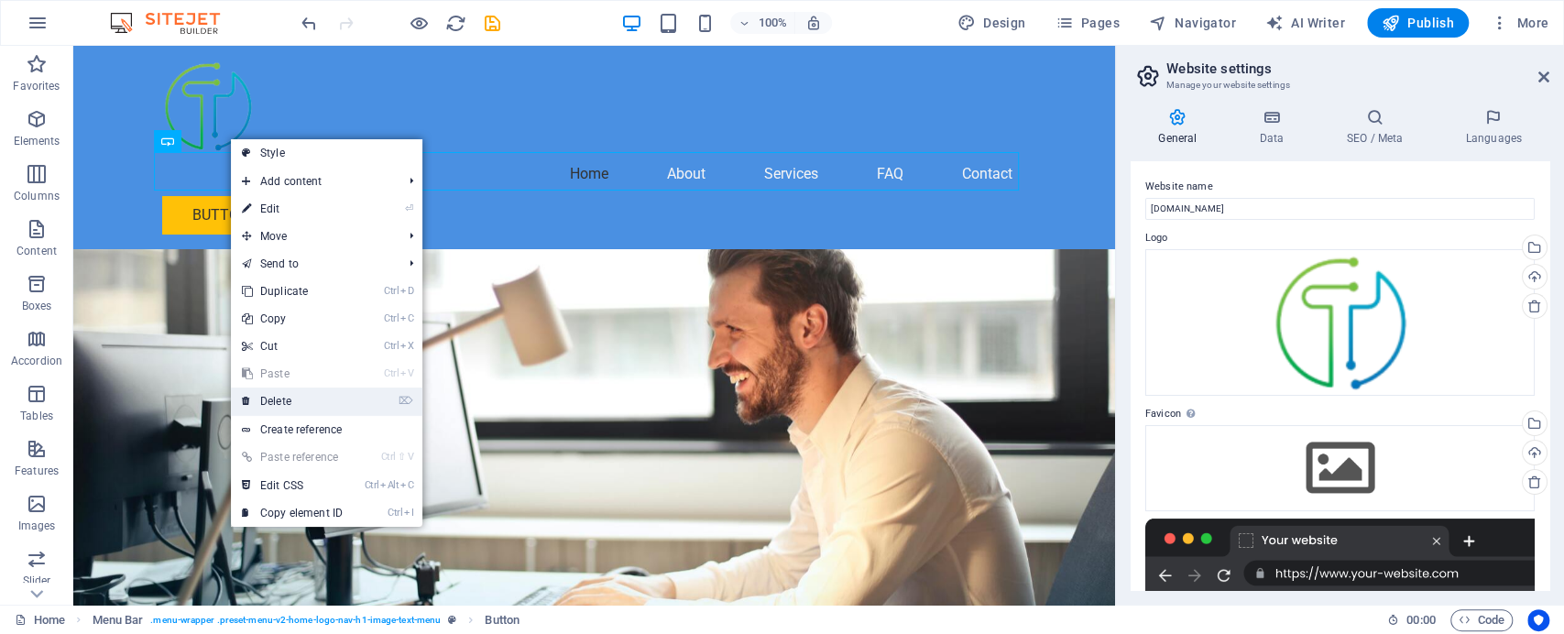
click at [302, 398] on link "⌦ Delete" at bounding box center [292, 400] width 123 height 27
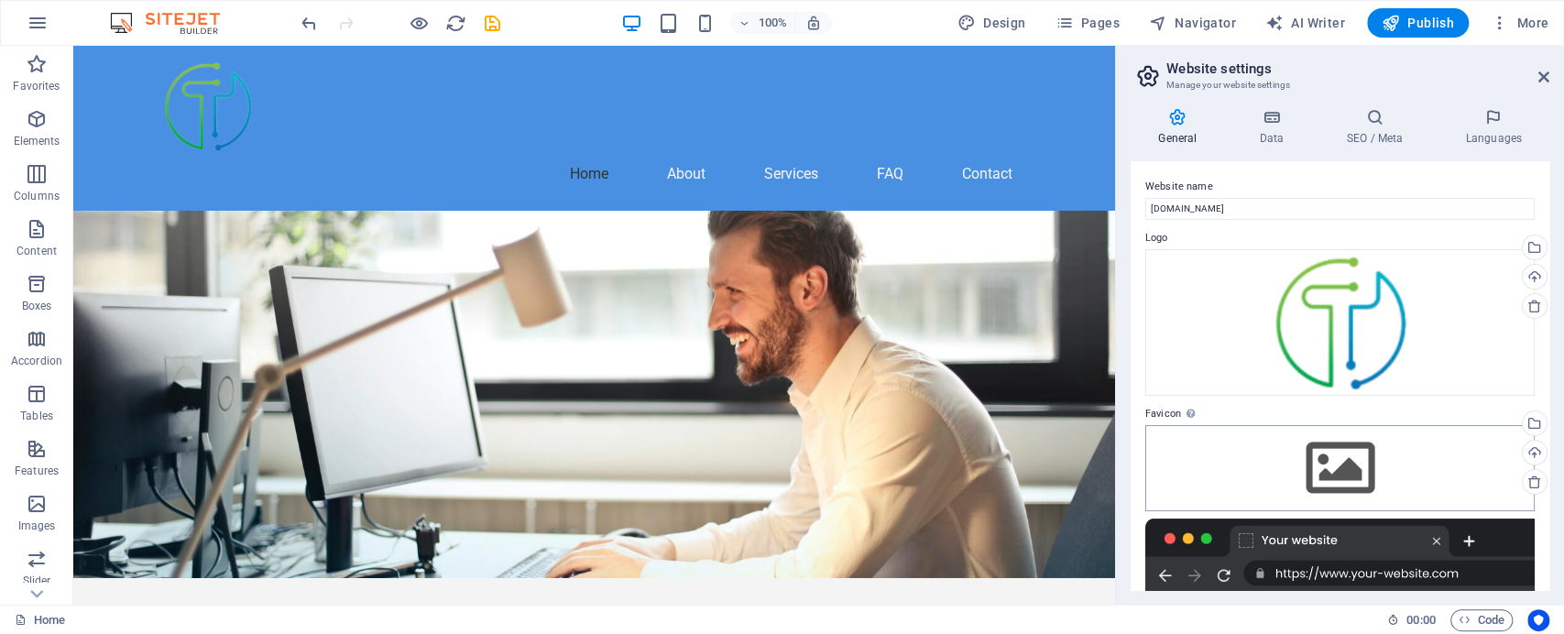
scroll to position [136, 0]
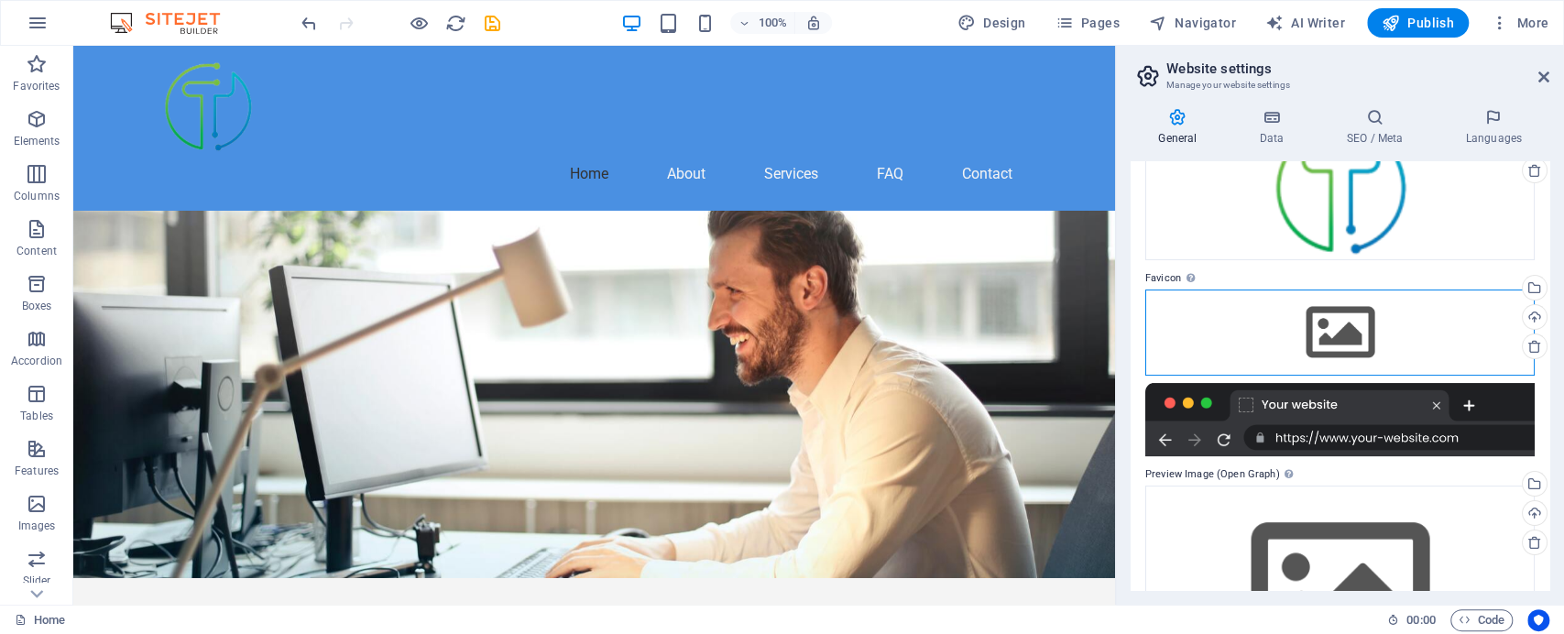
click at [1315, 330] on div "Drag files here, click to choose files or select files from Files or our free s…" at bounding box center [1339, 332] width 389 height 86
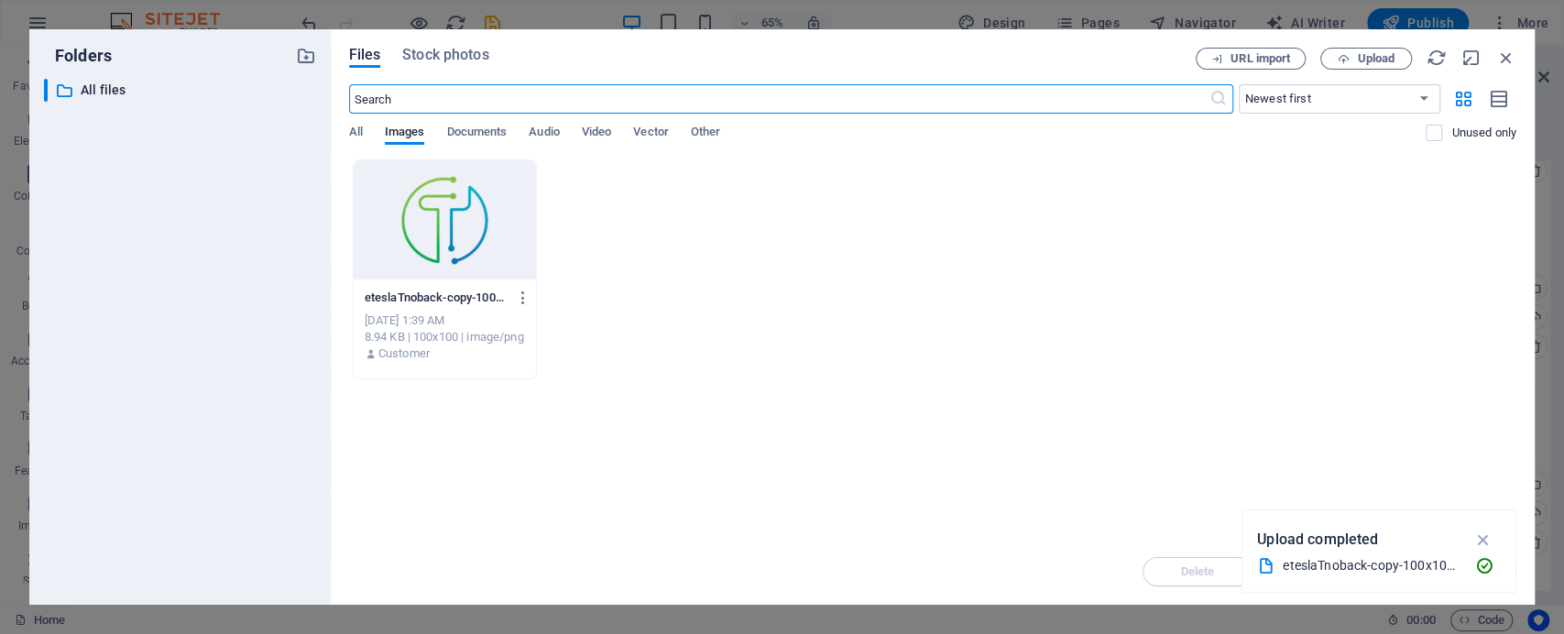
click at [466, 238] on div at bounding box center [445, 219] width 182 height 119
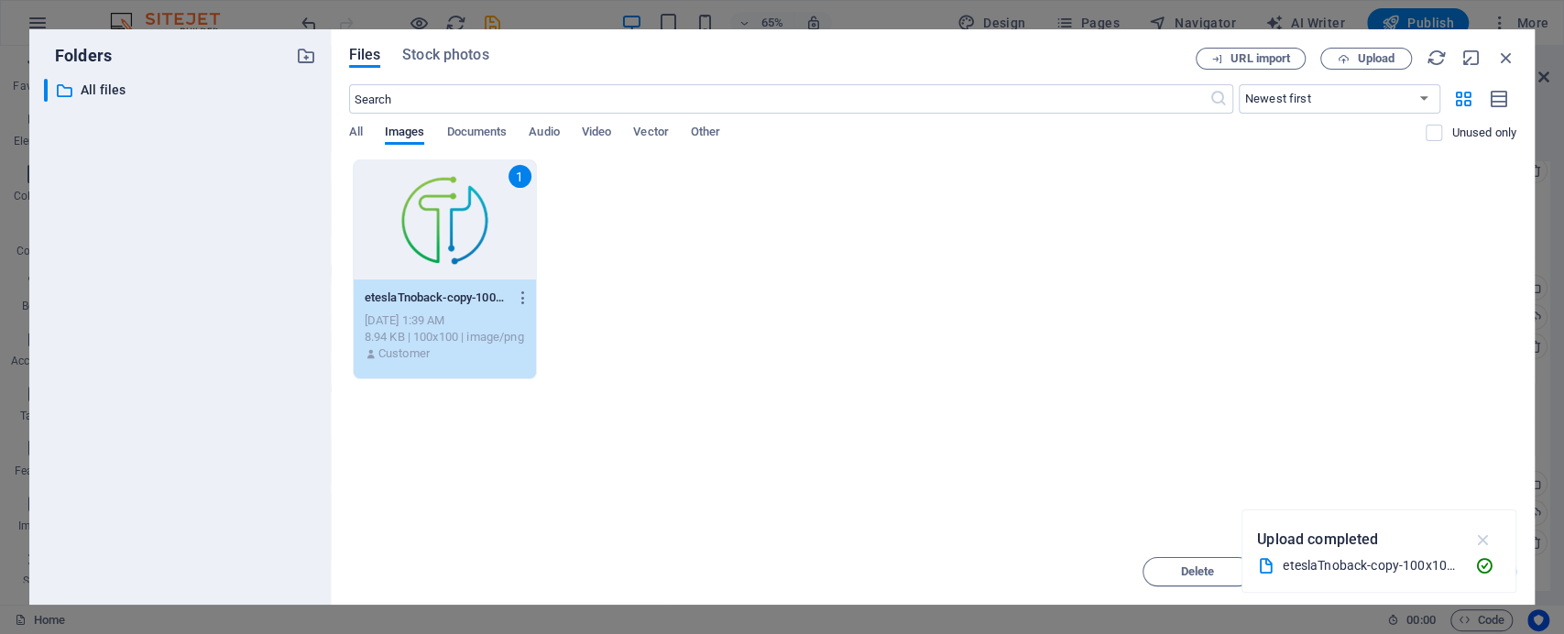
click at [1483, 533] on icon "button" at bounding box center [1482, 539] width 21 height 20
click at [1466, 567] on span "Insert" at bounding box center [1462, 571] width 32 height 11
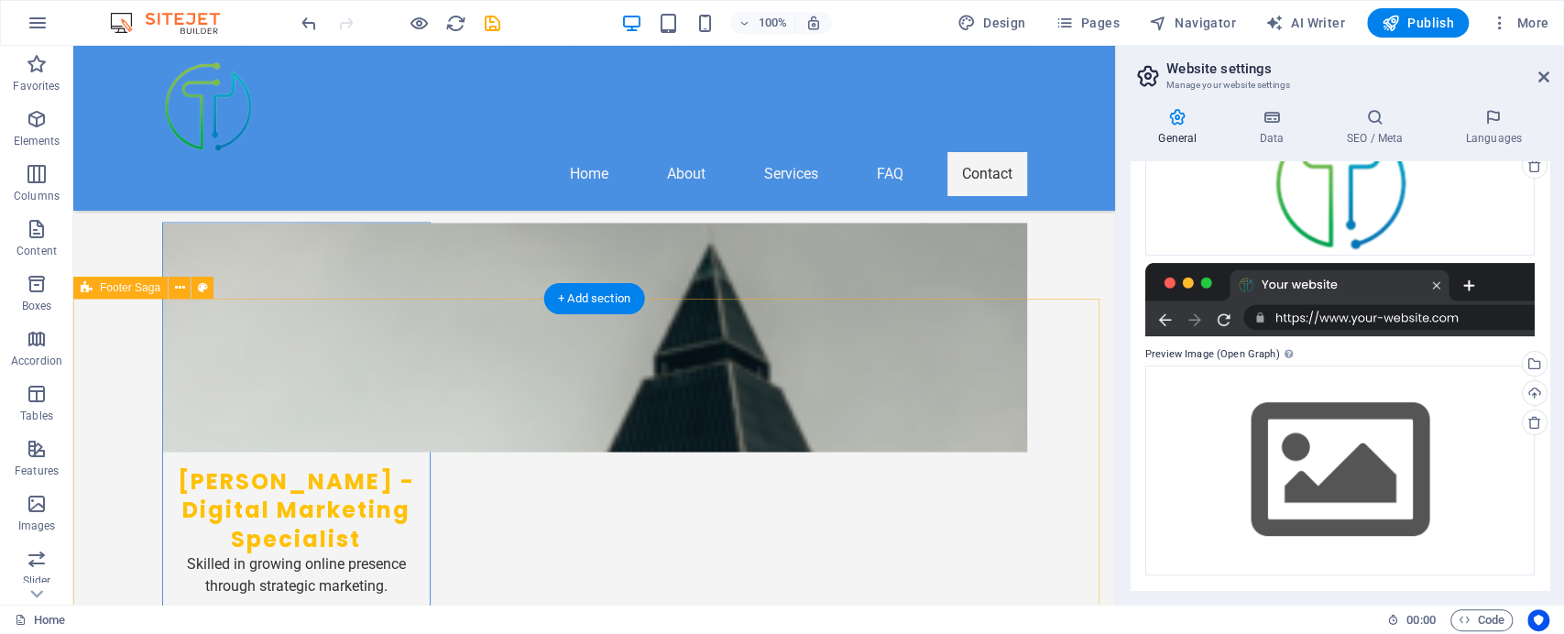
scroll to position [11553, 0]
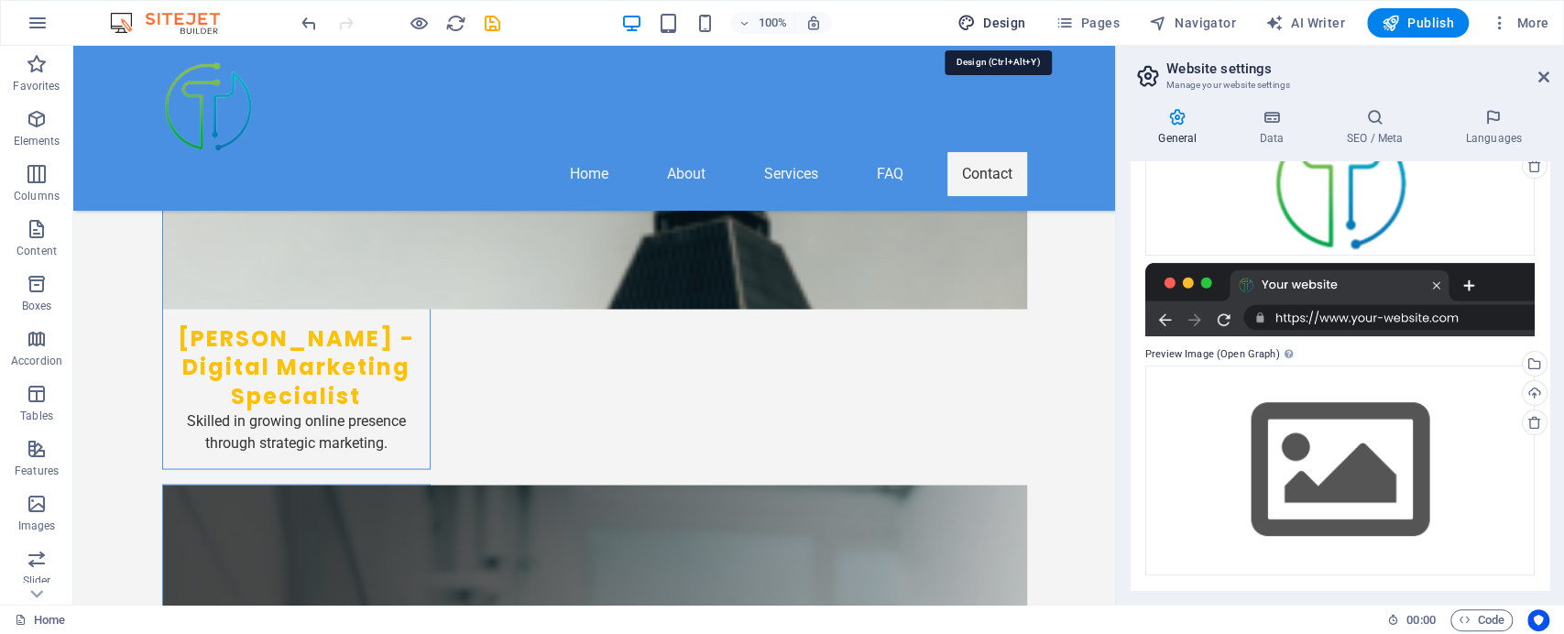
drag, startPoint x: 1001, startPoint y: 24, endPoint x: 967, endPoint y: 284, distance: 262.4
click at [1001, 24] on span "Design" at bounding box center [991, 23] width 69 height 18
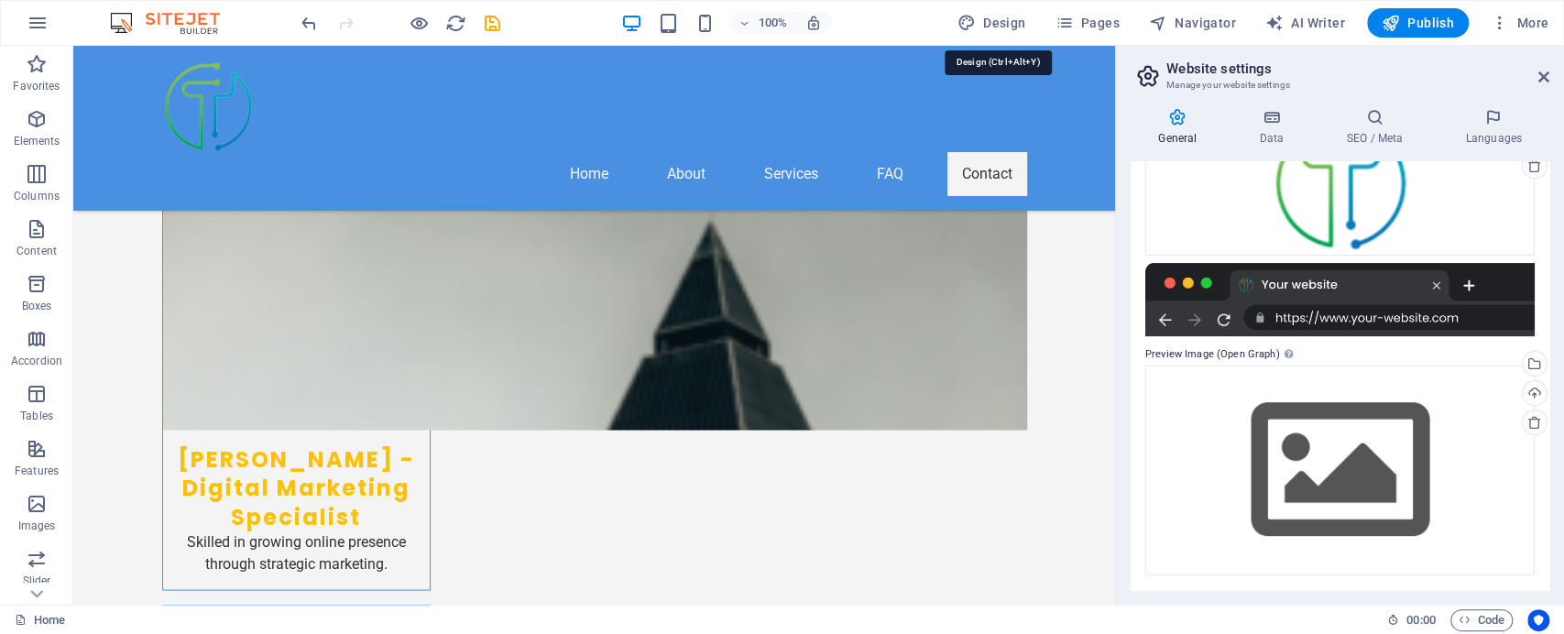
select select "px"
select select "200"
select select "px"
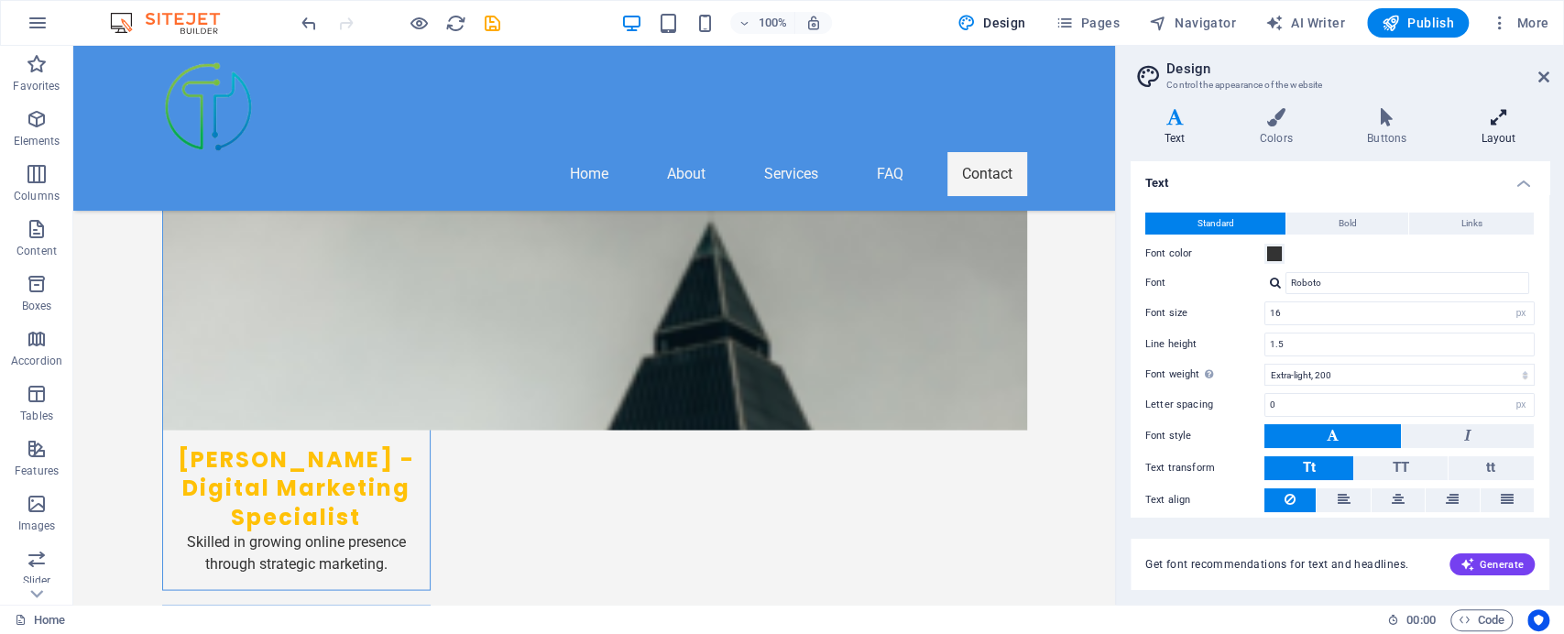
click at [1506, 127] on h4 "Layout" at bounding box center [1498, 127] width 102 height 38
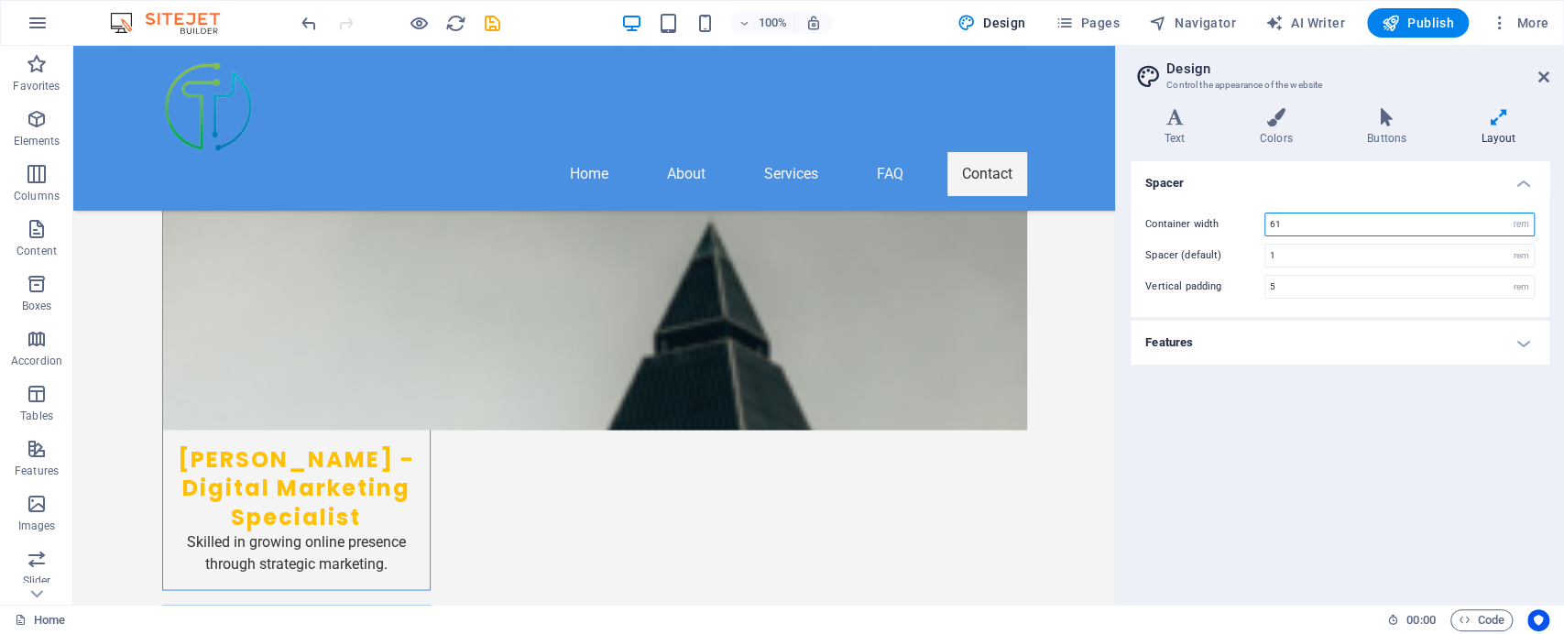
click at [1352, 220] on input "61" at bounding box center [1399, 224] width 268 height 22
click at [1244, 475] on div "Spacer Container width 61 rem px Spacer (default) 1 rem Vertical padding 5 rem …" at bounding box center [1339, 375] width 419 height 429
click at [1329, 336] on h4 "Features" at bounding box center [1339, 343] width 419 height 44
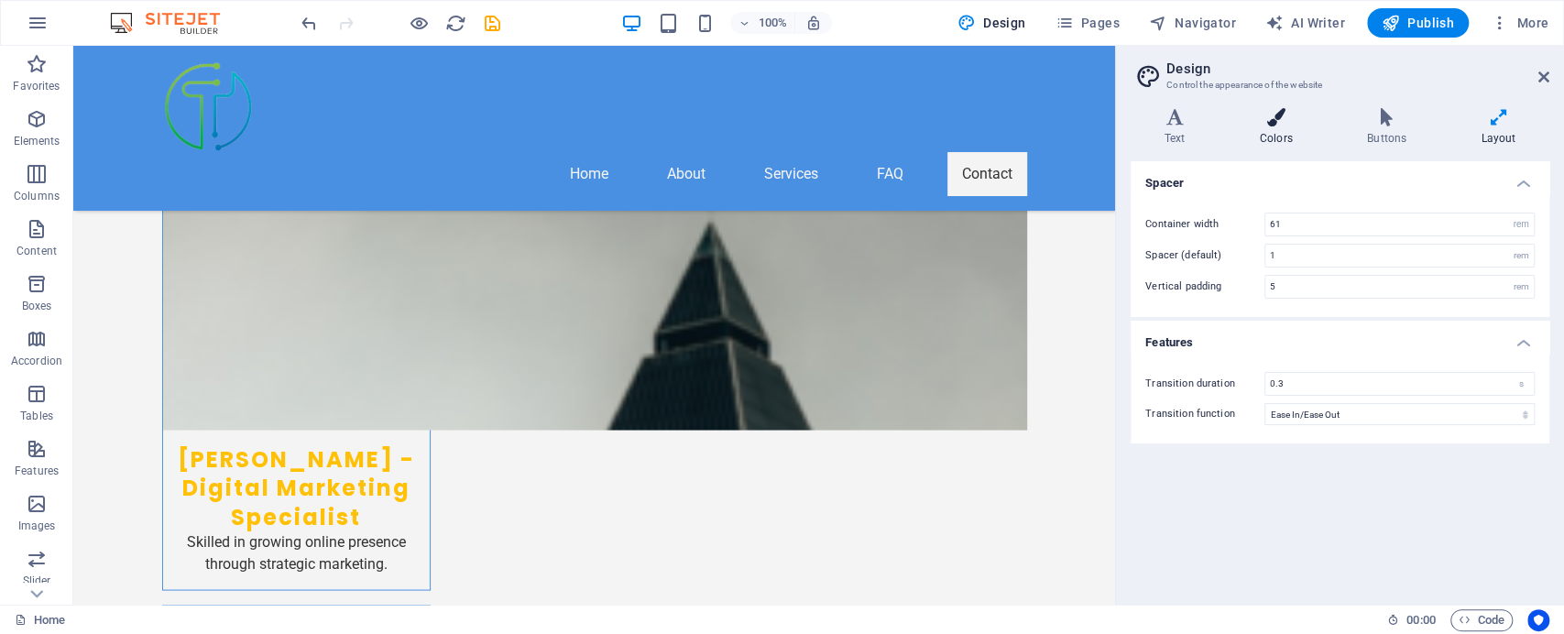
click at [1268, 123] on icon at bounding box center [1276, 117] width 100 height 18
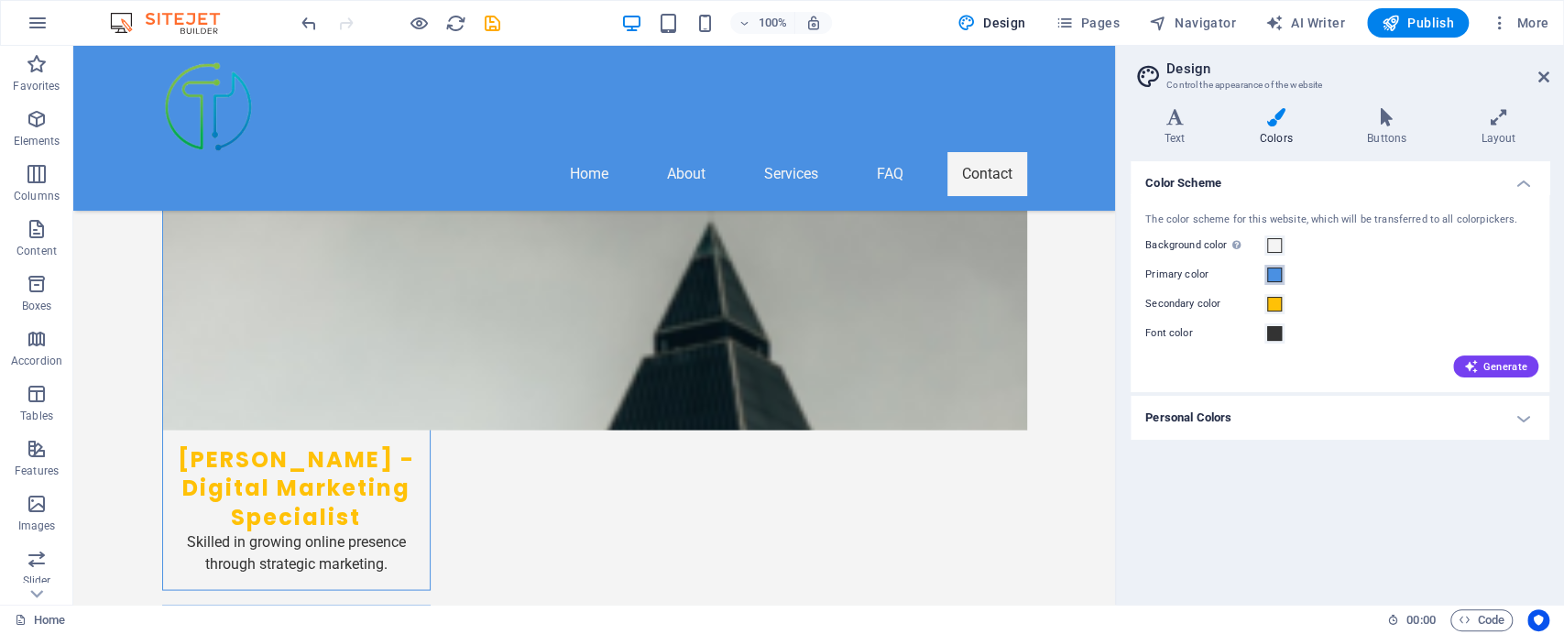
click at [1275, 273] on span at bounding box center [1274, 274] width 15 height 15
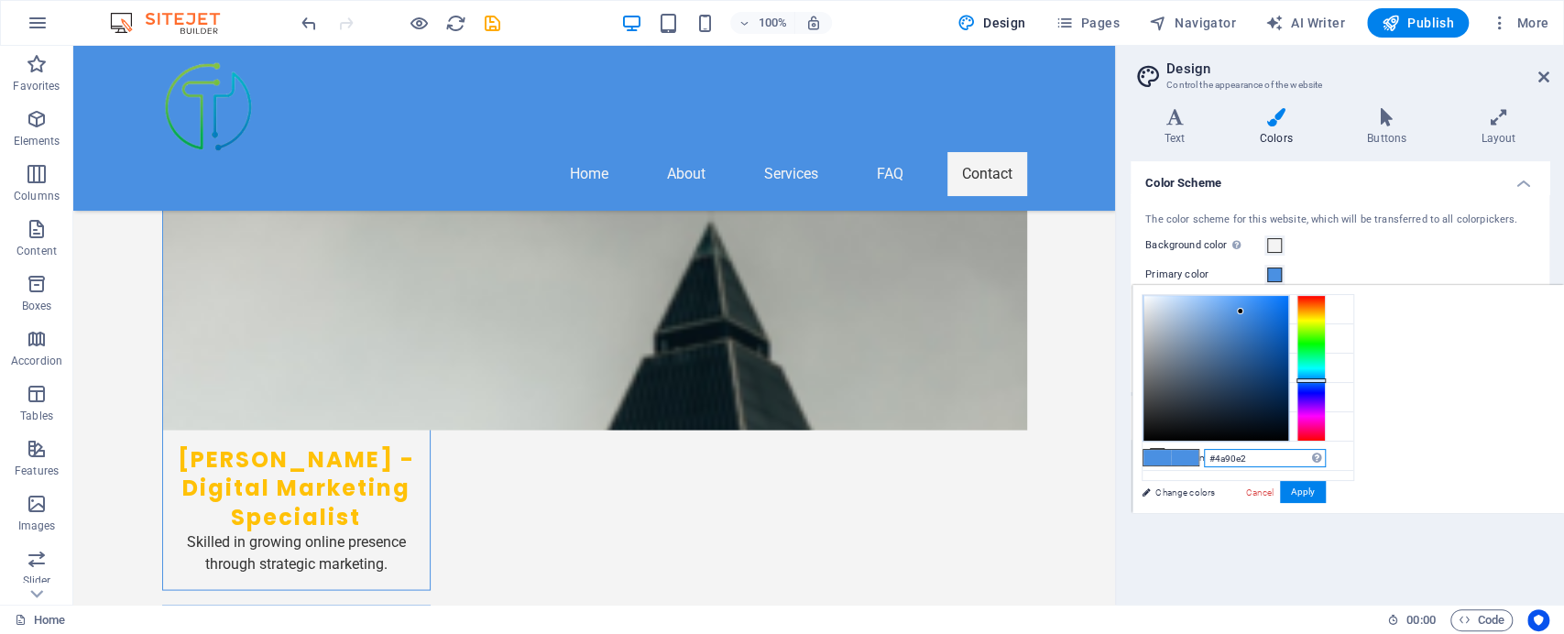
drag, startPoint x: 1276, startPoint y: 449, endPoint x: 1185, endPoint y: 457, distance: 91.1
click at [1185, 457] on div "#4a90e2 Supported formats #0852ed rgb(8, 82, 237) rgba(8, 82, 237, 90%) hsv(221…" at bounding box center [1233, 532] width 202 height 493
click at [1344, 306] on li "Background color #F4F4F4" at bounding box center [1247, 309] width 211 height 29
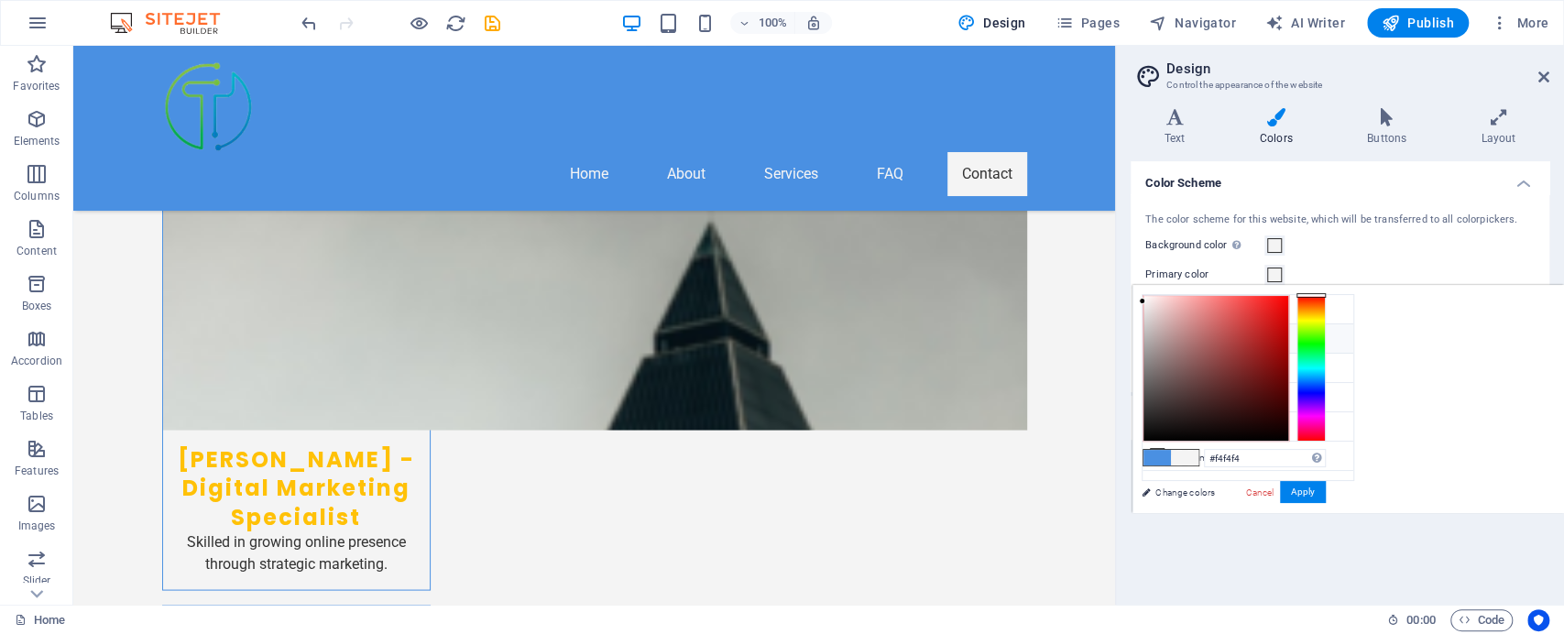
click at [1336, 337] on li "Primary color #4A90E2" at bounding box center [1247, 338] width 211 height 29
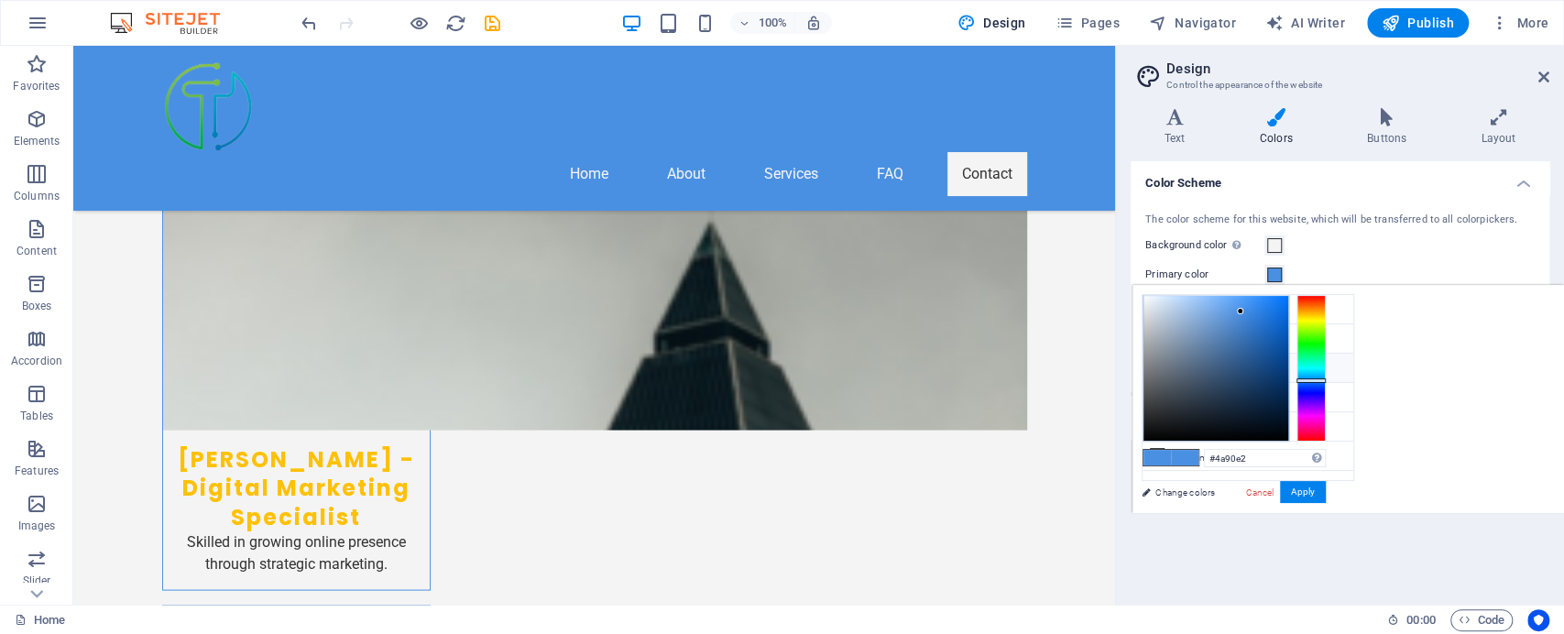
click at [1341, 368] on li "Secondary color #FFC107" at bounding box center [1247, 368] width 211 height 29
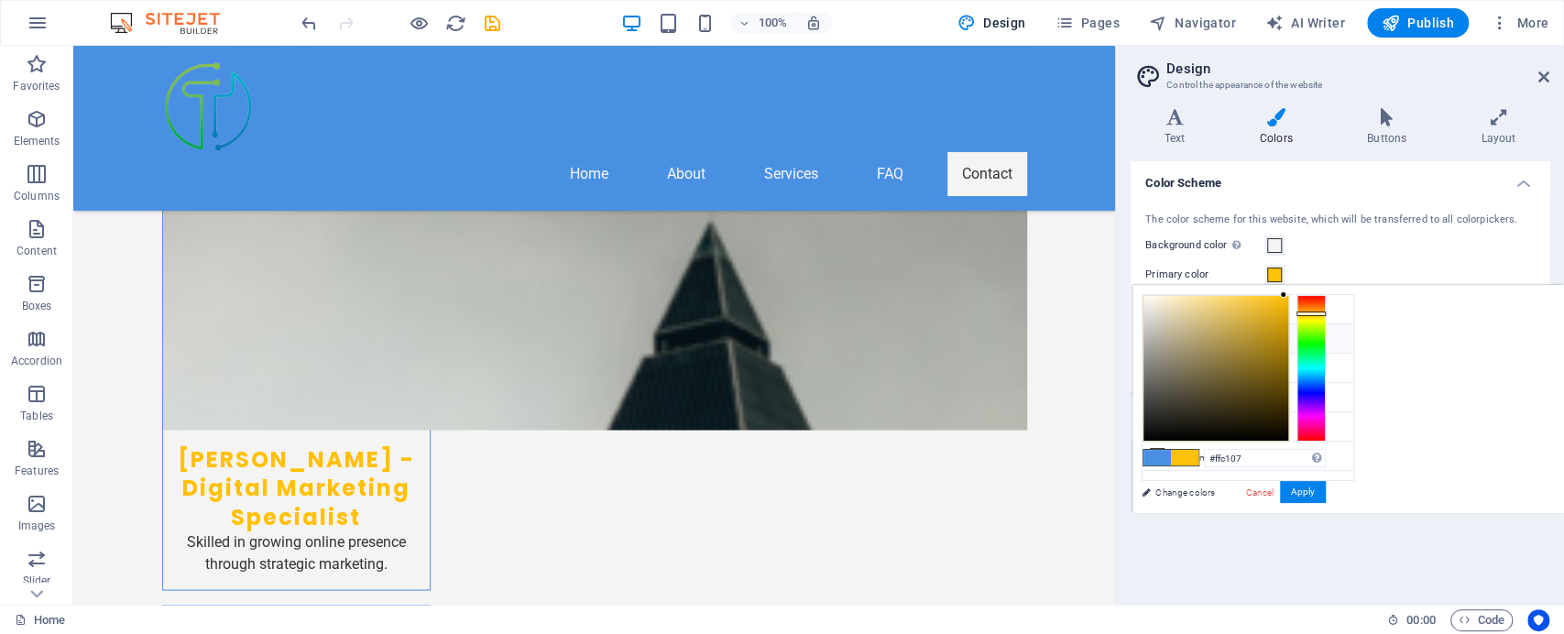
click at [1339, 337] on li "Primary color #4A90E2" at bounding box center [1247, 338] width 211 height 29
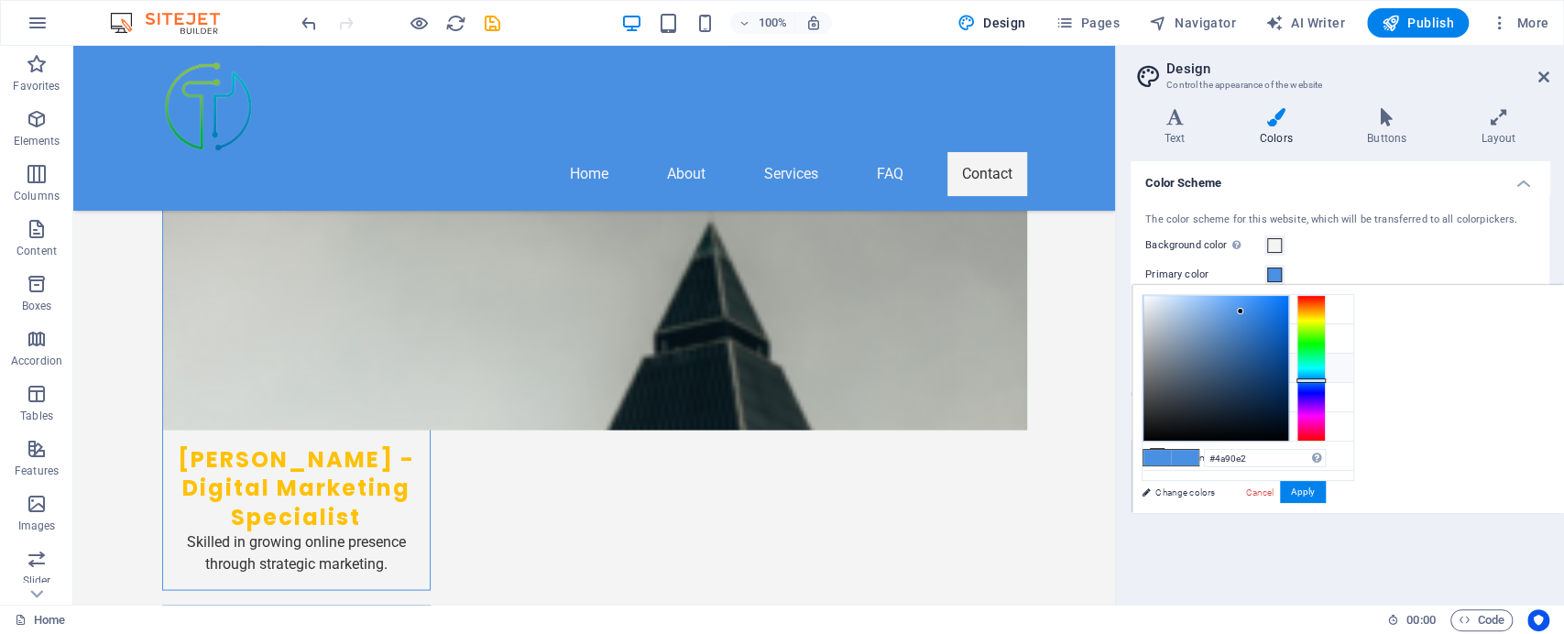
click at [1339, 368] on li "Secondary color #FFC107" at bounding box center [1247, 368] width 211 height 29
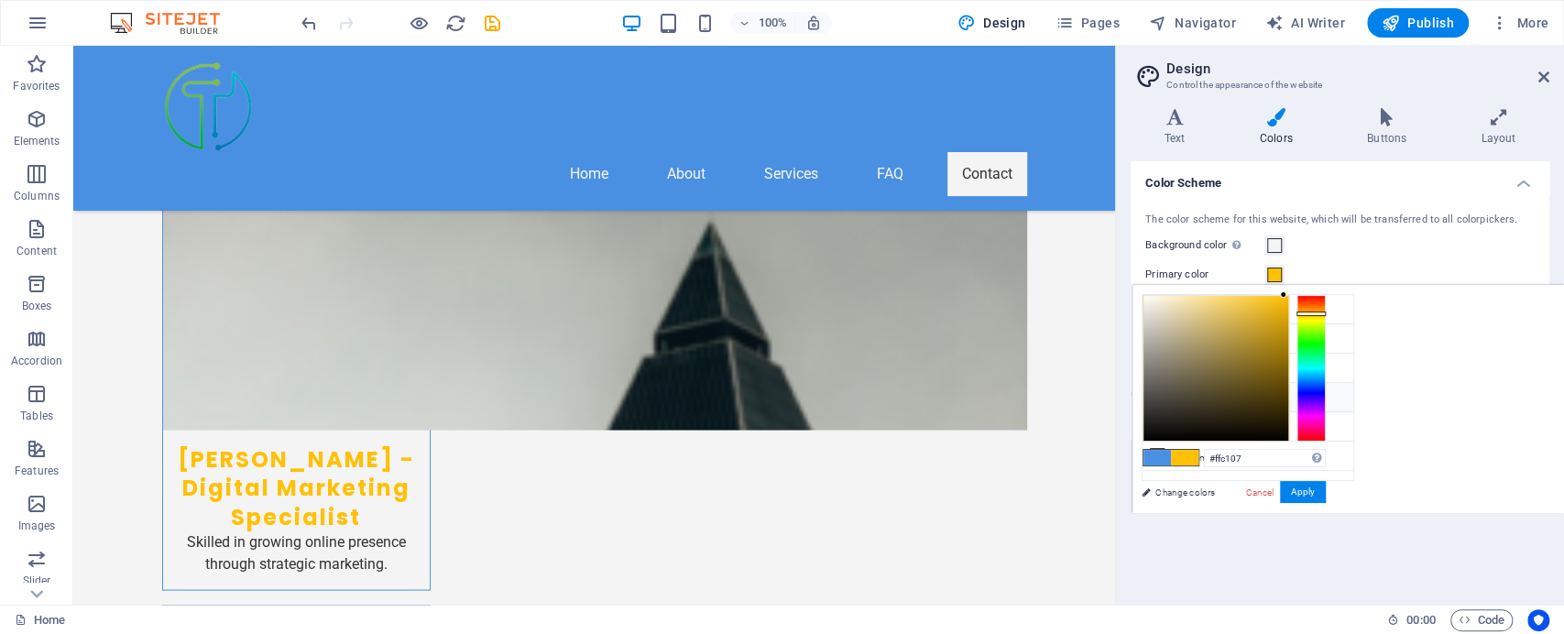
click at [1340, 393] on li "Font color #333333" at bounding box center [1247, 397] width 211 height 29
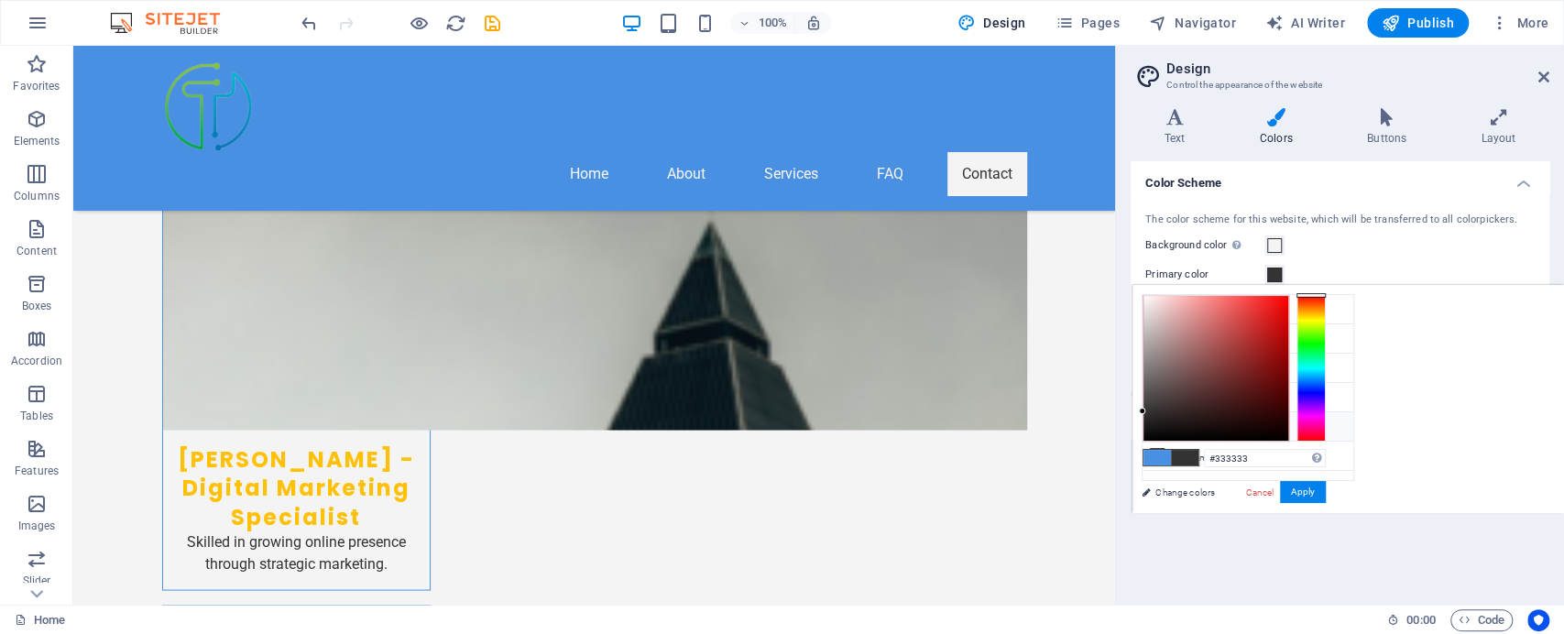
click at [1336, 420] on li "Custom color 1 #cacccb" at bounding box center [1247, 426] width 211 height 29
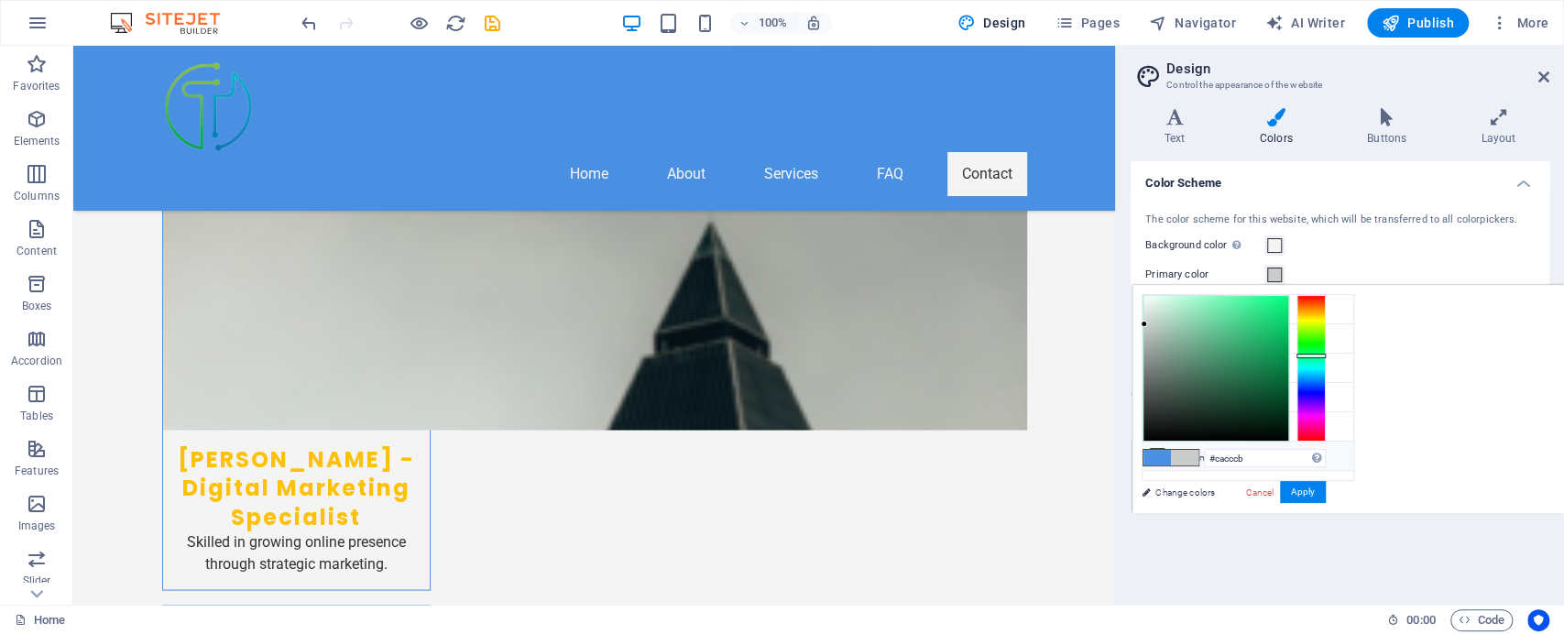
click at [1336, 450] on li "Custom color 2 #f0f2f1" at bounding box center [1247, 456] width 211 height 29
click at [1342, 391] on li "Font color #333333" at bounding box center [1247, 397] width 211 height 29
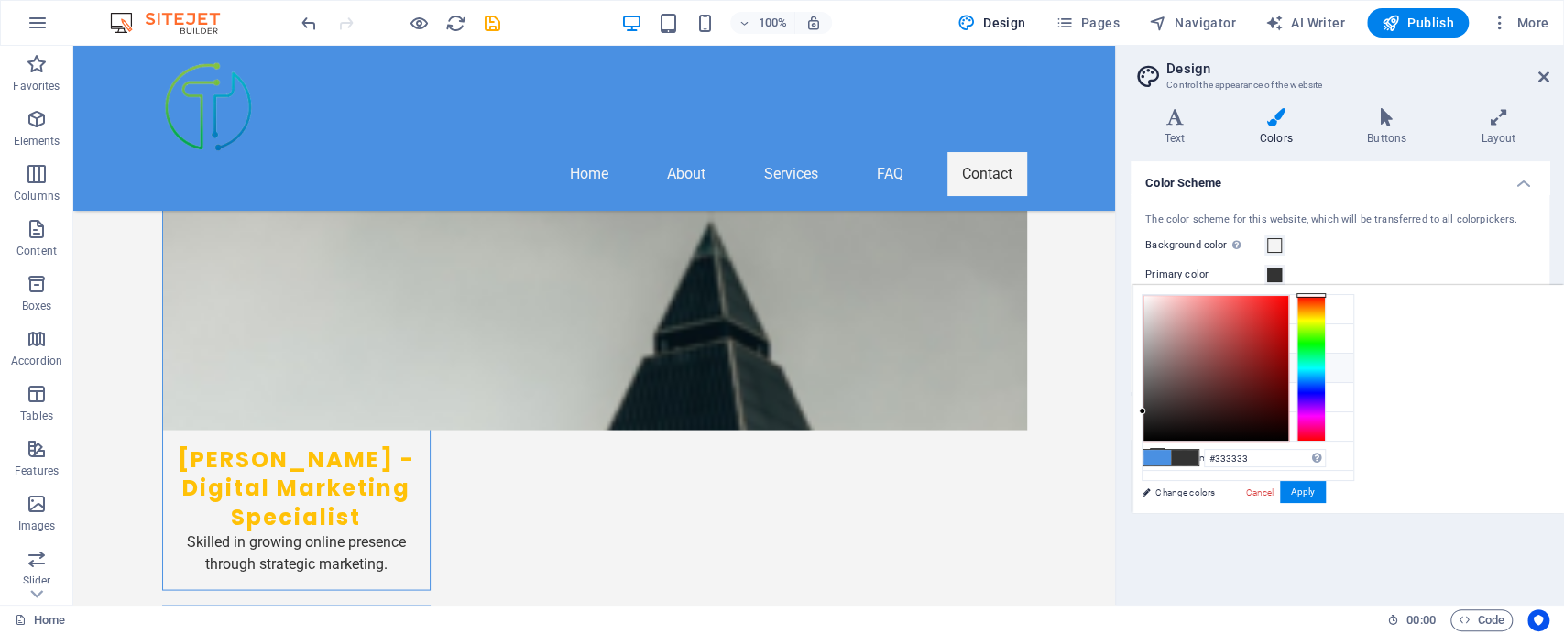
click at [1340, 363] on li "Secondary color #FFC107" at bounding box center [1247, 368] width 211 height 29
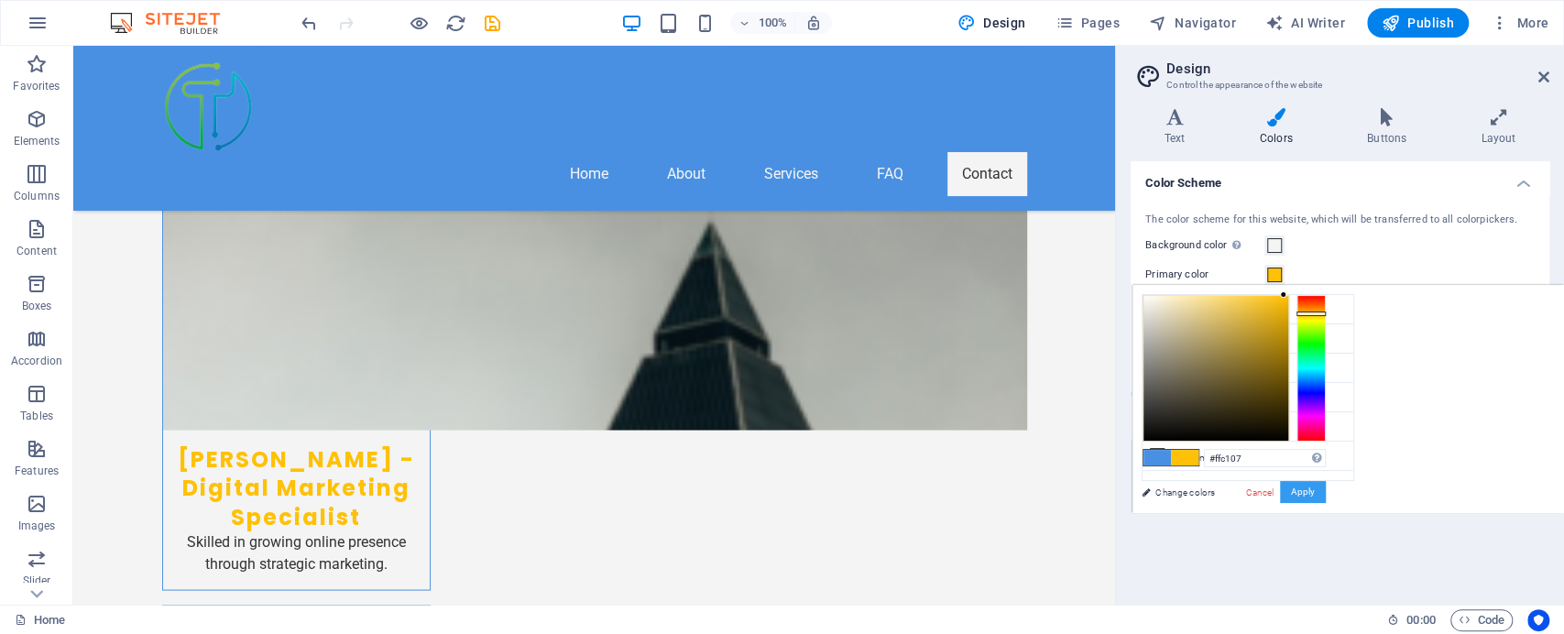
click at [1313, 489] on button "Apply" at bounding box center [1303, 492] width 46 height 22
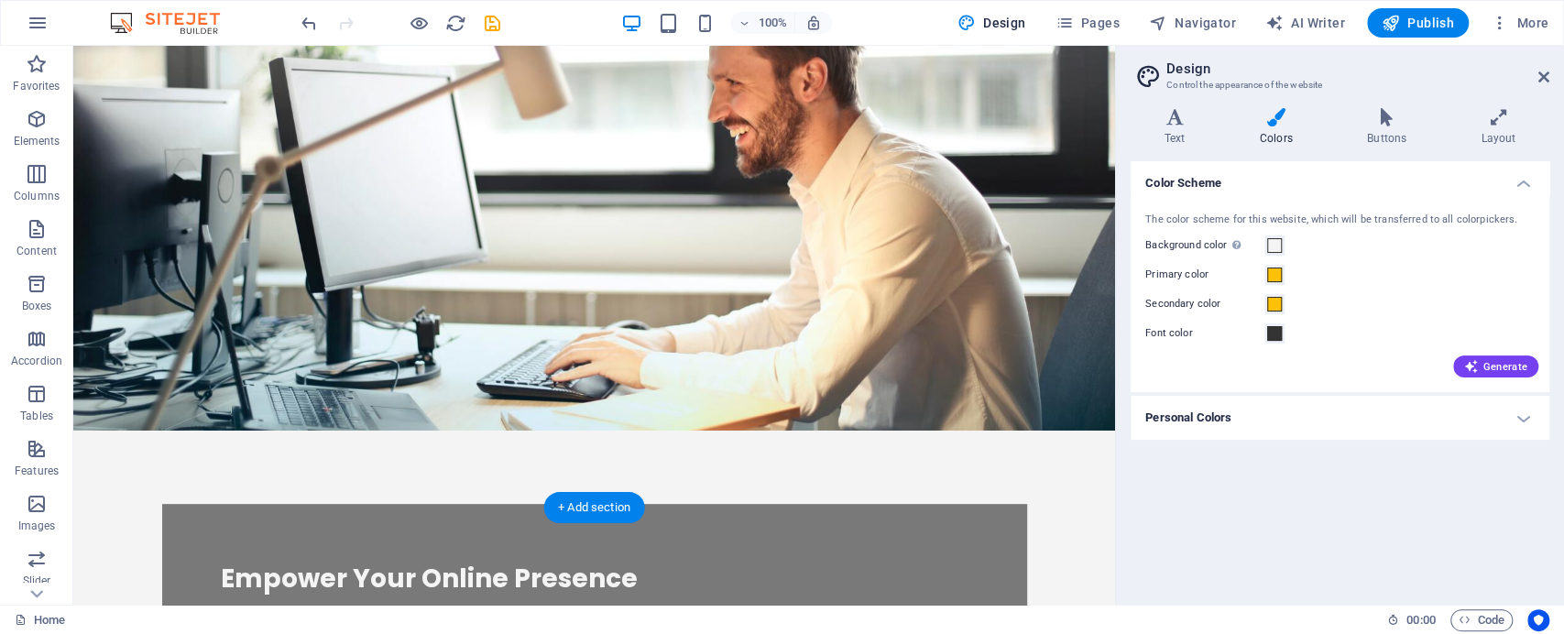
scroll to position [0, 0]
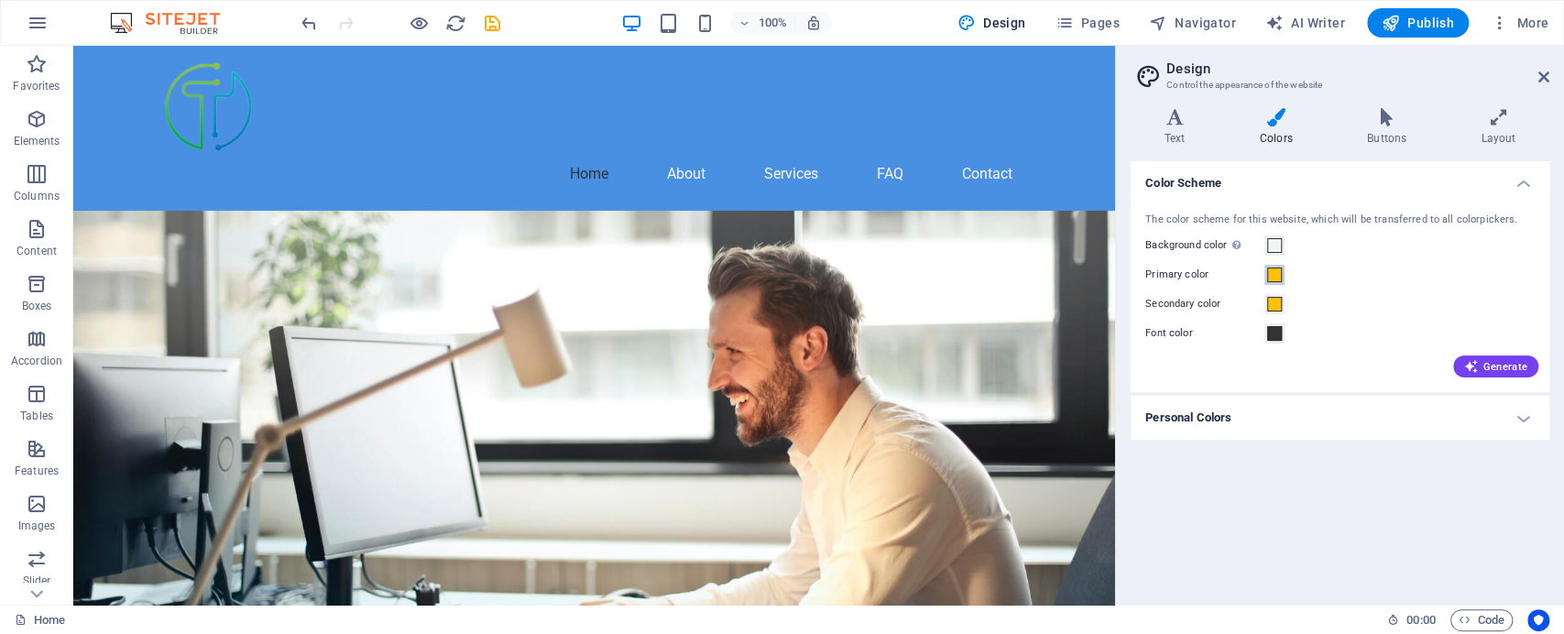
click at [1276, 276] on span at bounding box center [1274, 274] width 15 height 15
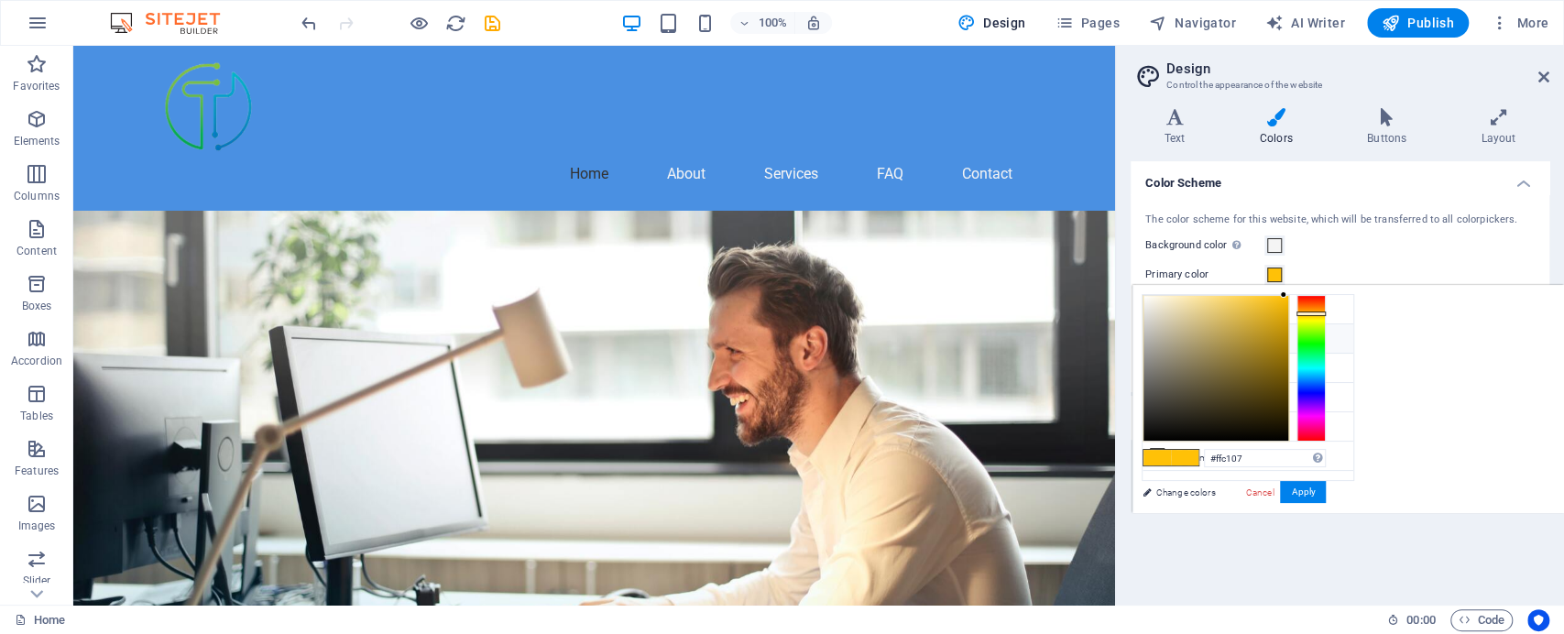
click at [1339, 333] on li "Primary color #4A90E2" at bounding box center [1247, 338] width 211 height 29
type input "#4a90e2"
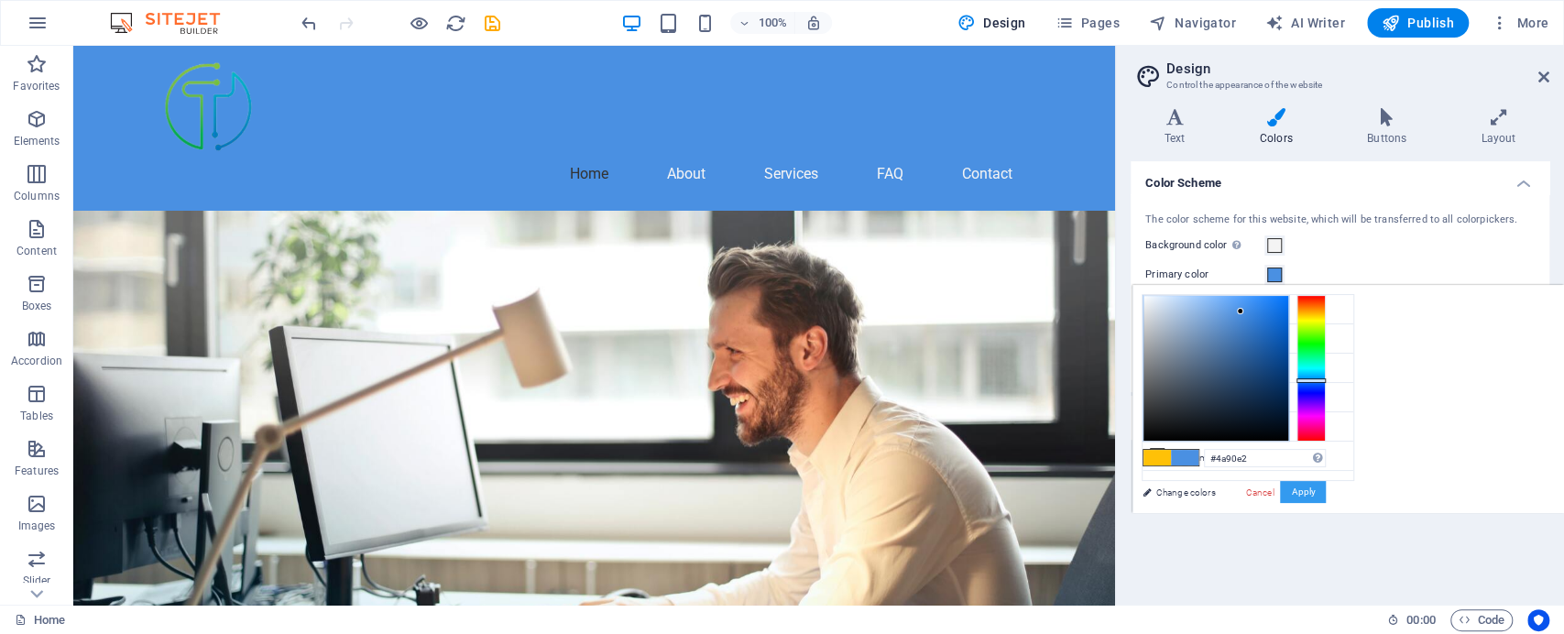
click at [1304, 490] on button "Apply" at bounding box center [1303, 492] width 46 height 22
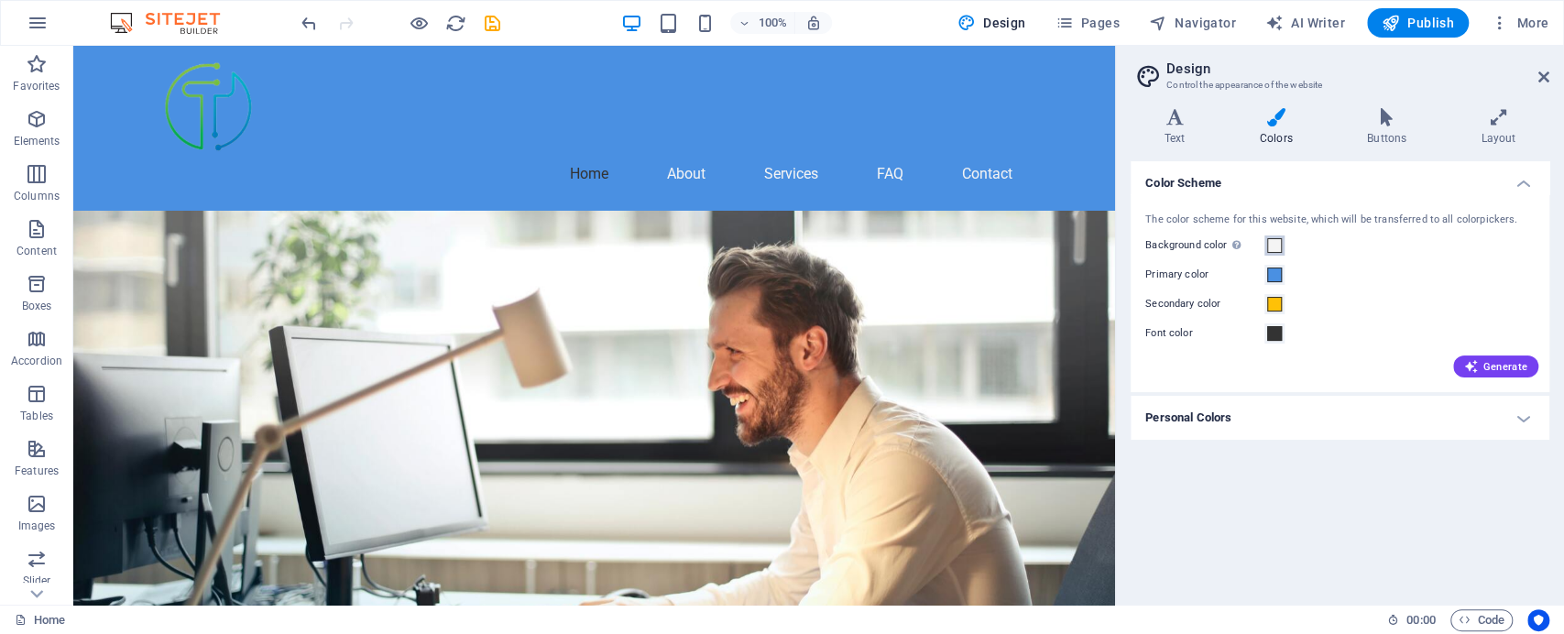
click at [1275, 245] on span at bounding box center [1274, 245] width 15 height 15
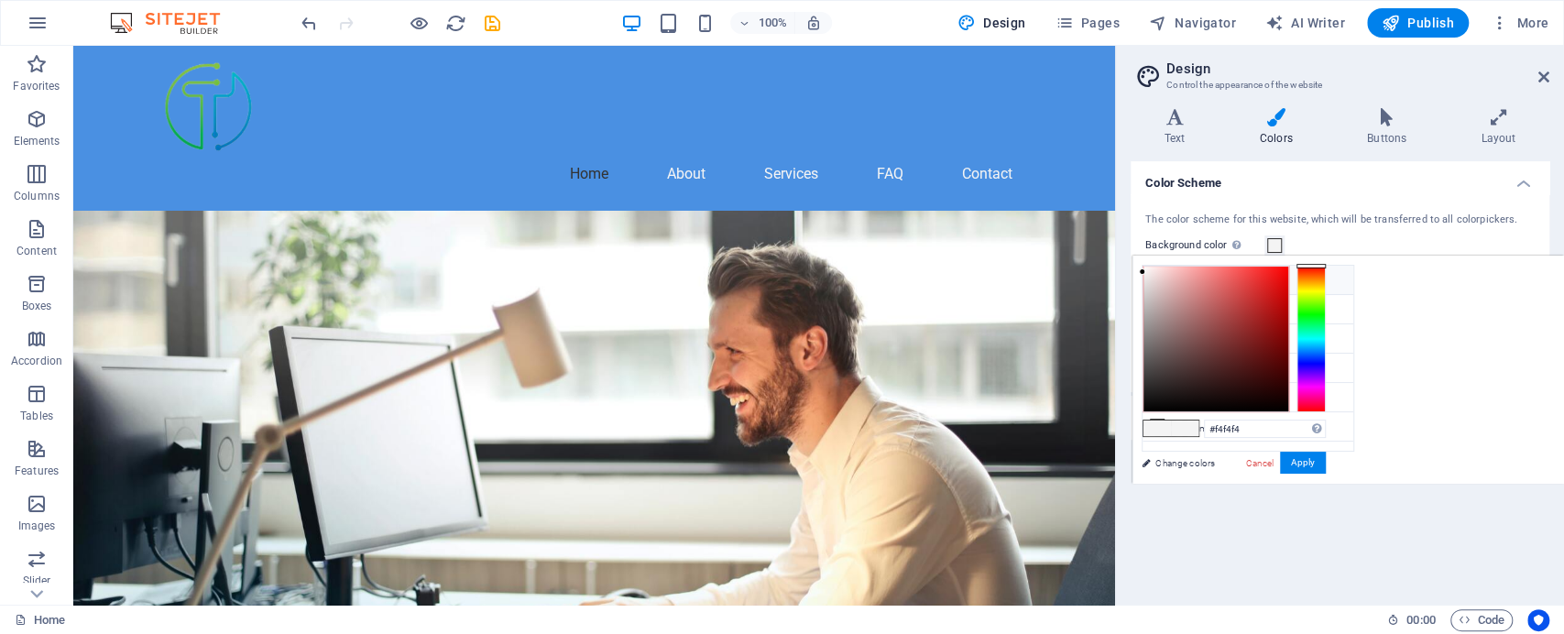
click at [1338, 273] on li "Background color #F4F4F4" at bounding box center [1247, 280] width 211 height 29
click at [1341, 302] on li "Primary color #4A90E2" at bounding box center [1247, 309] width 211 height 29
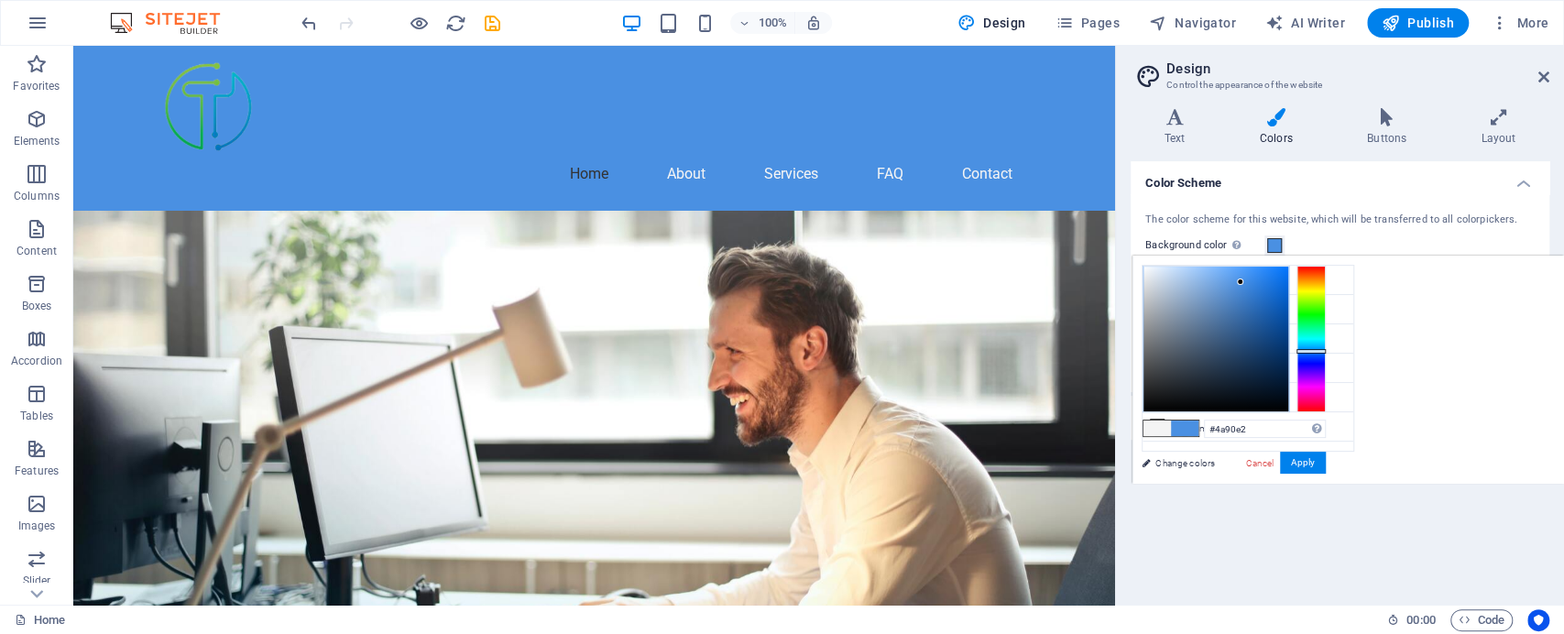
click at [1341, 341] on li "Secondary color #FFC107" at bounding box center [1247, 338] width 211 height 29
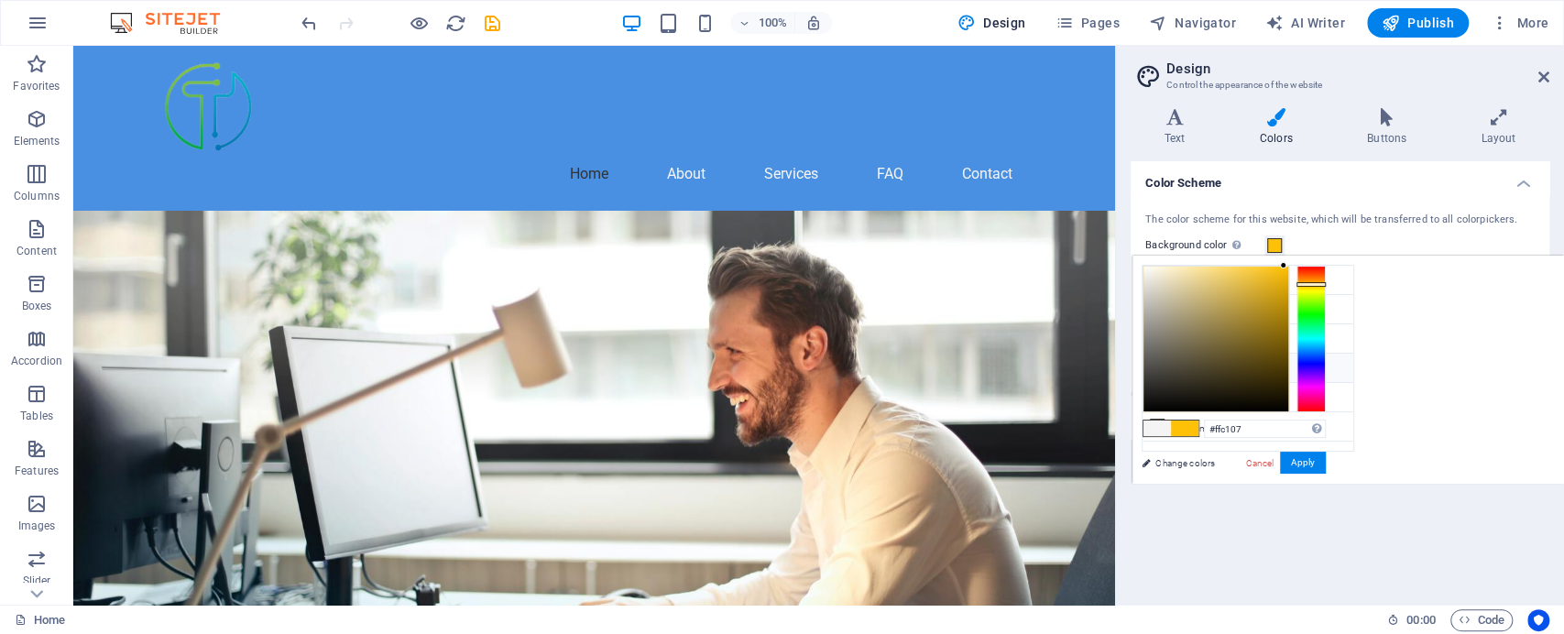
click at [1341, 372] on li "Font color #333333" at bounding box center [1247, 368] width 211 height 29
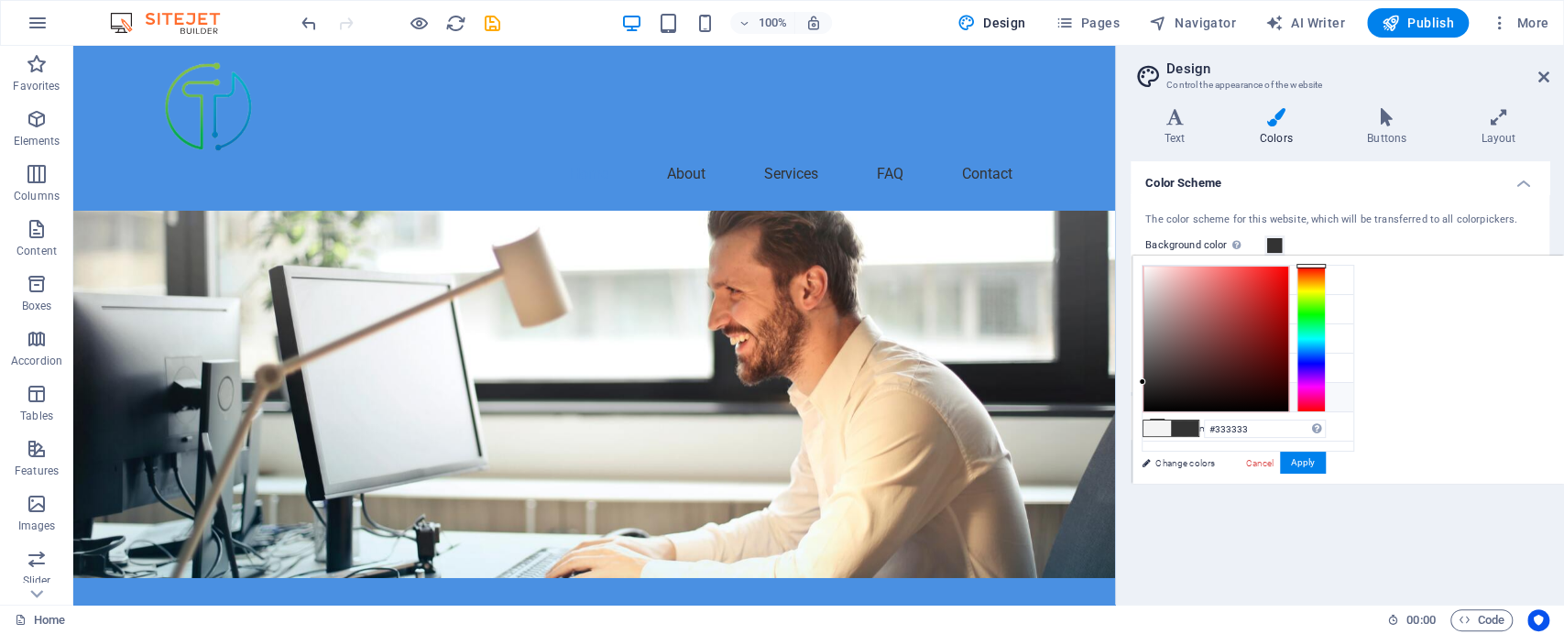
click at [1340, 393] on li "Custom color 1 #cacccb" at bounding box center [1247, 397] width 211 height 29
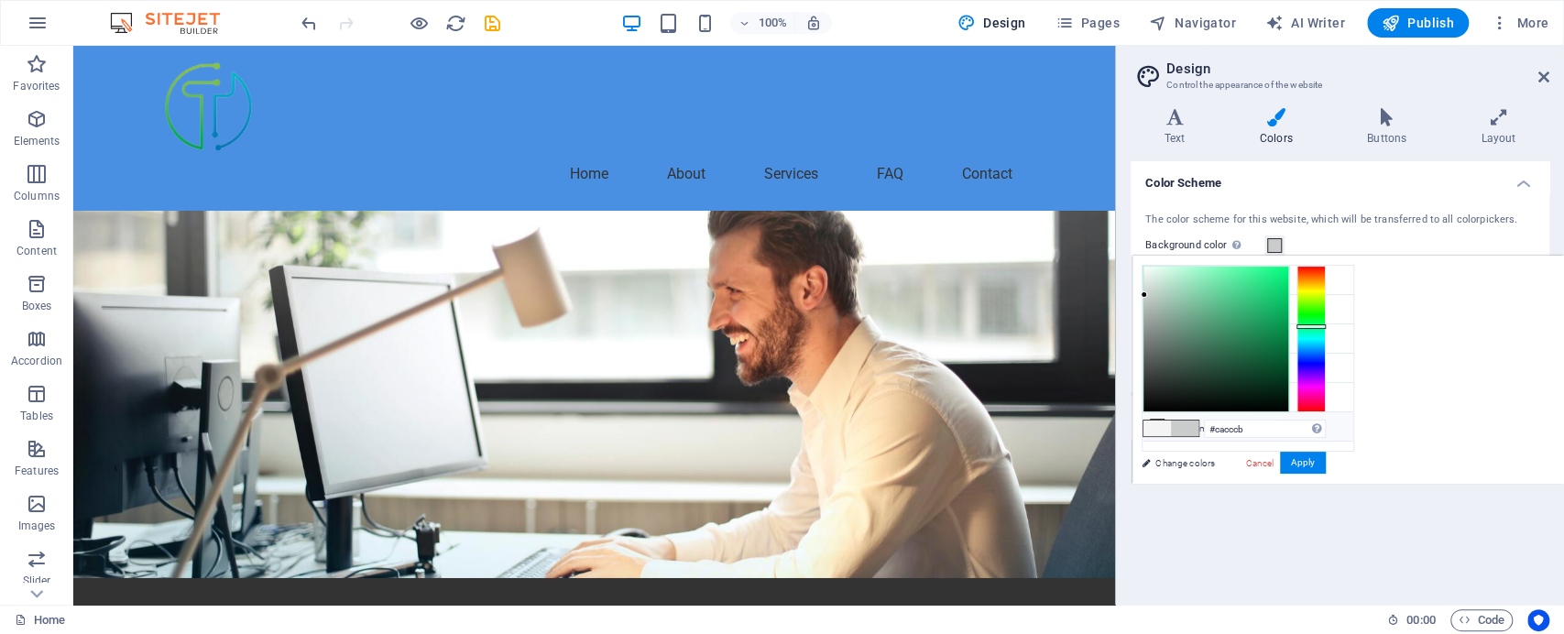
click at [1340, 416] on li "Custom color 2 #f0f2f1" at bounding box center [1247, 426] width 211 height 29
type input "#f0f2f1"
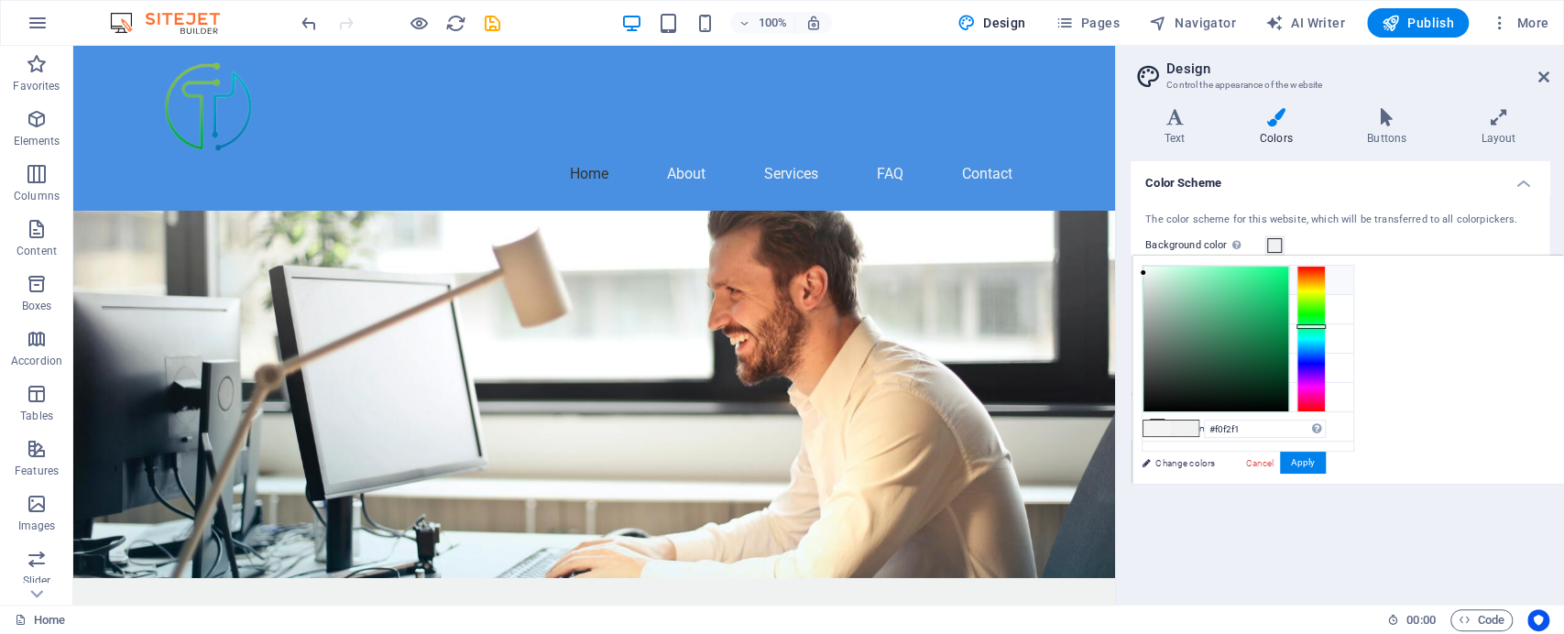
click at [1341, 276] on li "Background color #f0f2f1" at bounding box center [1247, 280] width 211 height 29
click at [1262, 459] on link "Cancel" at bounding box center [1259, 463] width 32 height 14
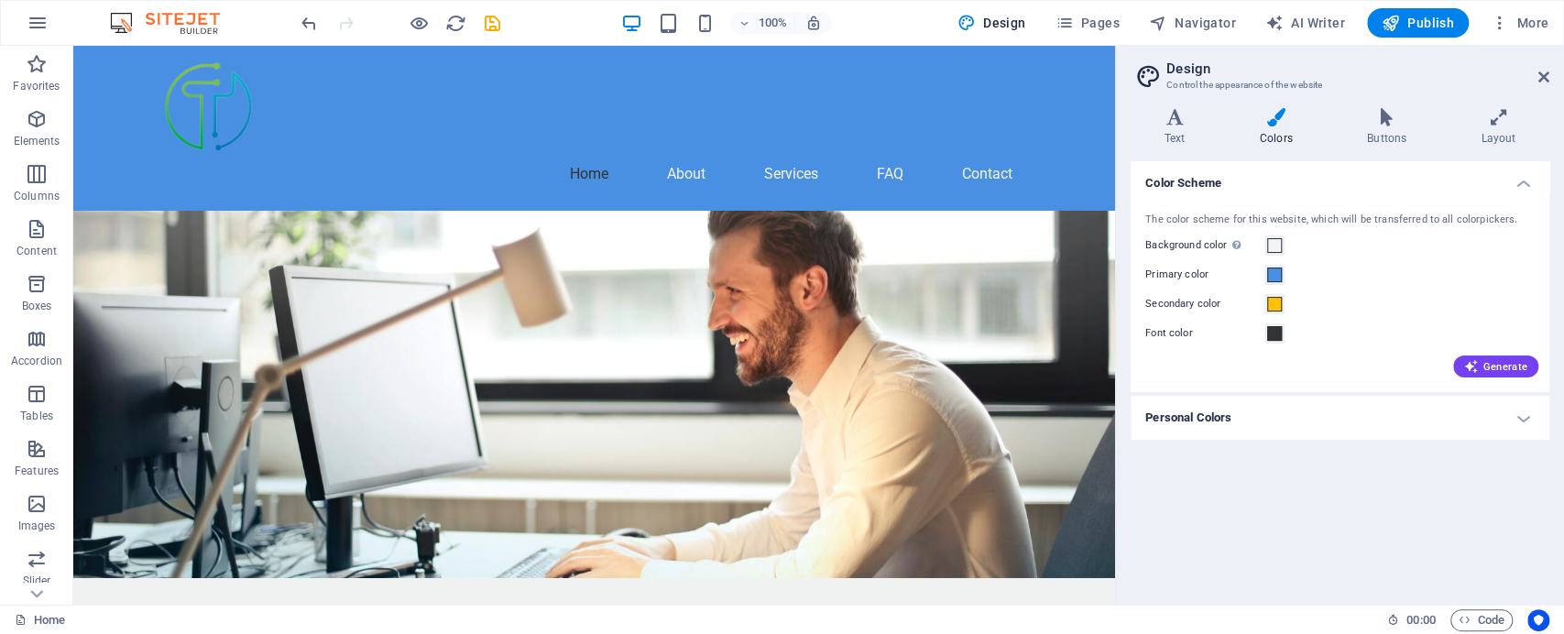
click at [1243, 426] on h4 "Personal Colors" at bounding box center [1339, 418] width 419 height 44
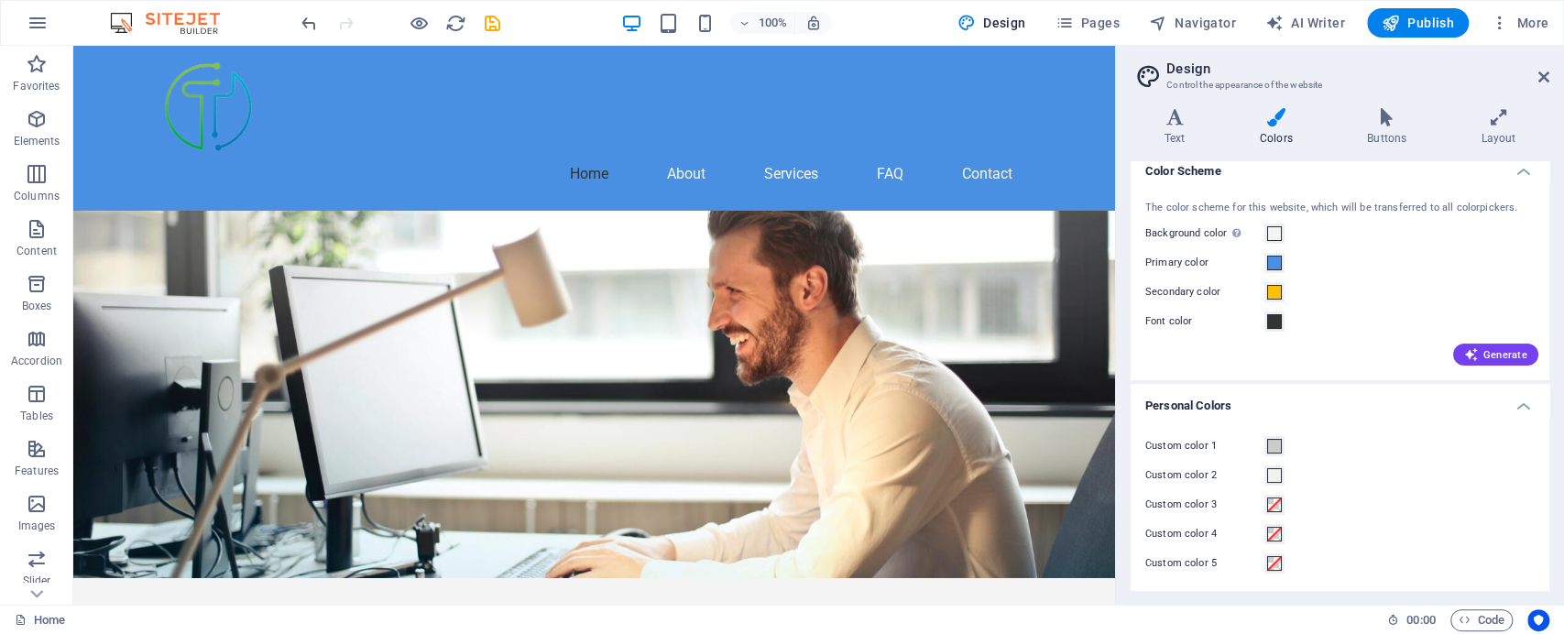
scroll to position [15, 0]
click at [1269, 498] on span at bounding box center [1274, 502] width 15 height 15
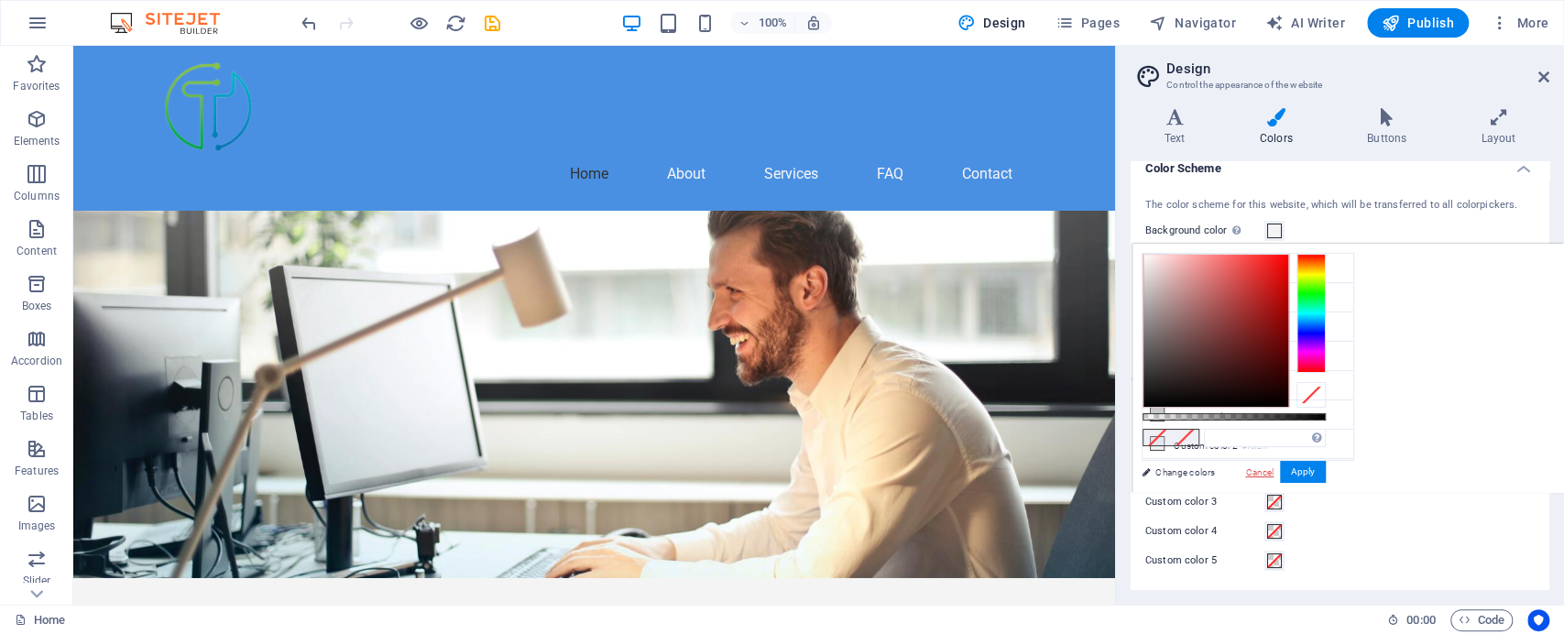
click at [1252, 468] on link "Cancel" at bounding box center [1259, 472] width 32 height 14
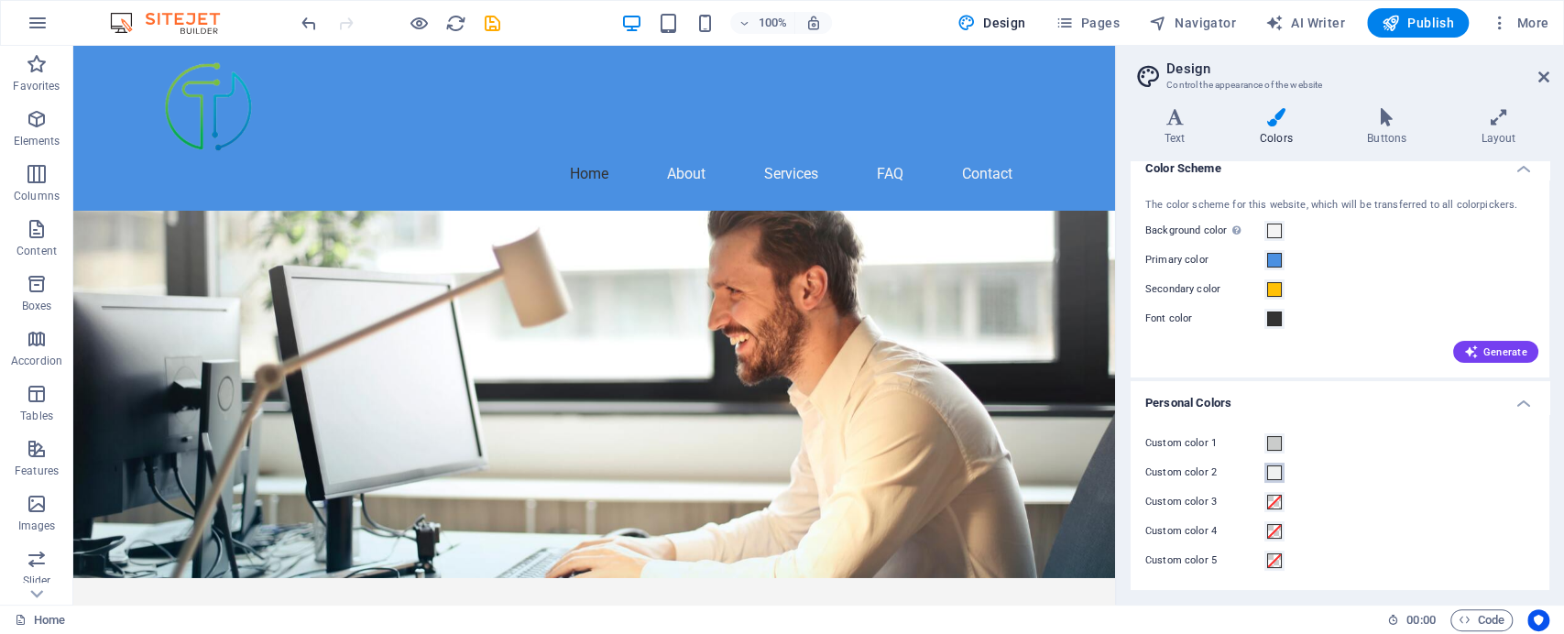
click at [1269, 470] on span at bounding box center [1274, 472] width 15 height 15
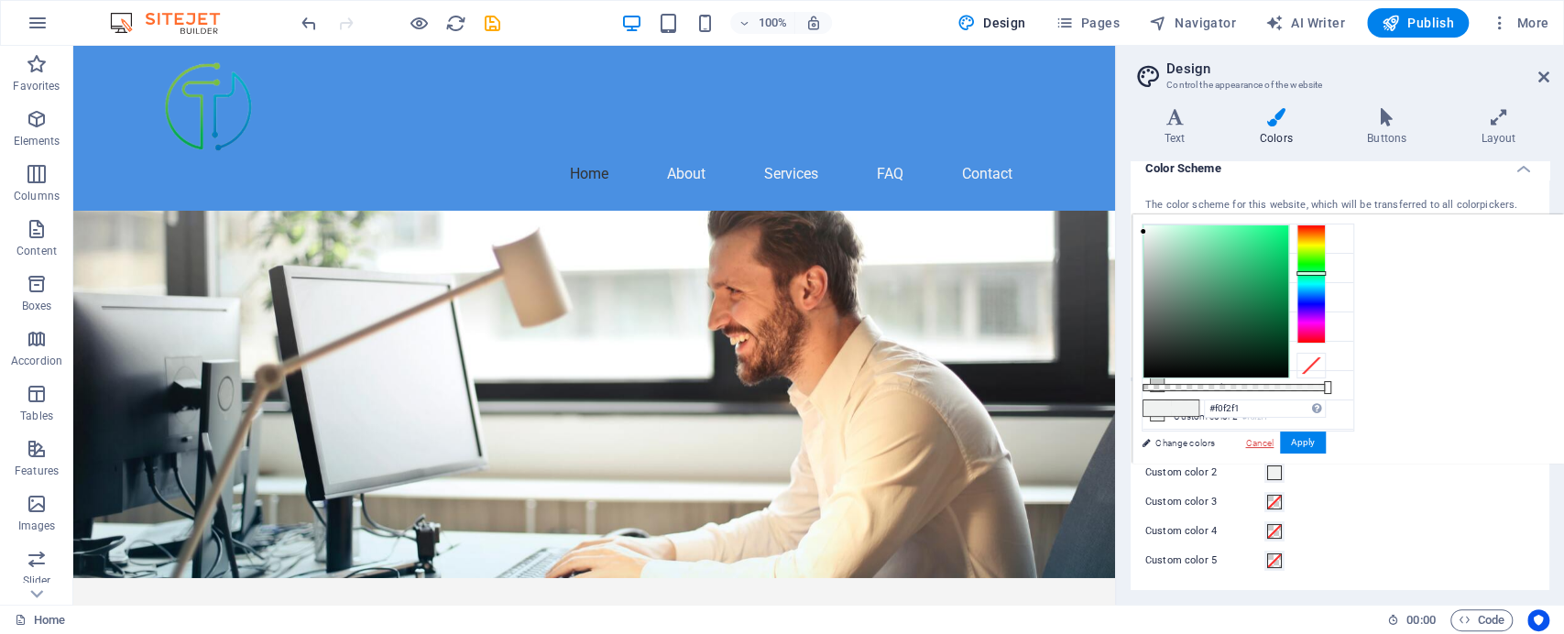
click at [1254, 440] on link "Cancel" at bounding box center [1259, 443] width 32 height 14
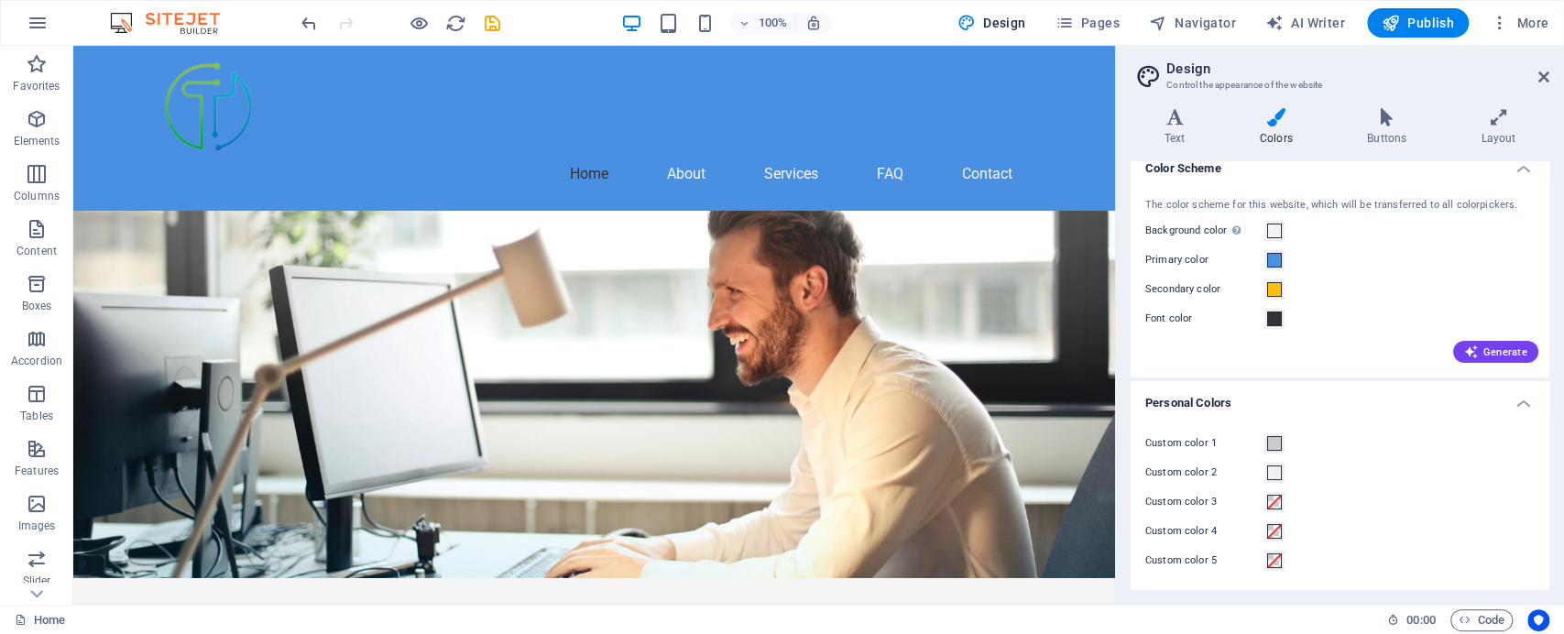
scroll to position [0, 0]
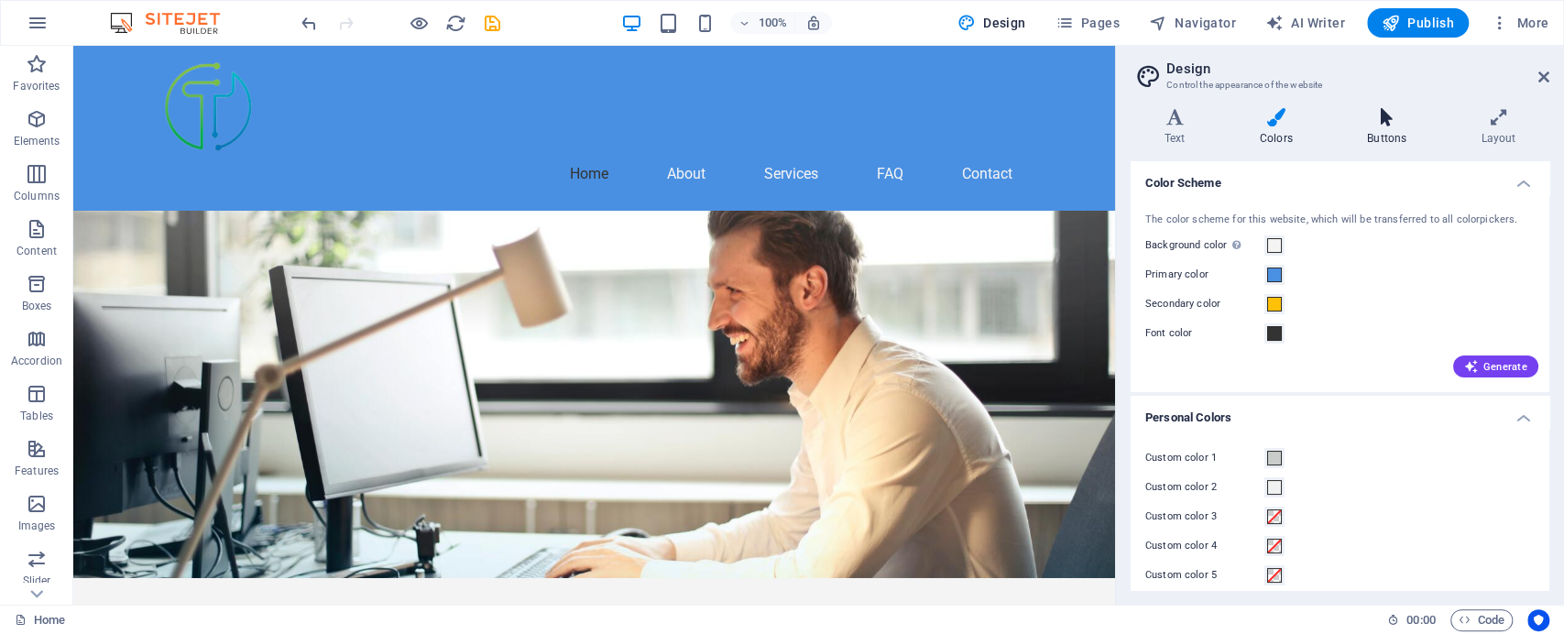
click at [1397, 134] on h4 "Buttons" at bounding box center [1390, 127] width 114 height 38
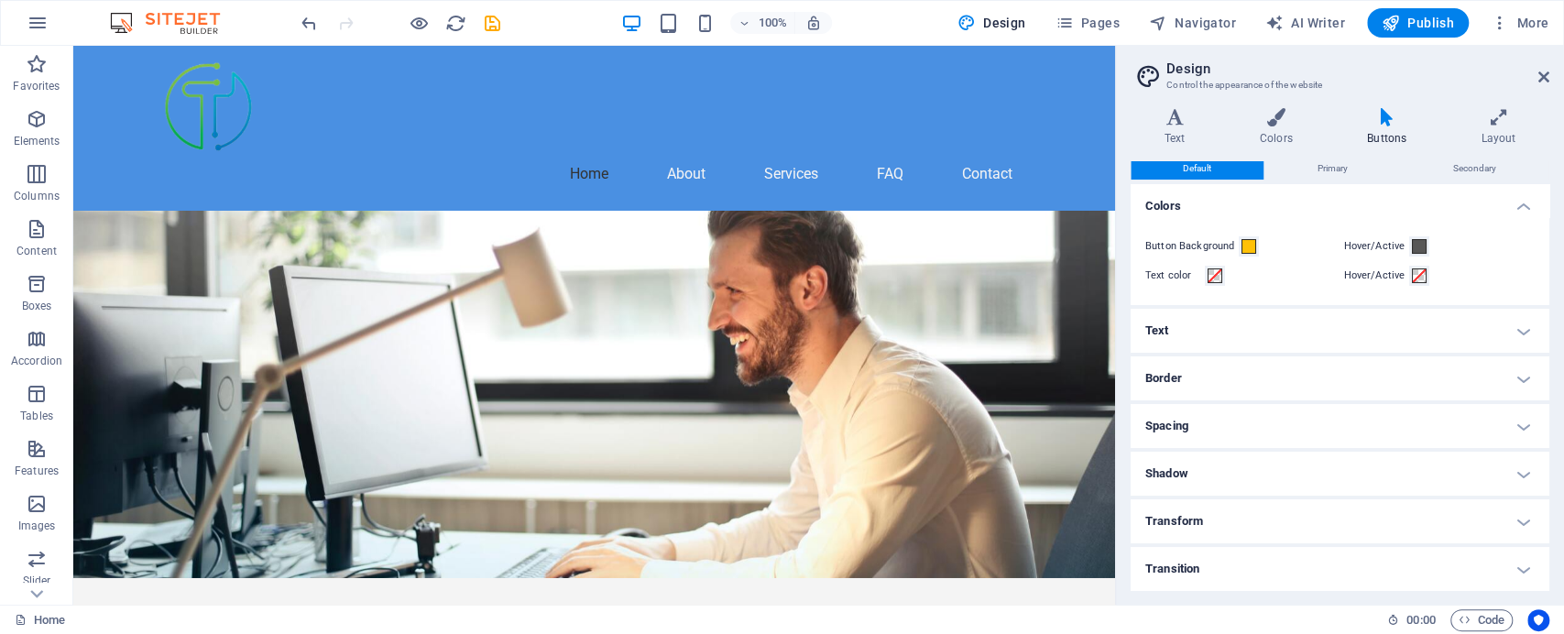
scroll to position [5, 0]
click at [1244, 321] on h4 "Text" at bounding box center [1339, 330] width 419 height 44
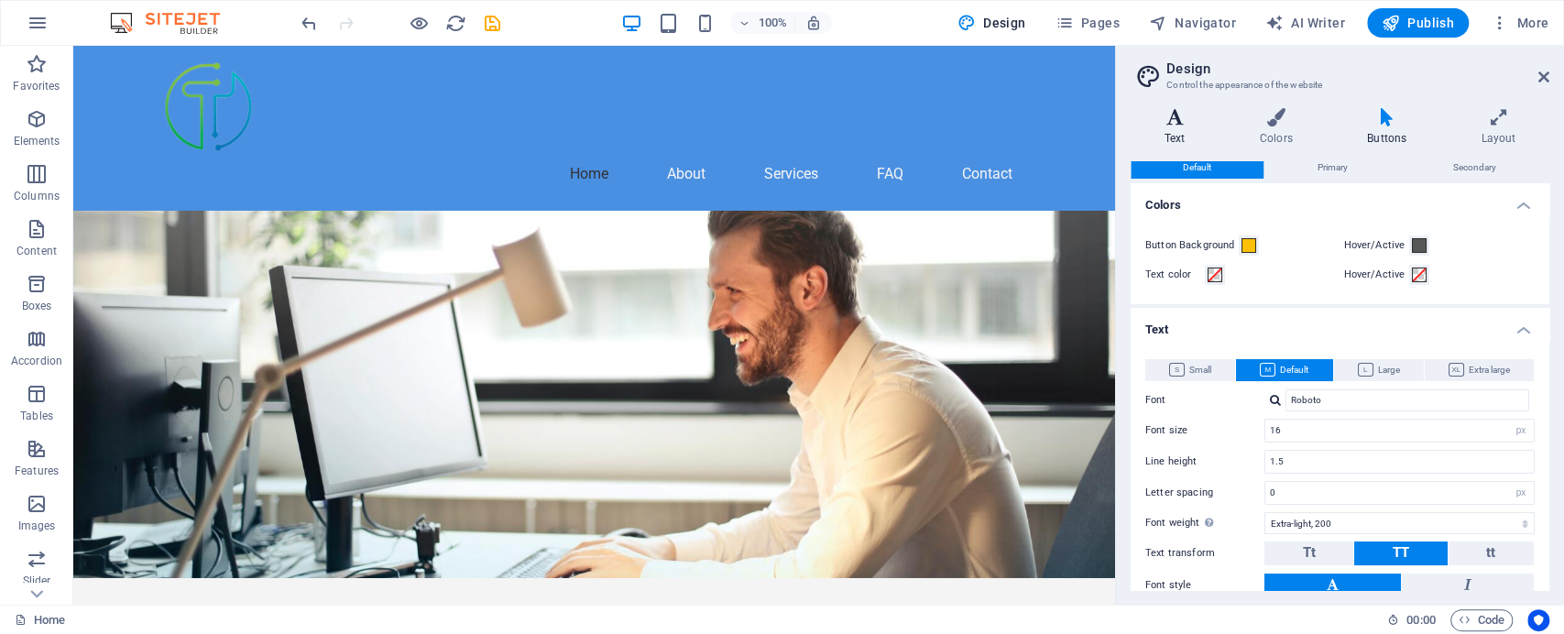
click at [1182, 130] on h4 "Text" at bounding box center [1177, 127] width 95 height 38
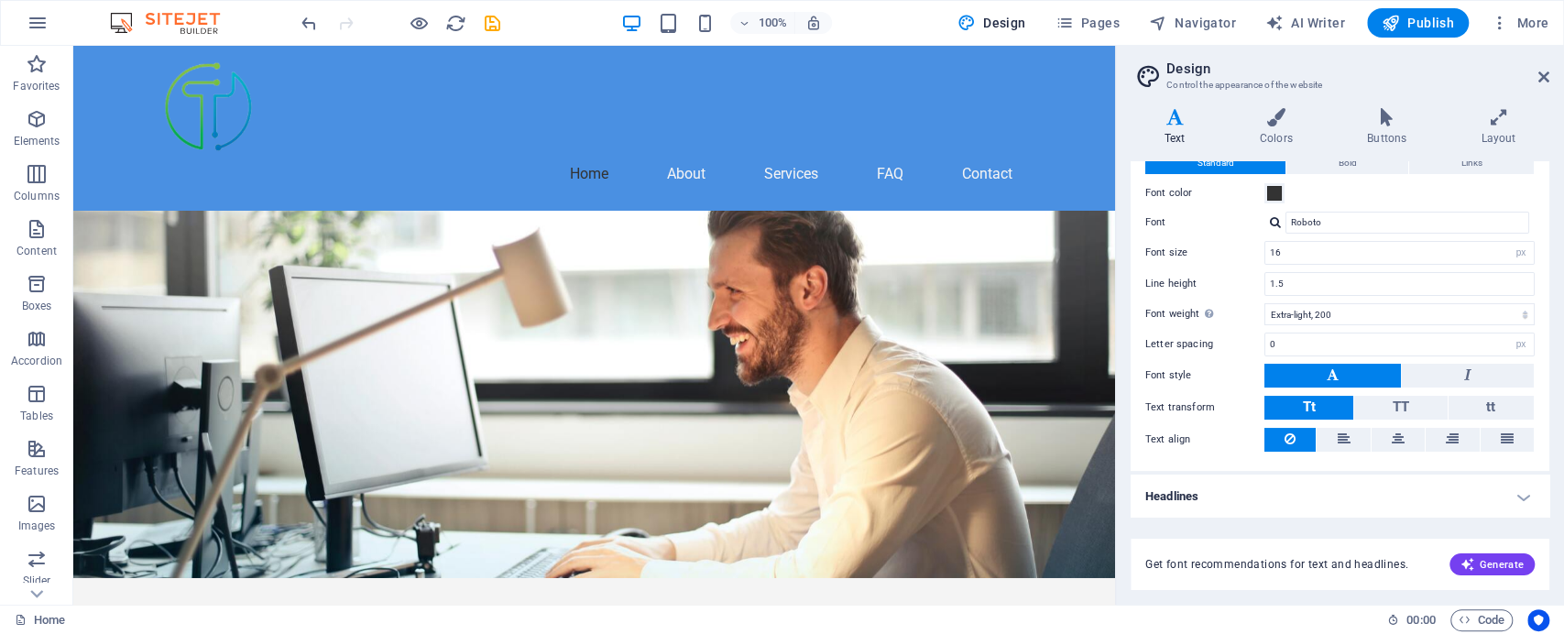
scroll to position [0, 0]
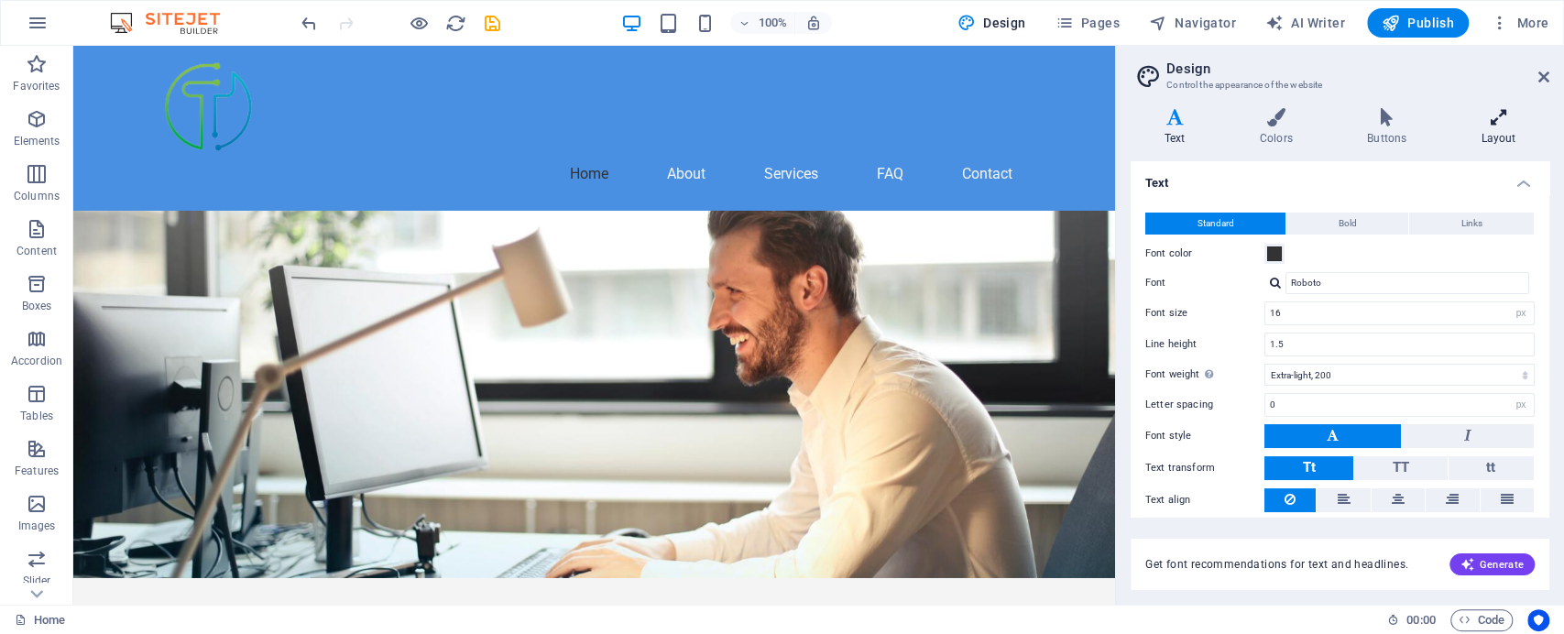
click at [1495, 125] on icon at bounding box center [1498, 117] width 102 height 18
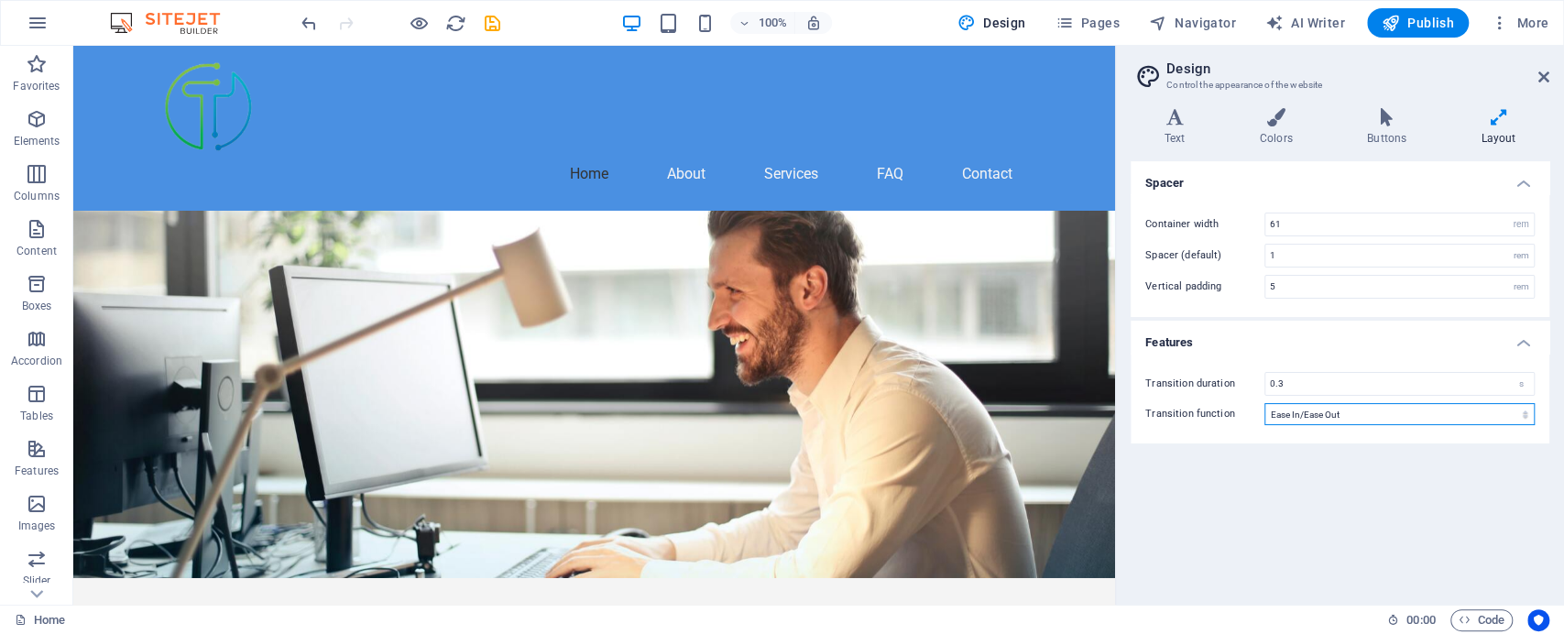
click at [1356, 418] on select "Ease Ease In Ease Out Ease In/Ease Out Linear" at bounding box center [1399, 414] width 270 height 22
click at [1191, 496] on div "Spacer Container width 61 rem px Spacer (default) 1 rem Vertical padding 5 rem …" at bounding box center [1339, 375] width 419 height 429
click at [1540, 74] on icon at bounding box center [1543, 77] width 11 height 15
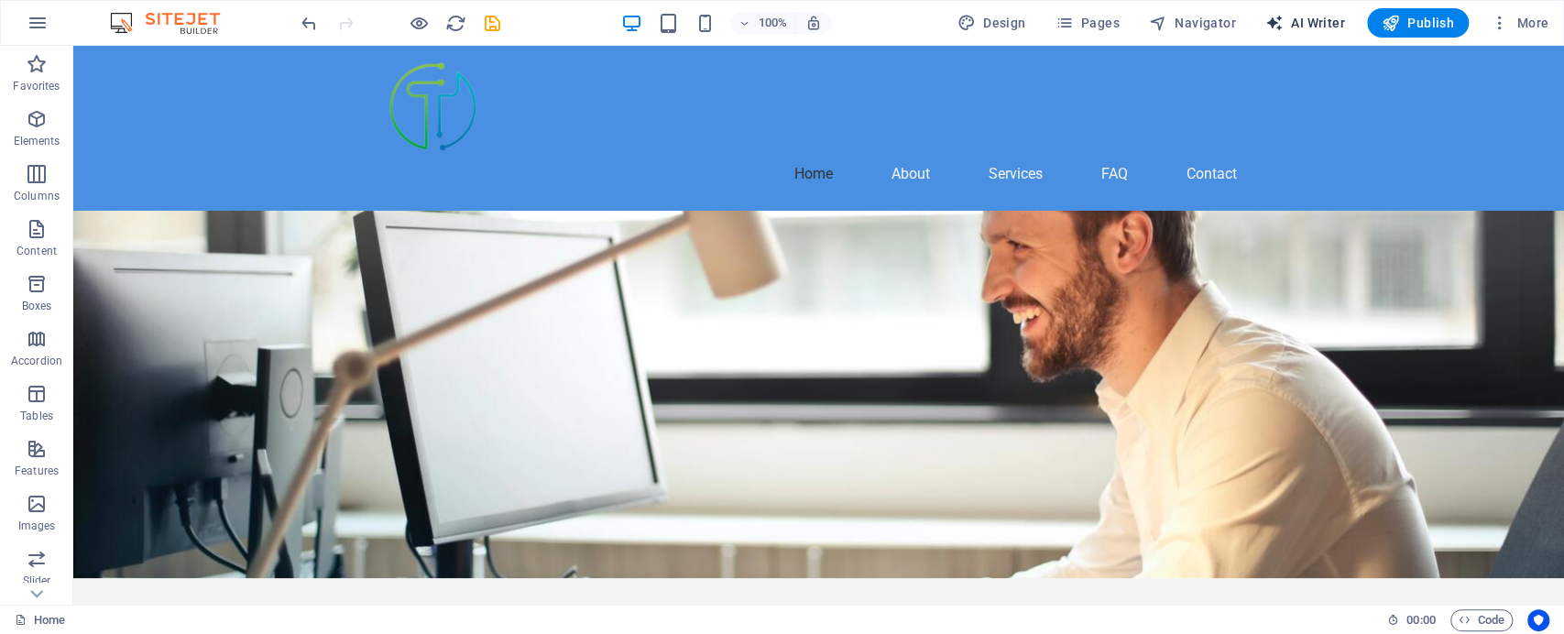
click at [1308, 25] on span "AI Writer" at bounding box center [1305, 23] width 80 height 18
select select "English"
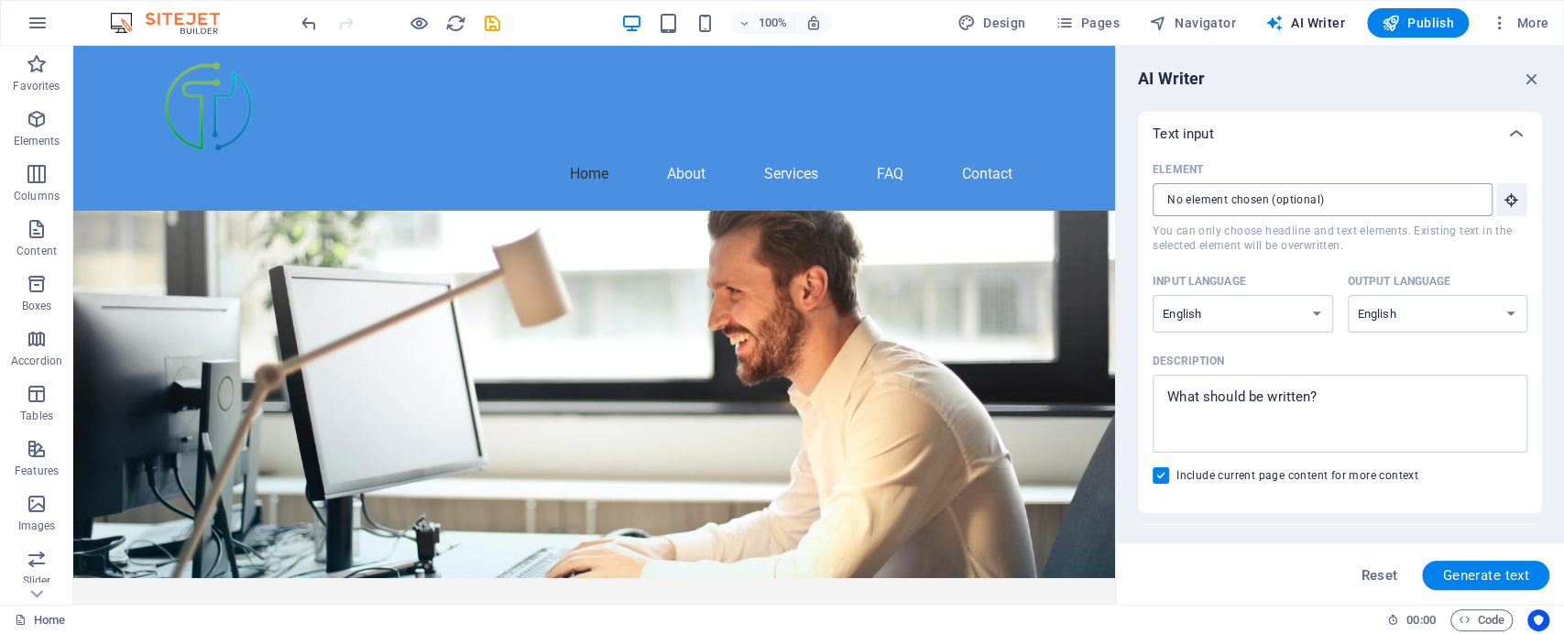
click at [1288, 193] on input "Element ​ You can only choose headline and text elements. Existing text in the …" at bounding box center [1315, 199] width 327 height 33
click at [1191, 404] on textarea "Description x ​" at bounding box center [1340, 414] width 356 height 60
type textarea "x"
click at [1205, 27] on span "Navigator" at bounding box center [1192, 23] width 87 height 18
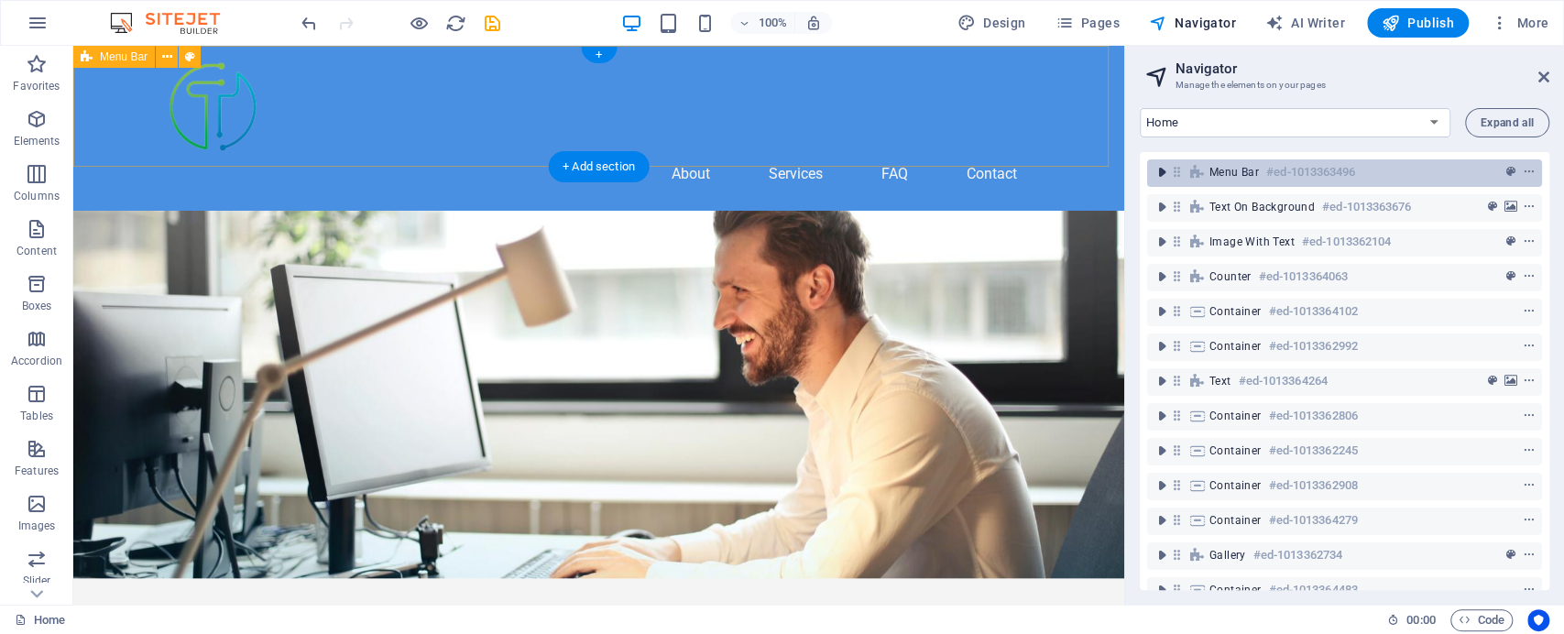
click at [1162, 172] on icon "toggle-expand" at bounding box center [1161, 172] width 18 height 18
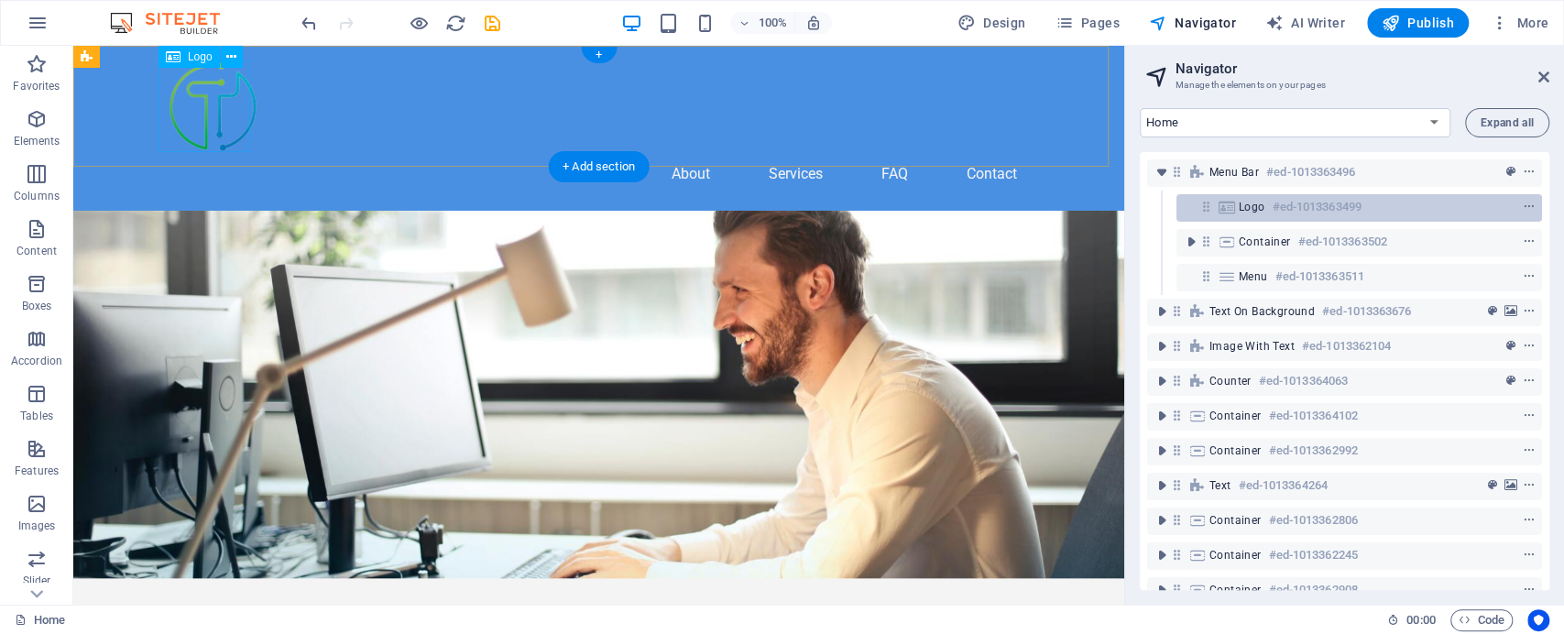
click at [1272, 207] on h6 "#ed-1013363499" at bounding box center [1316, 207] width 89 height 22
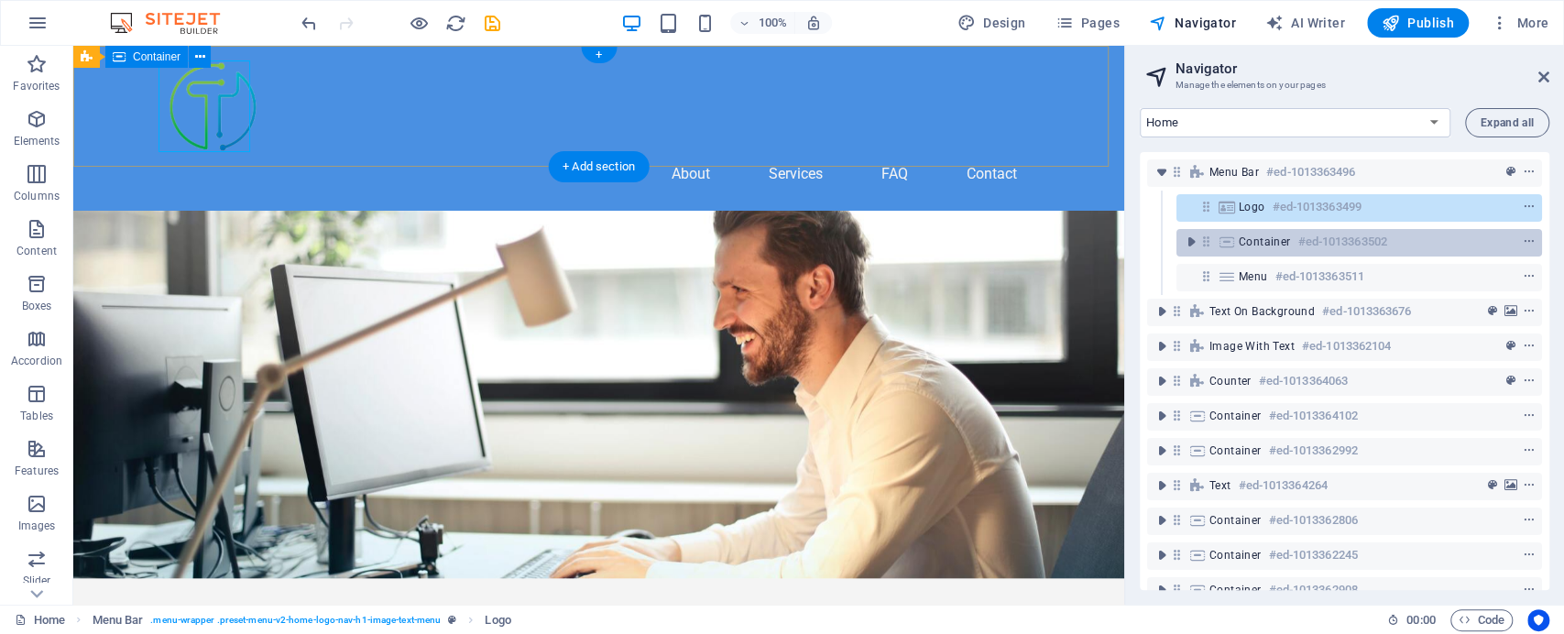
click at [1275, 238] on span "Container" at bounding box center [1264, 242] width 52 height 15
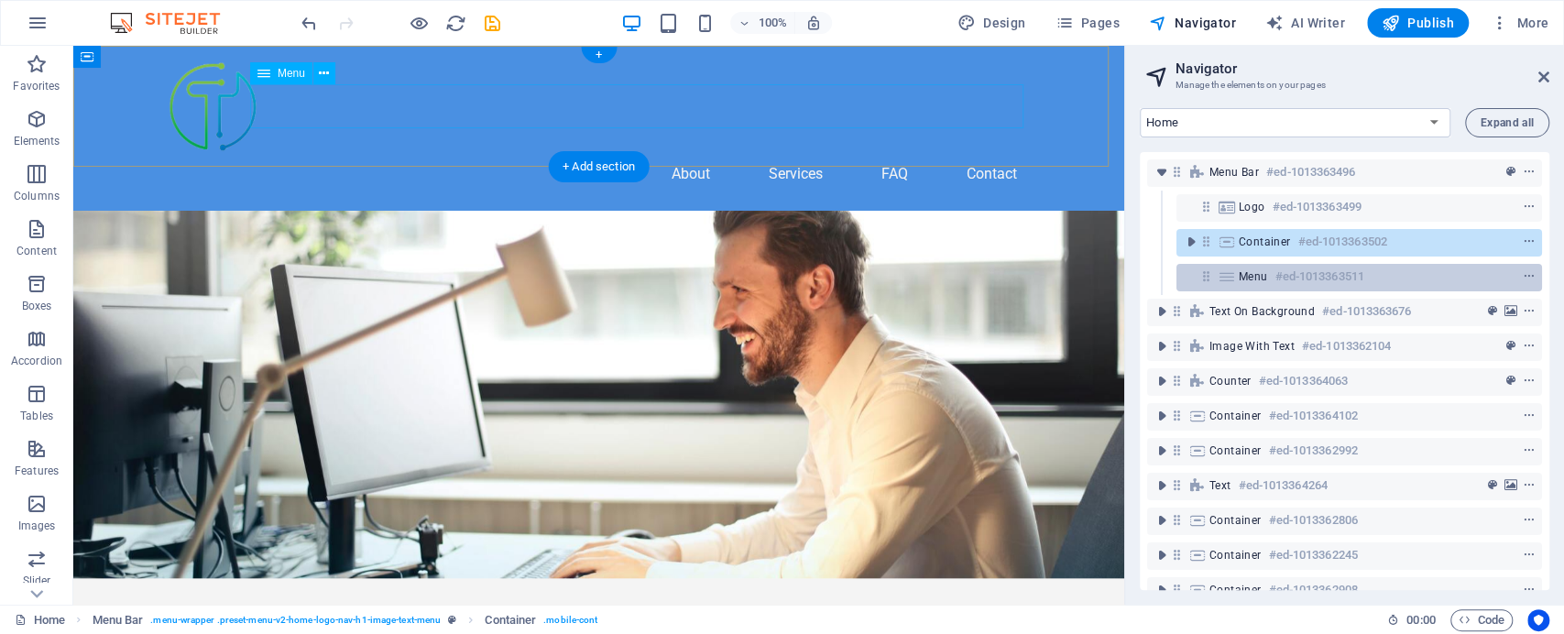
click at [1271, 273] on div "Menu #ed-1013363511" at bounding box center [1344, 277] width 212 height 22
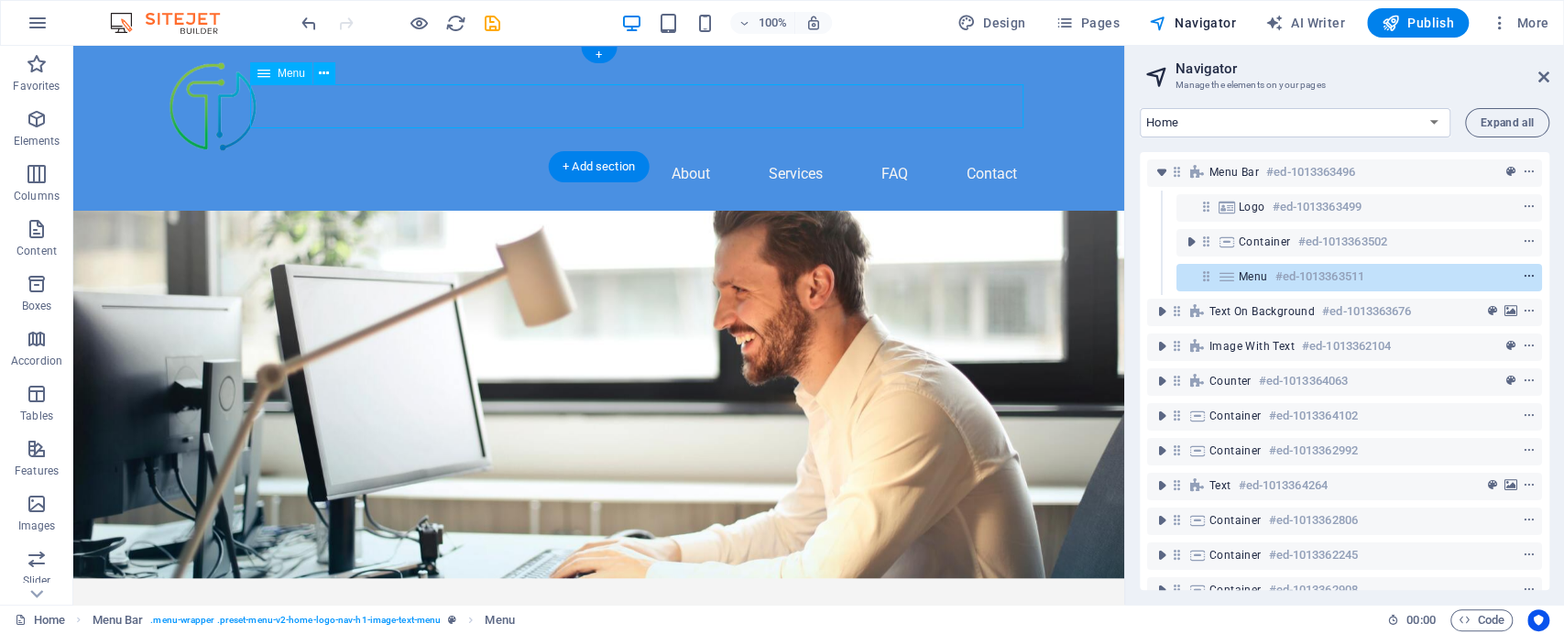
click at [1524, 277] on icon "context-menu" at bounding box center [1528, 276] width 13 height 13
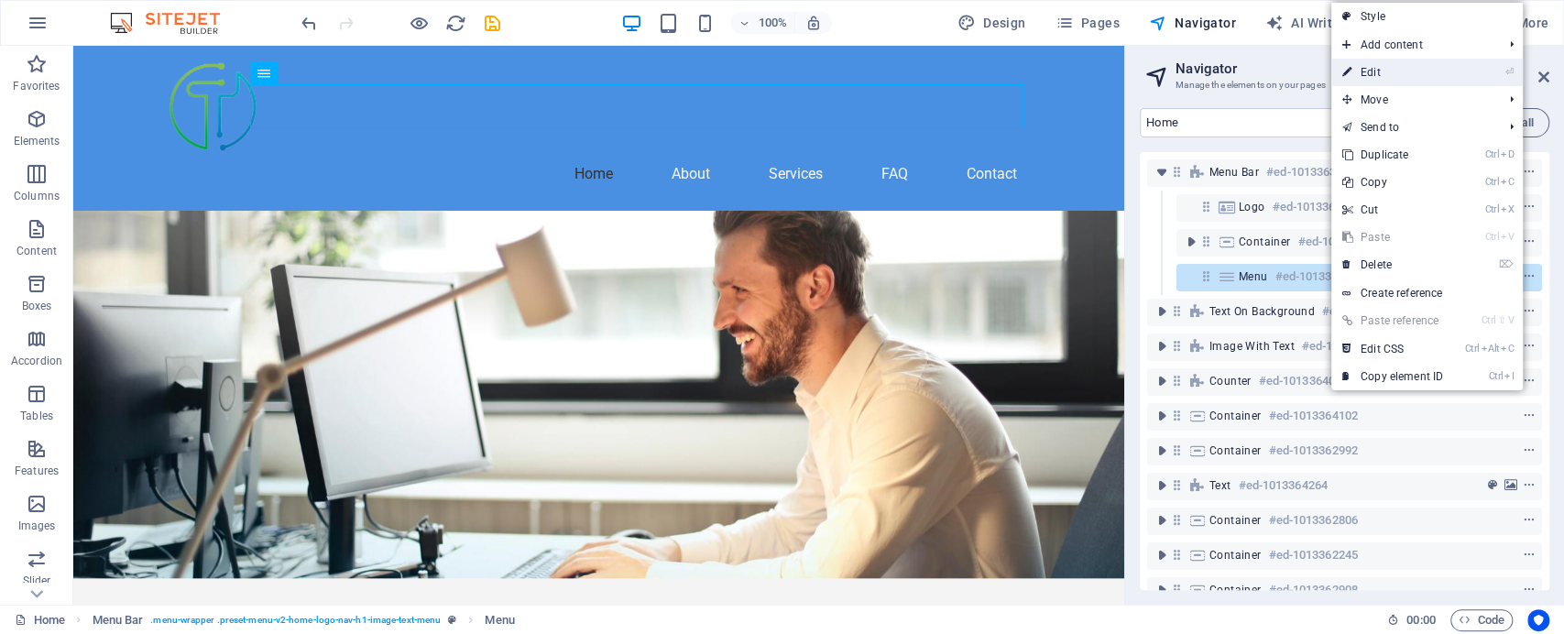
click at [1418, 71] on link "⏎ Edit" at bounding box center [1392, 72] width 123 height 27
click at [1418, 71] on h2 "Navigator" at bounding box center [1362, 68] width 374 height 16
select select
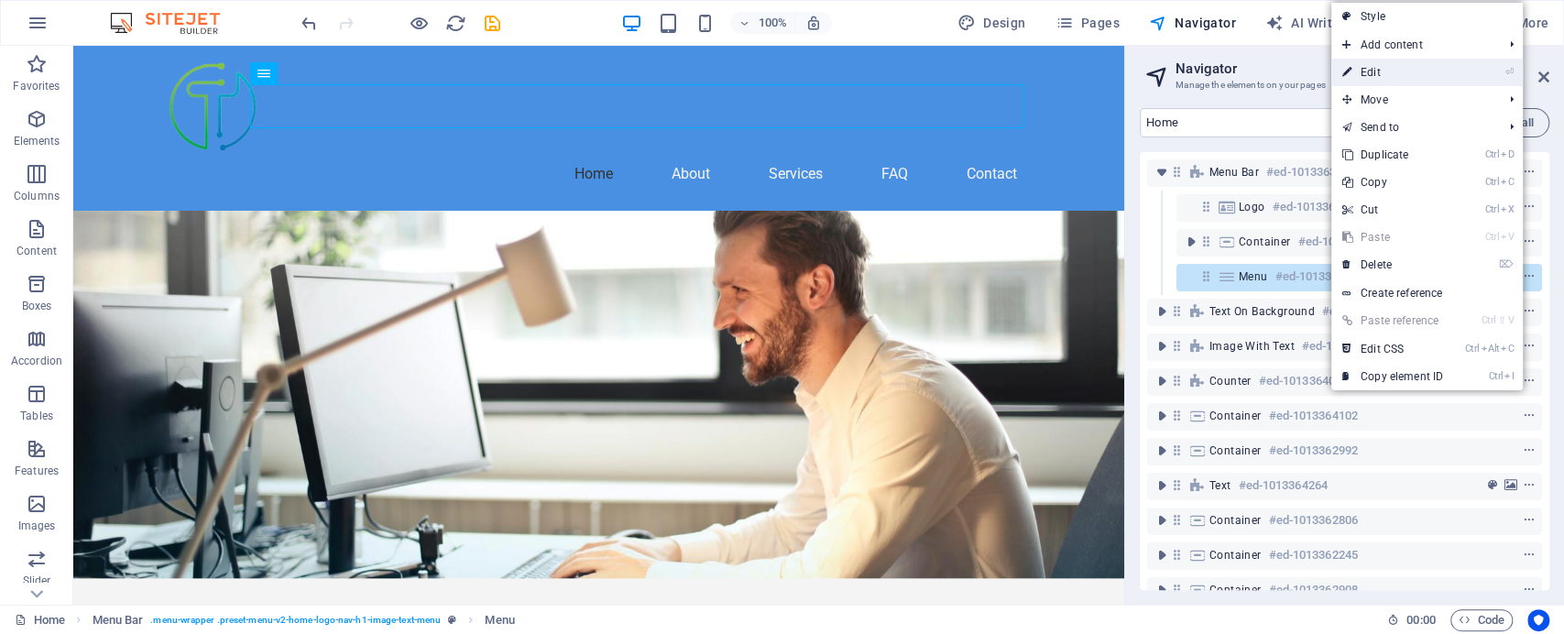
select select
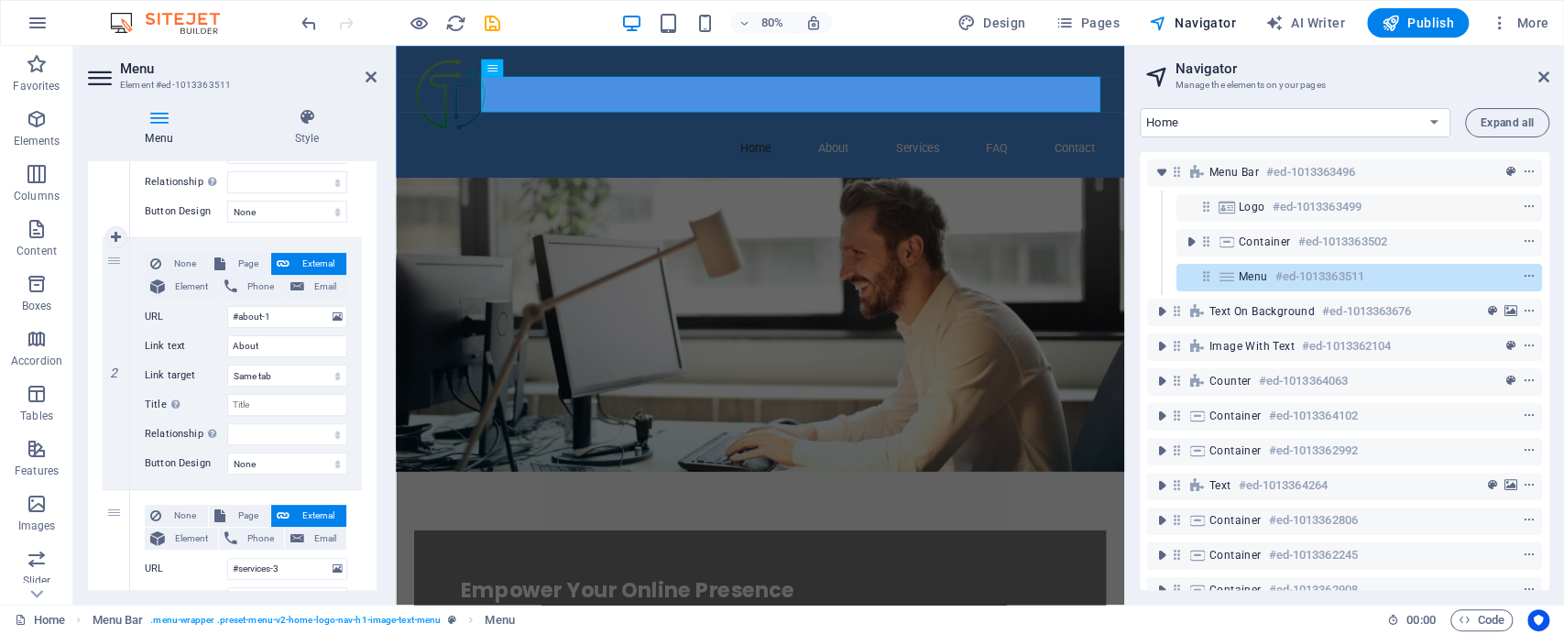
scroll to position [407, 0]
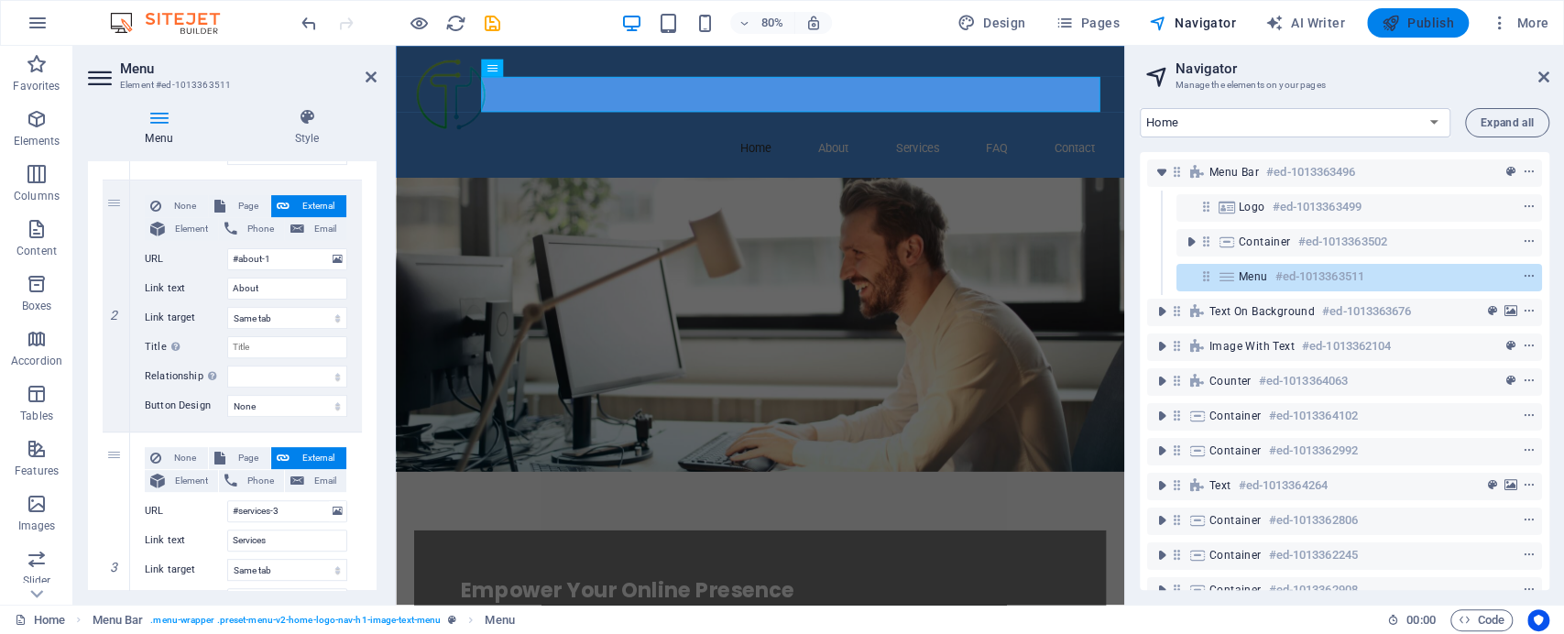
click at [1431, 21] on span "Publish" at bounding box center [1417, 23] width 72 height 18
checkbox input "false"
